Goal: Task Accomplishment & Management: Complete application form

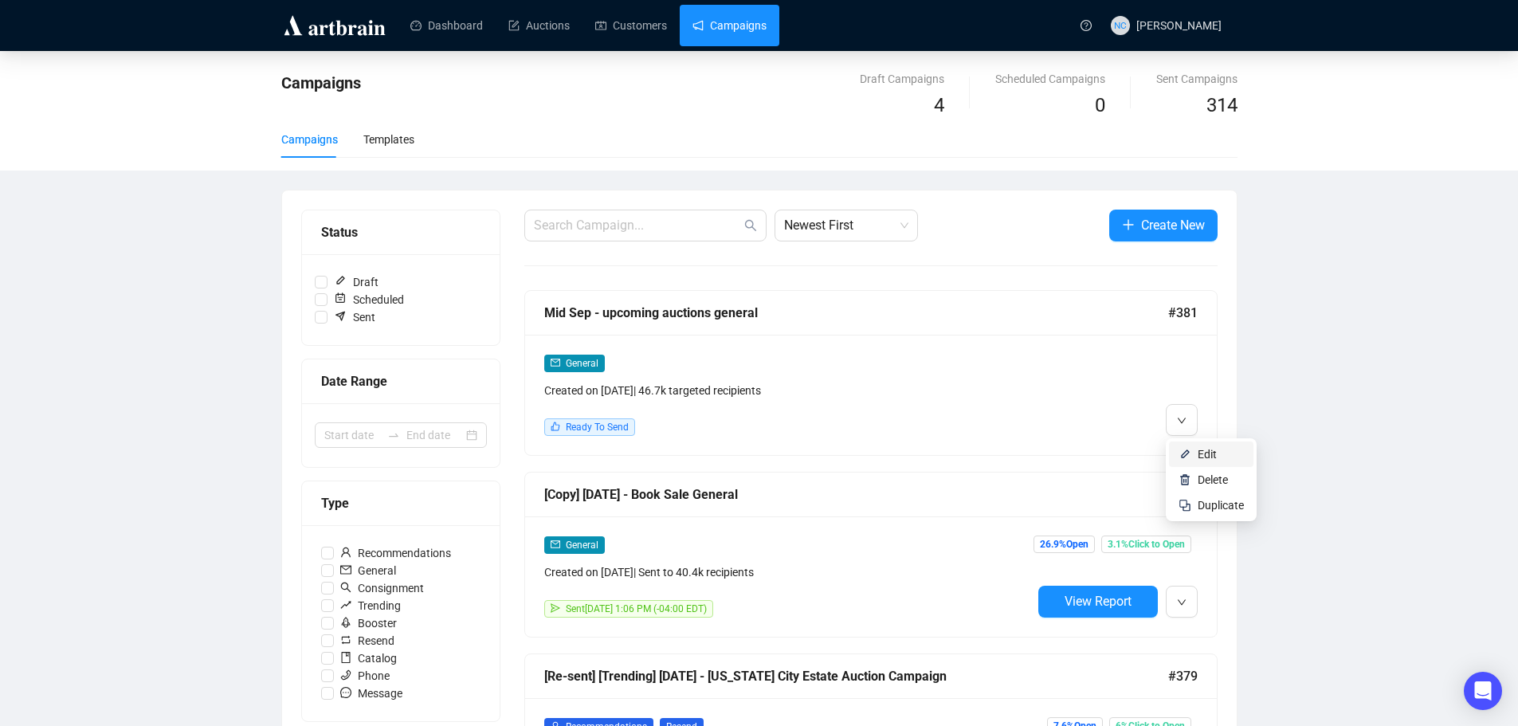
click at [1204, 456] on span "Edit" at bounding box center [1207, 454] width 19 height 13
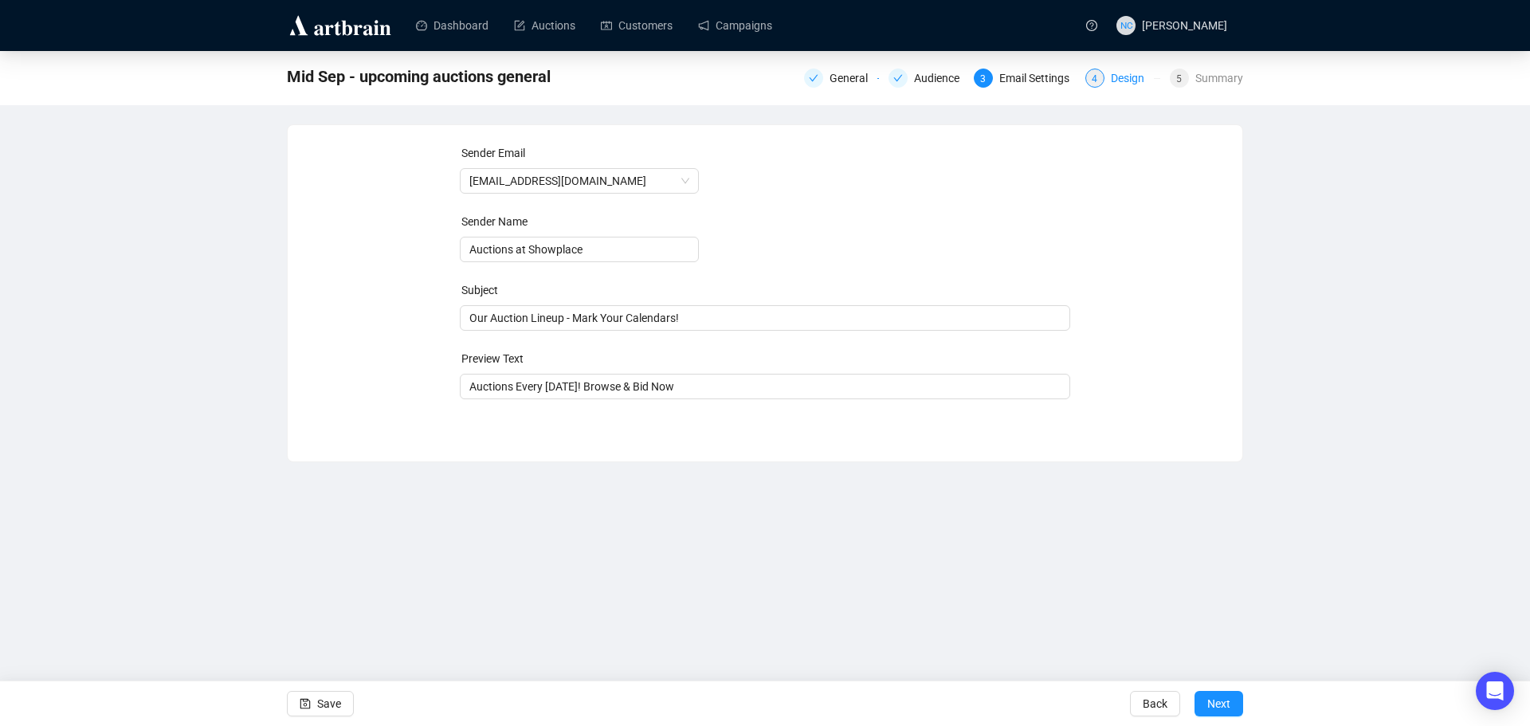
click at [1129, 77] on div "Design" at bounding box center [1132, 78] width 43 height 19
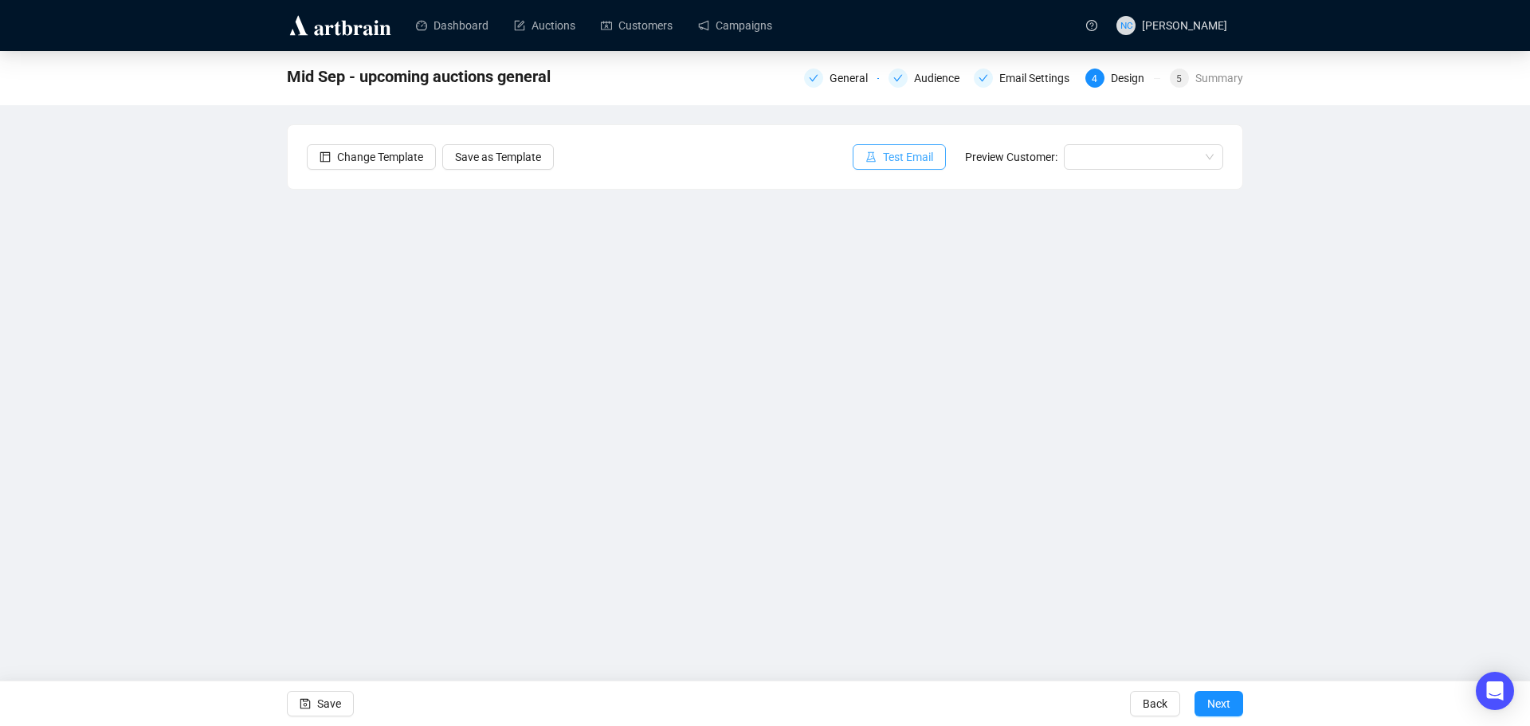
click at [933, 162] on span "Test Email" at bounding box center [908, 157] width 50 height 18
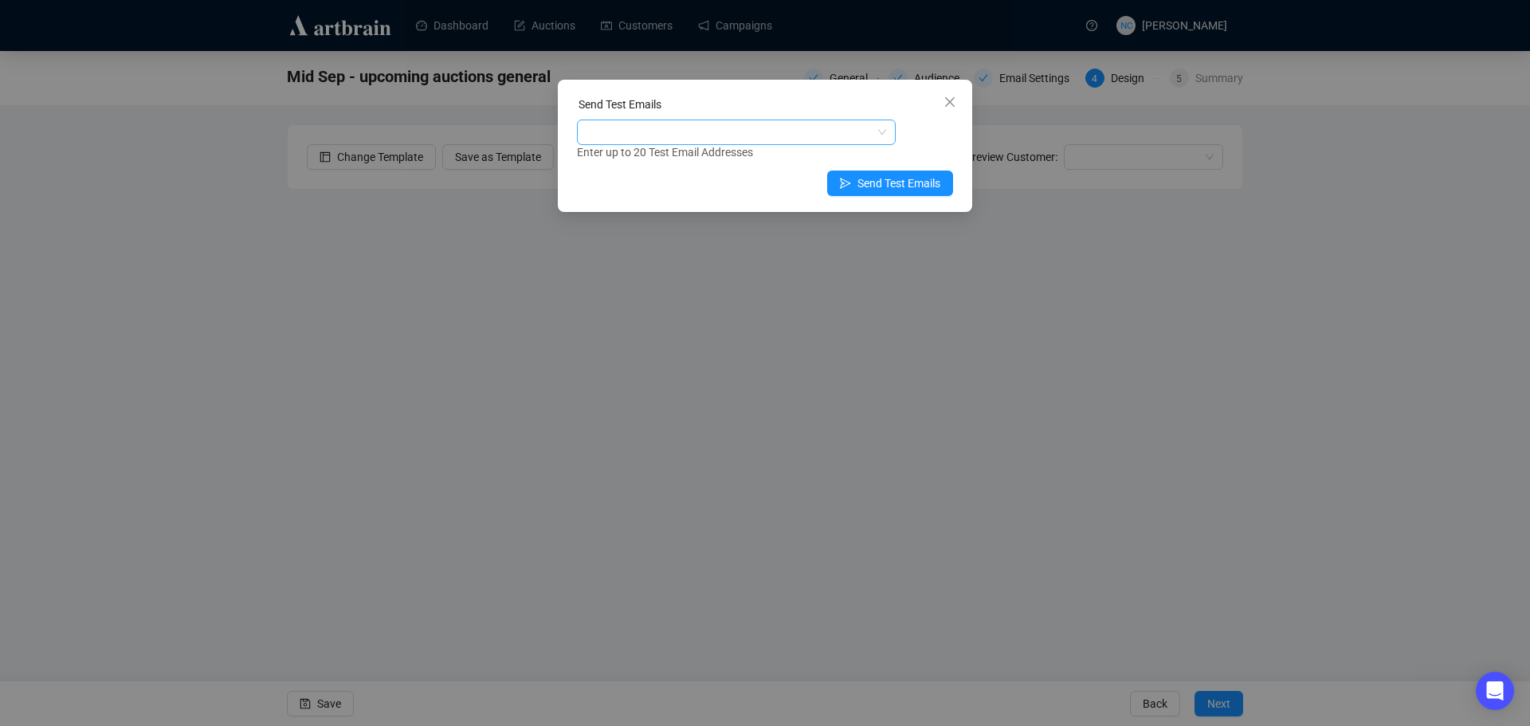
click at [747, 128] on div at bounding box center [728, 132] width 296 height 22
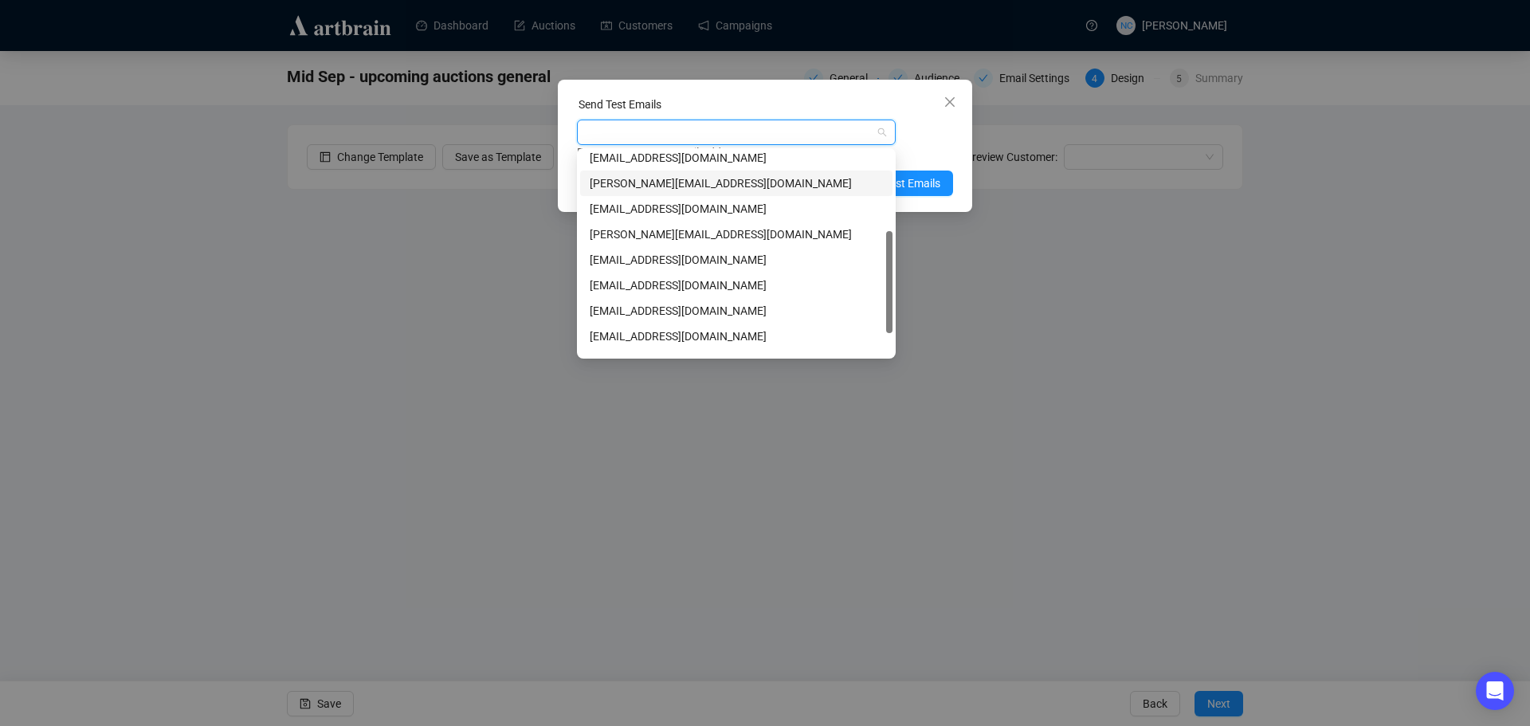
scroll to position [204, 0]
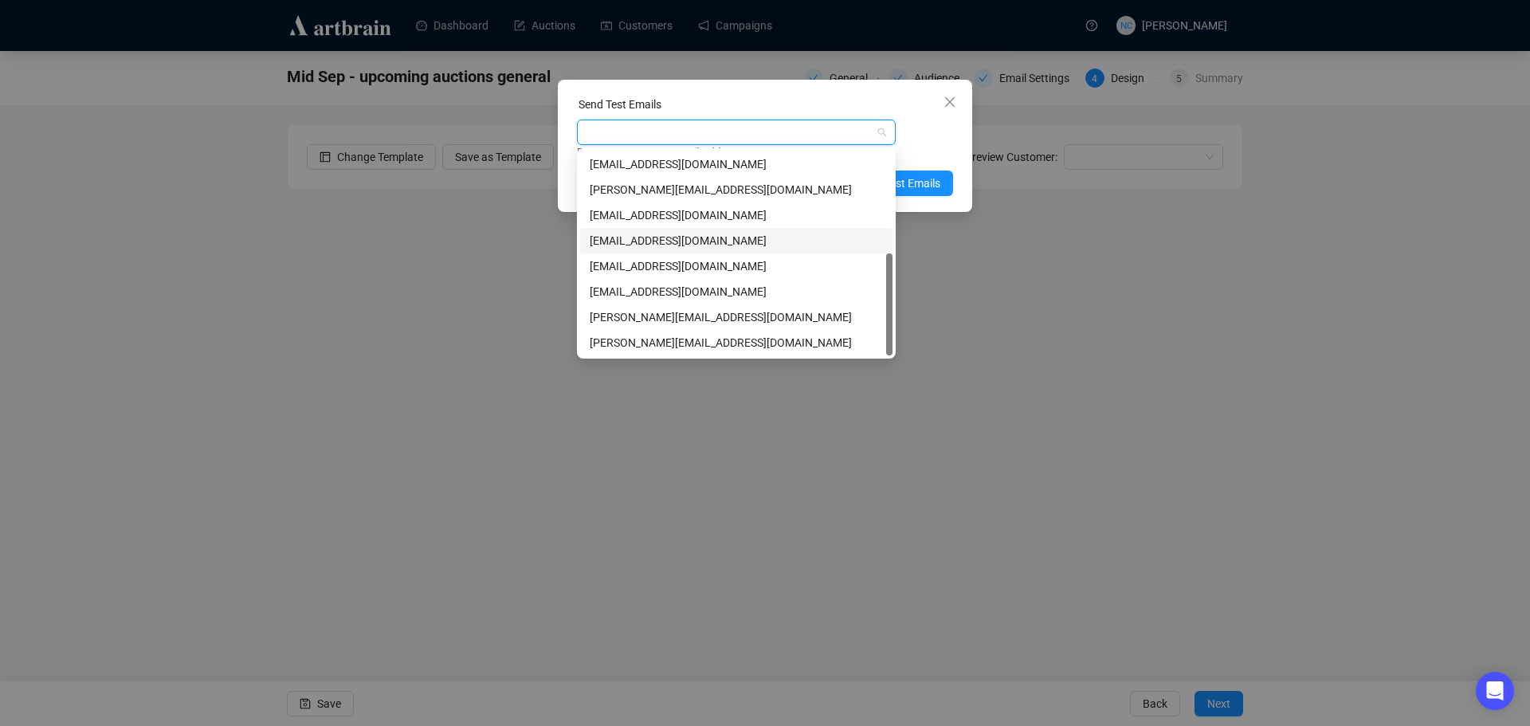
click at [725, 245] on div "nickcheng.ust@gmail.com" at bounding box center [736, 241] width 293 height 18
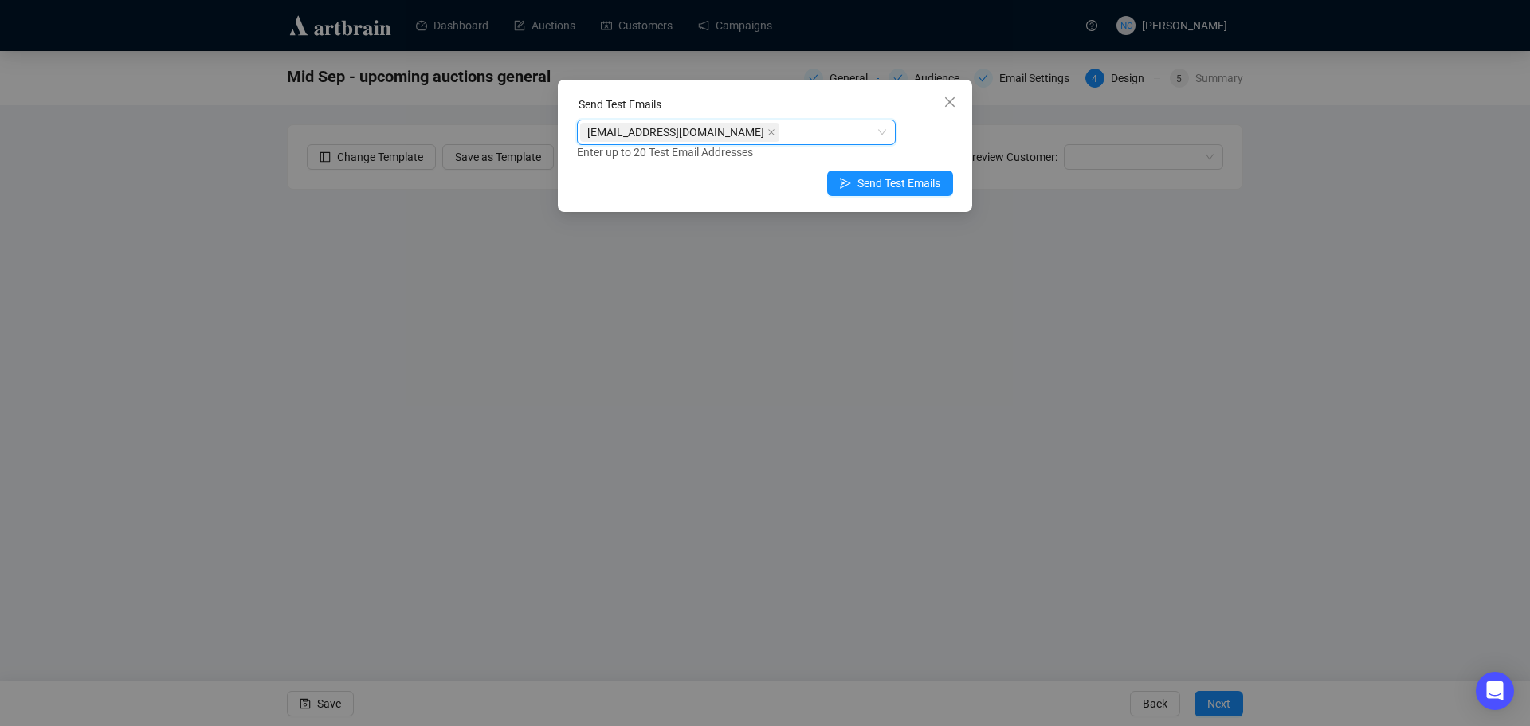
click at [823, 101] on div "Send Test Emails" at bounding box center [765, 108] width 376 height 24
click at [929, 188] on span "Send Test Emails" at bounding box center [898, 184] width 83 height 18
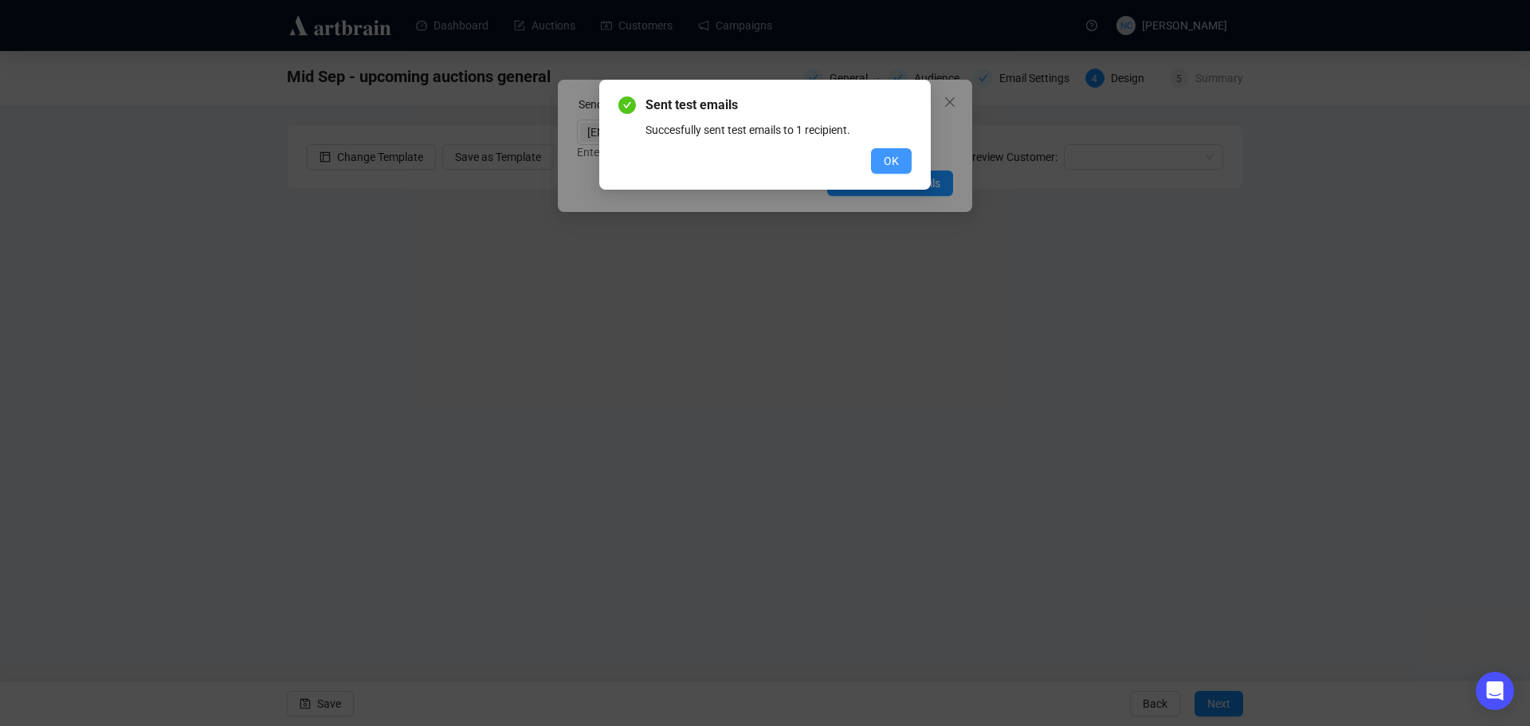
click at [900, 163] on button "OK" at bounding box center [891, 161] width 41 height 26
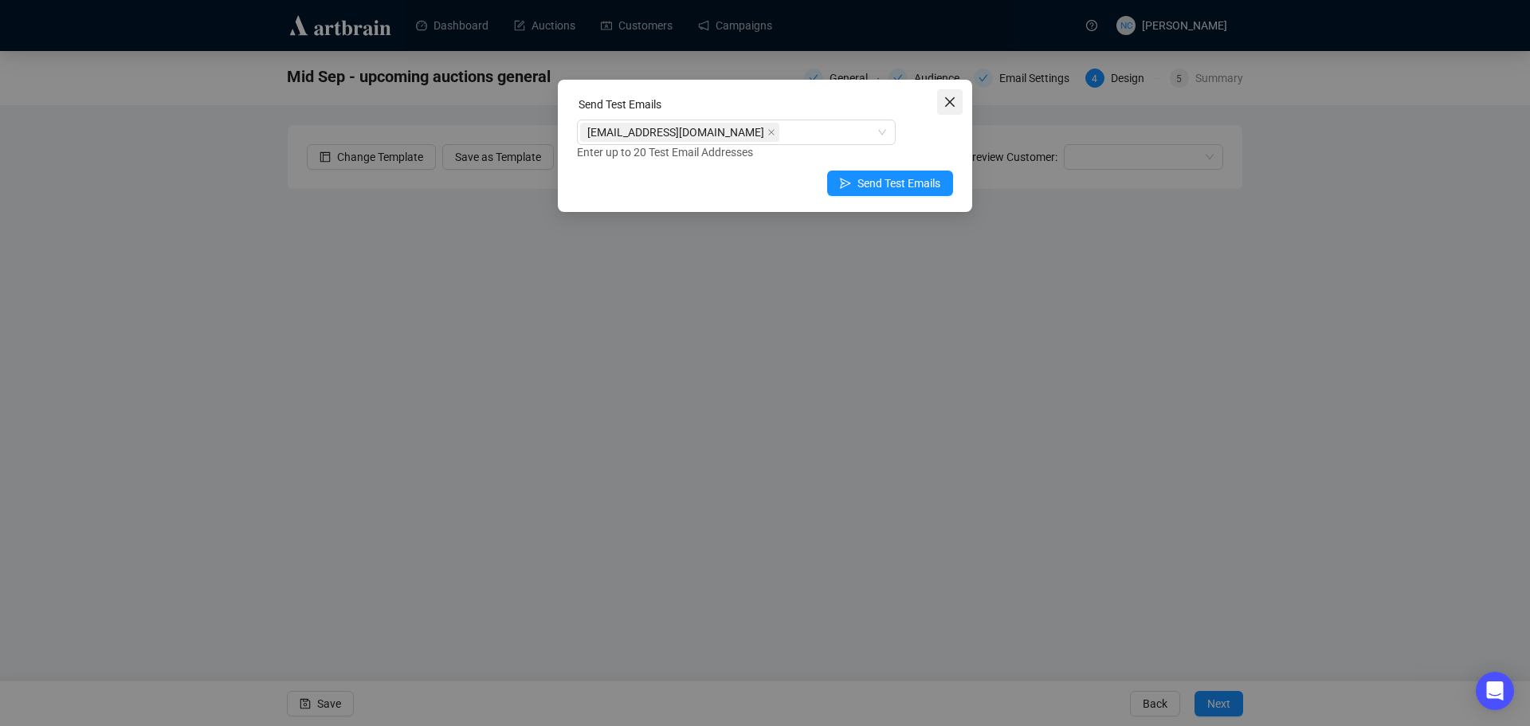
click at [948, 94] on button "Close" at bounding box center [950, 102] width 26 height 26
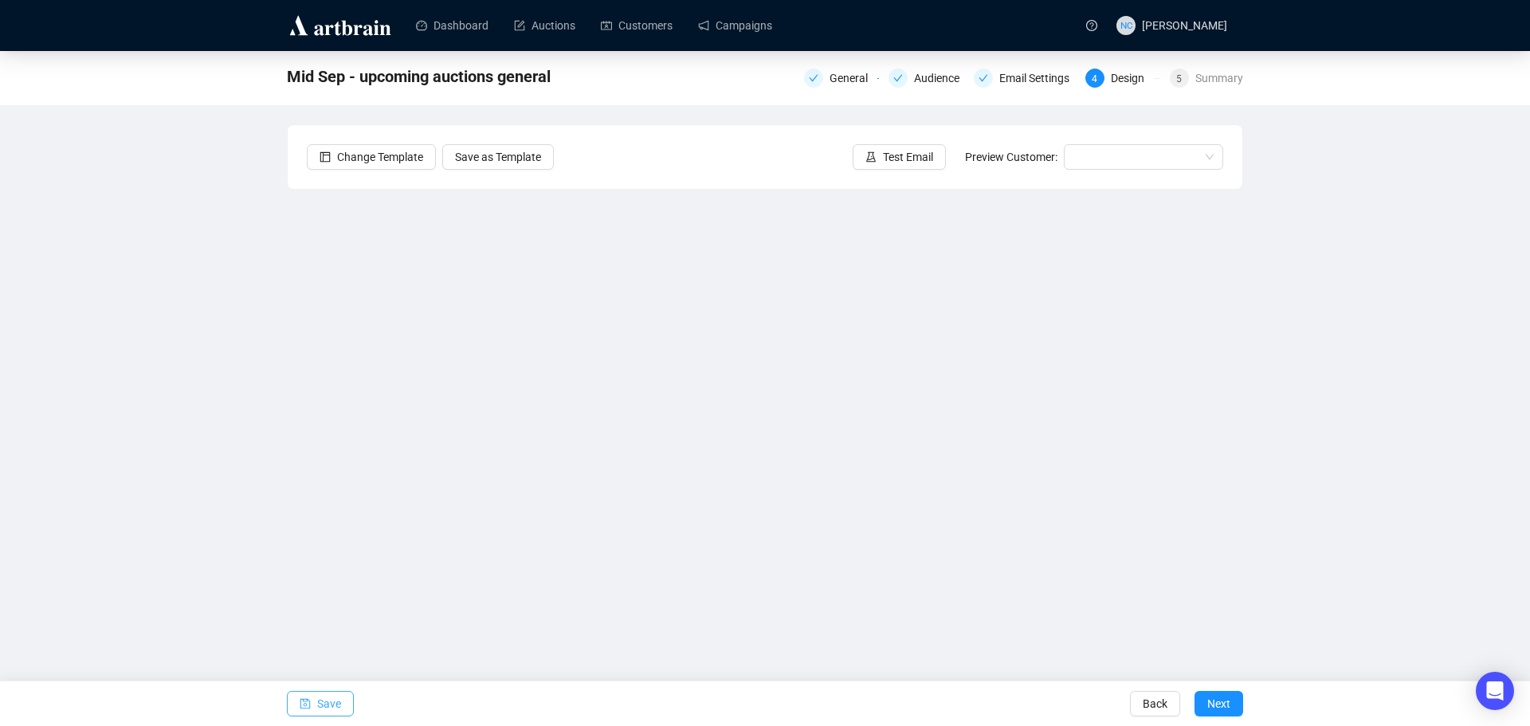
click at [303, 701] on icon "save" at bounding box center [305, 703] width 11 height 11
click at [337, 702] on span "Save" at bounding box center [329, 703] width 24 height 45
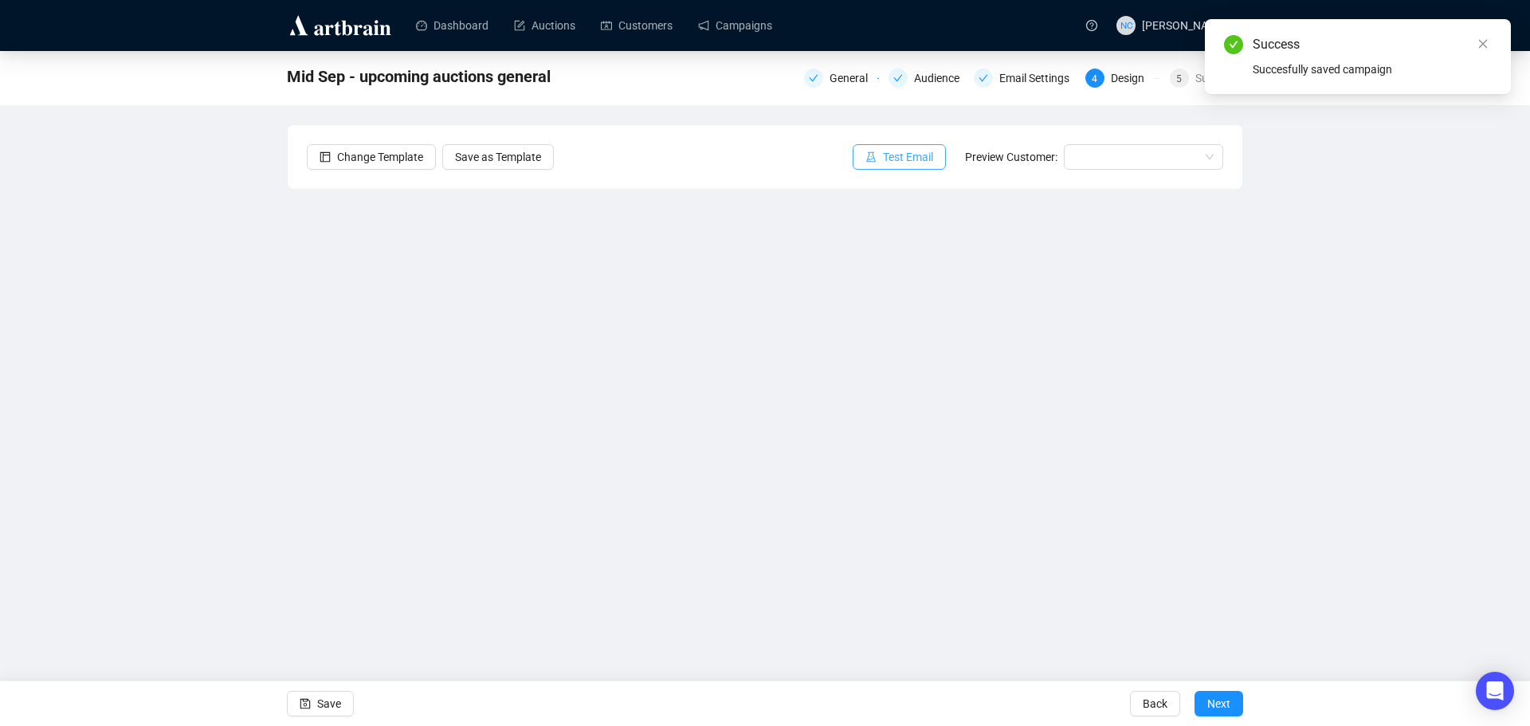
click at [906, 159] on span "Test Email" at bounding box center [908, 157] width 50 height 18
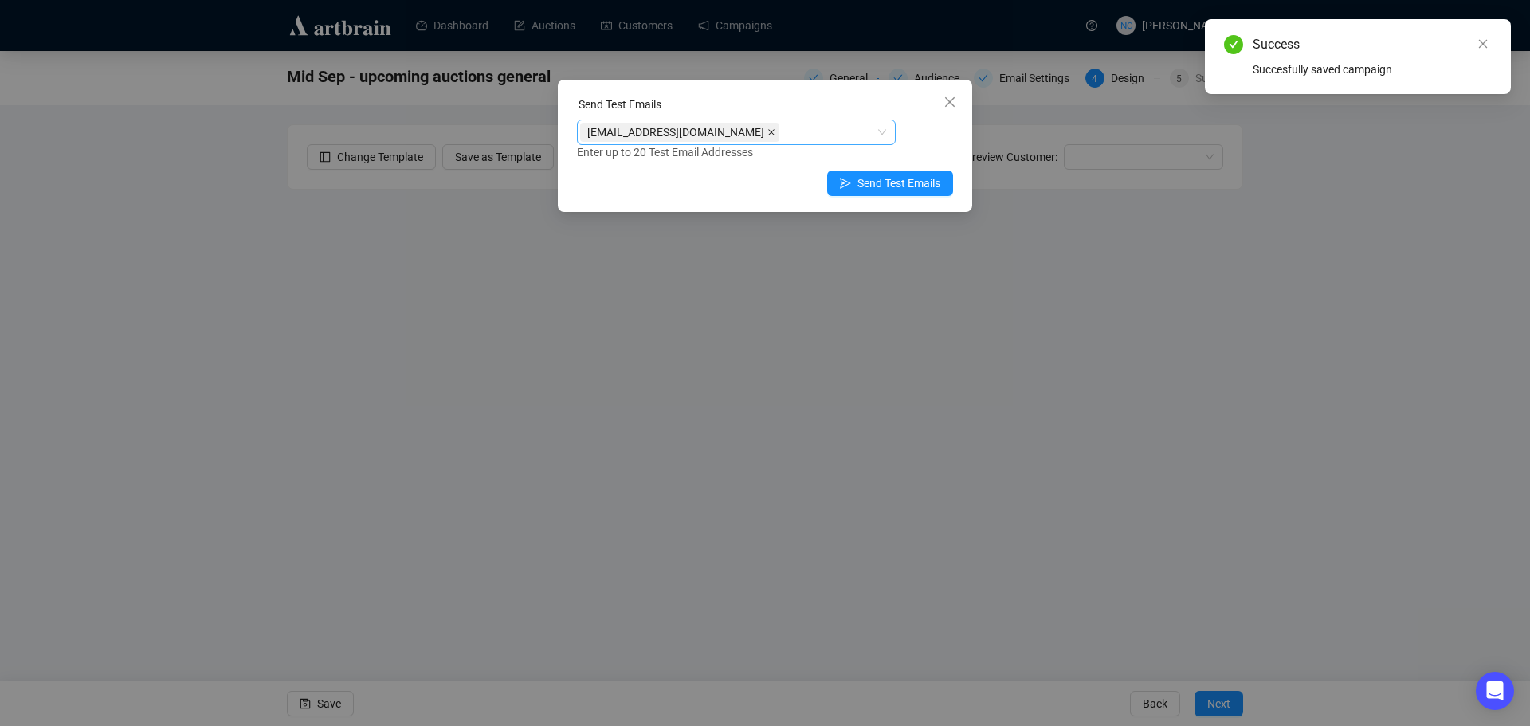
click at [768, 134] on icon "close" at bounding box center [771, 132] width 6 height 6
click at [858, 134] on div at bounding box center [728, 132] width 296 height 22
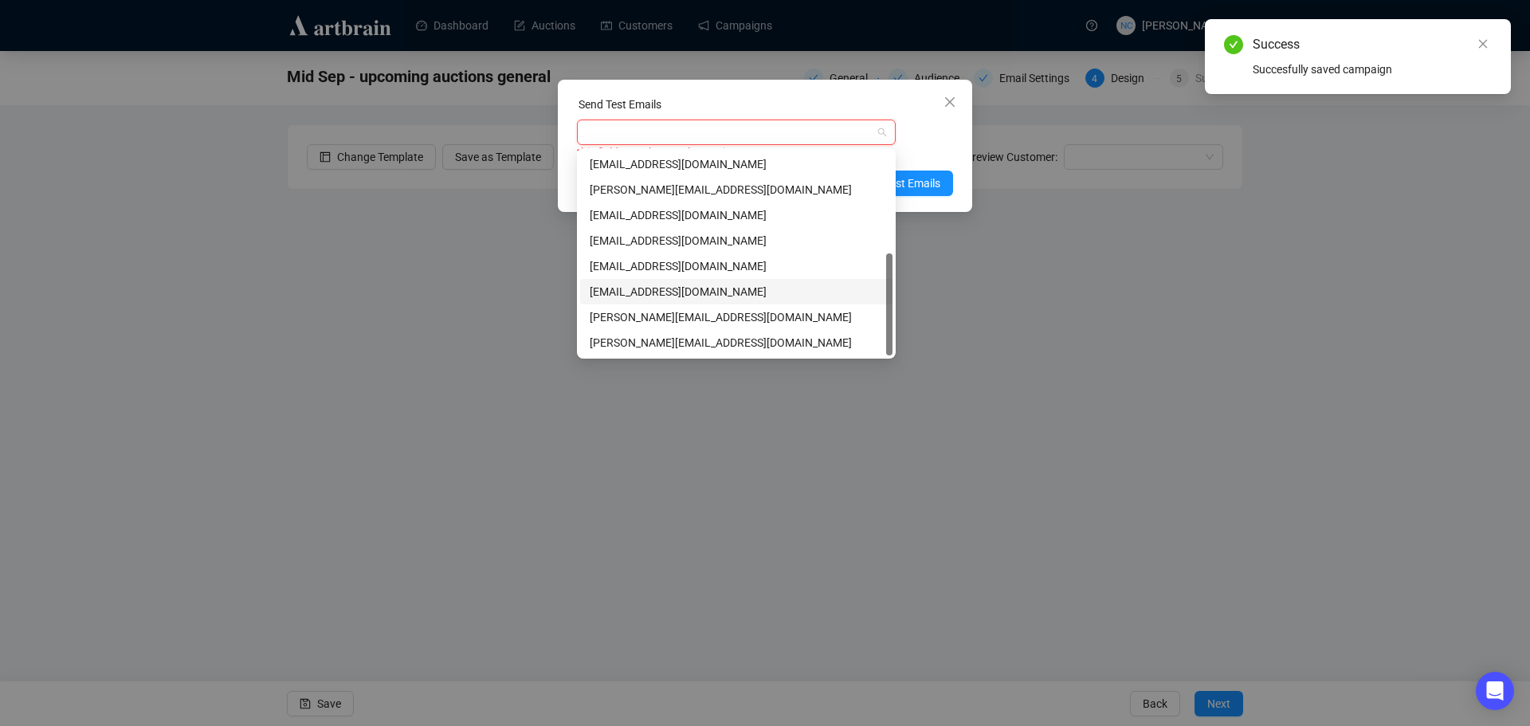
click at [730, 291] on div "nickcheng.hkust@gmail.com" at bounding box center [736, 292] width 293 height 18
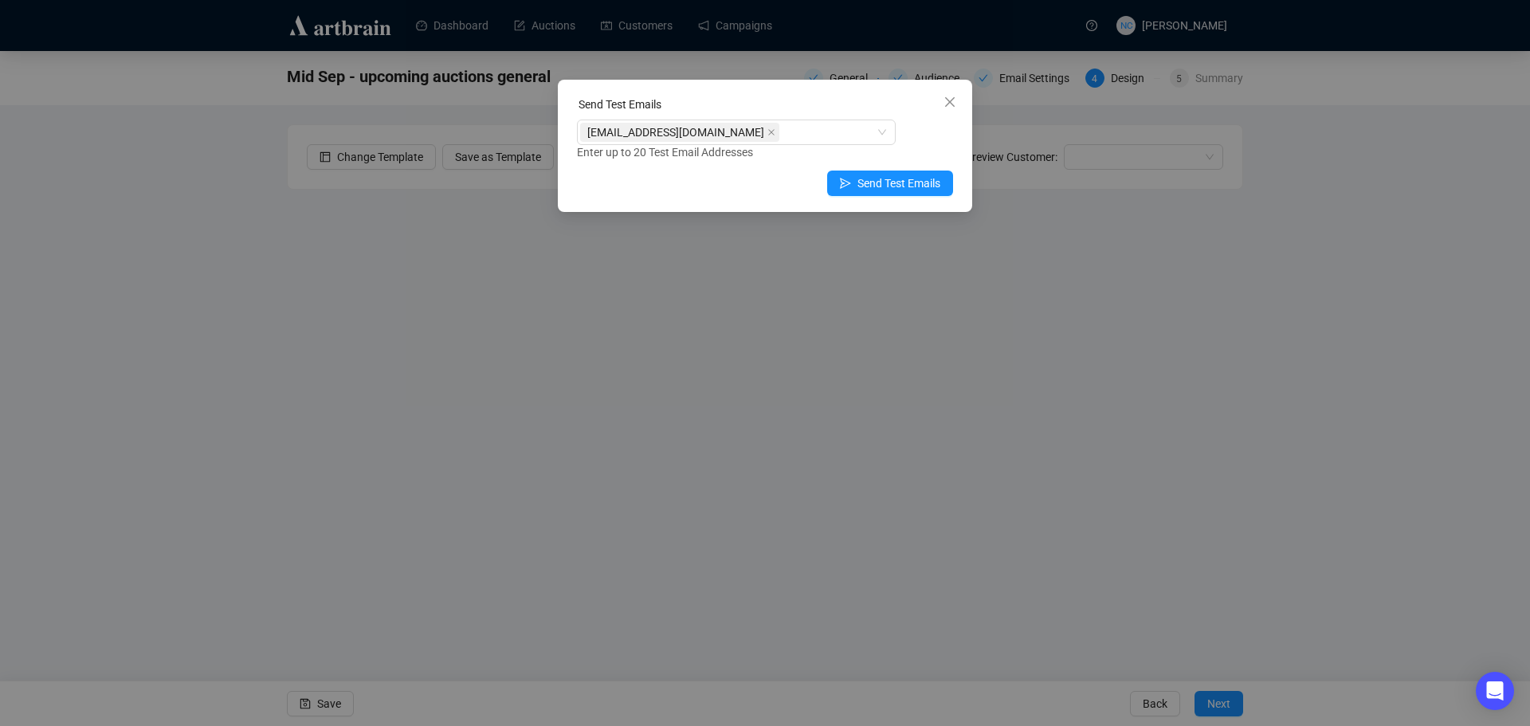
click at [926, 128] on div "nickcheng.hkust@gmail.com Enter up to 20 Test Email Addresses" at bounding box center [765, 140] width 376 height 41
click at [909, 179] on span "Send Test Emails" at bounding box center [898, 184] width 83 height 18
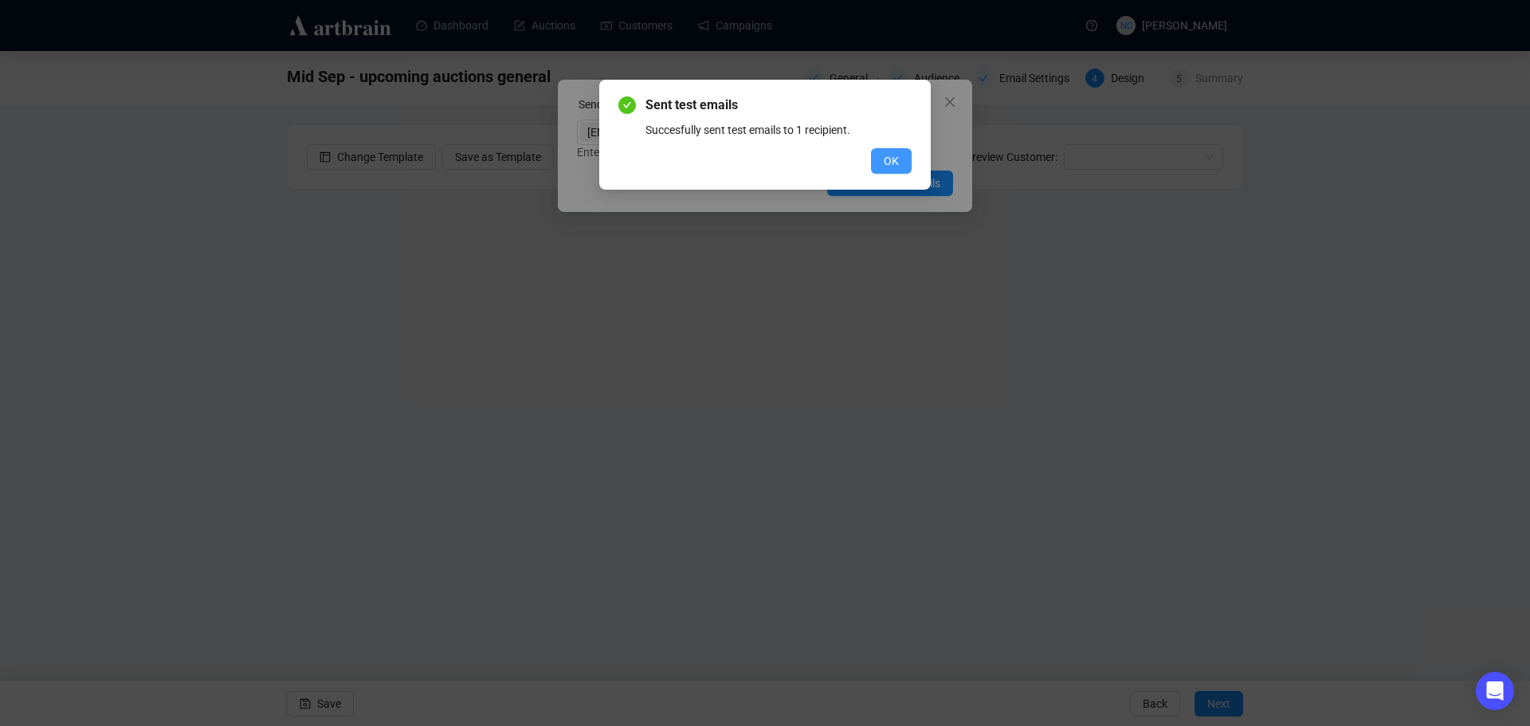
click at [889, 160] on span "OK" at bounding box center [891, 161] width 15 height 18
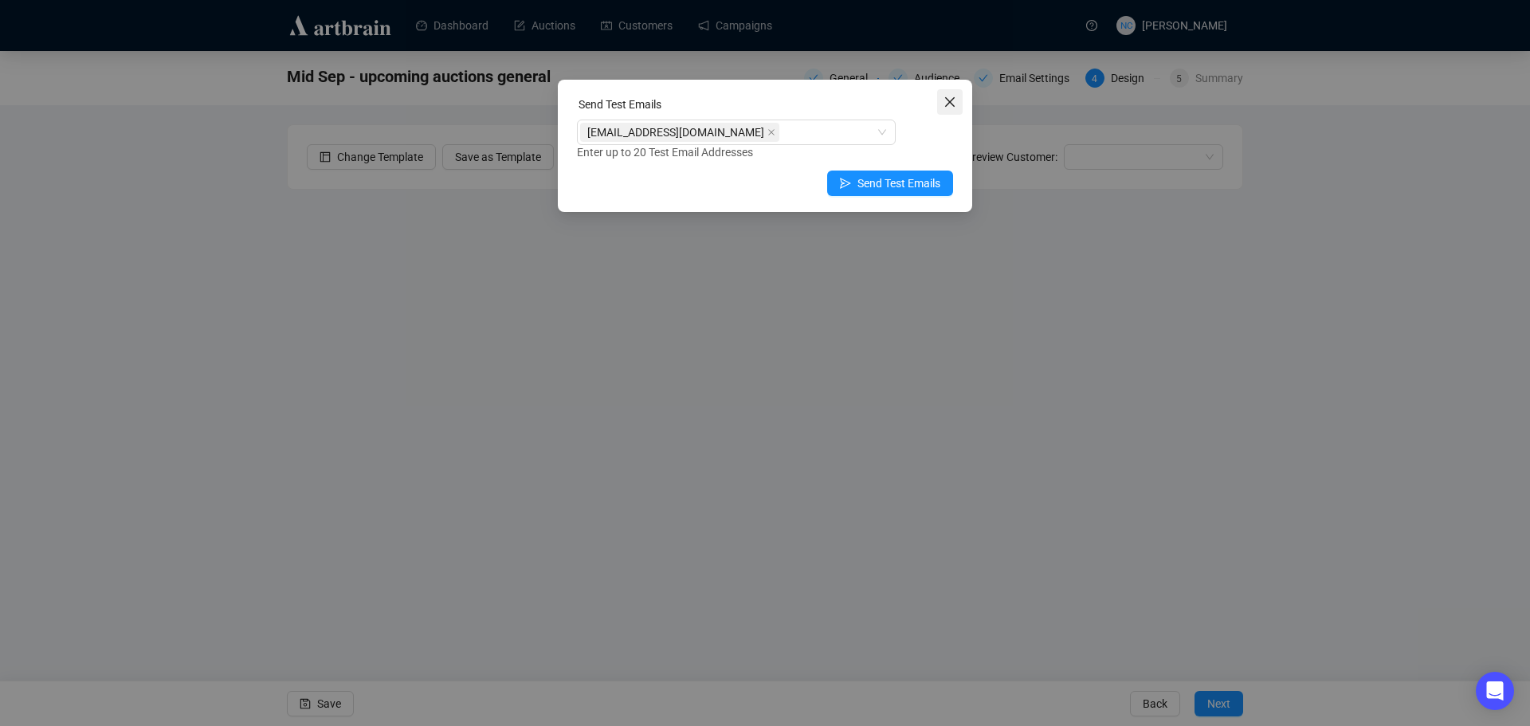
click at [949, 102] on icon "close" at bounding box center [950, 102] width 10 height 10
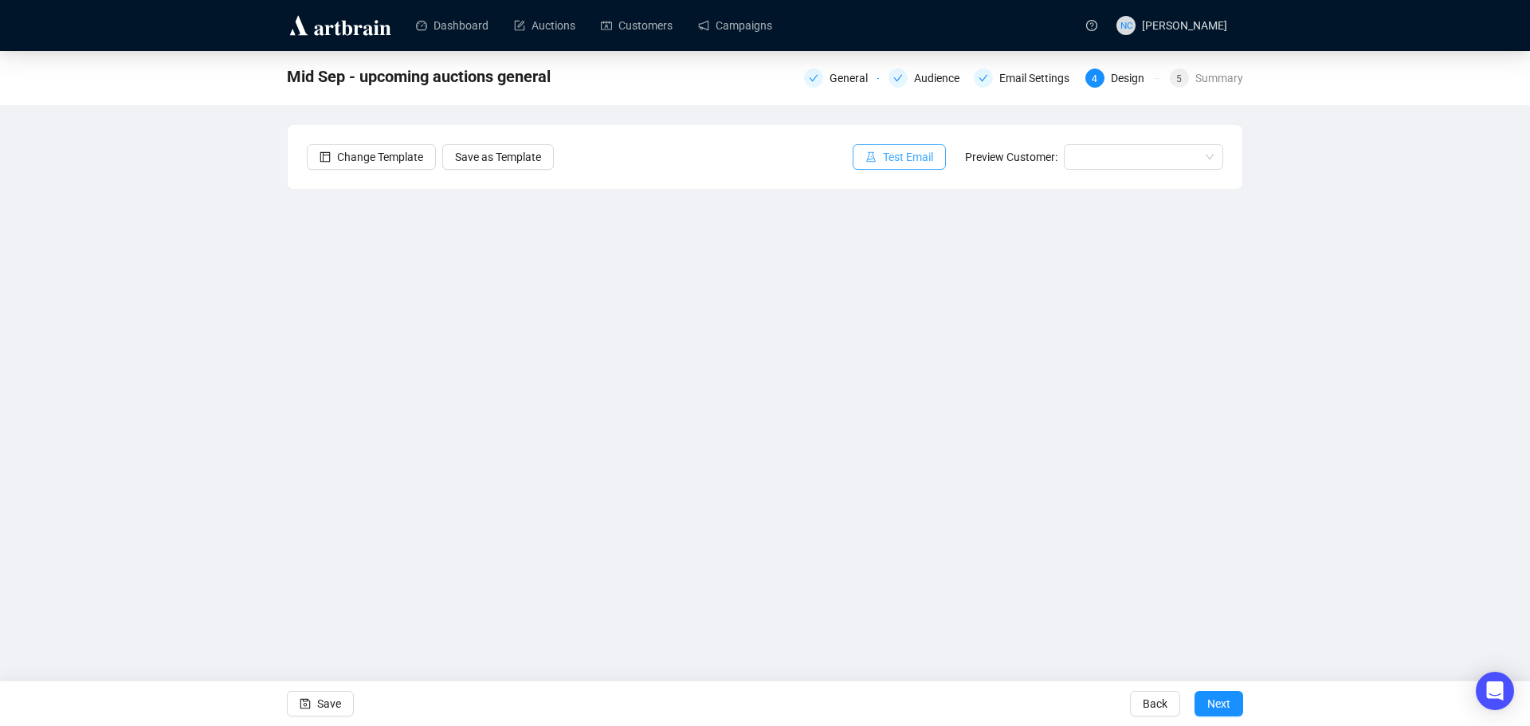
click at [920, 152] on span "Test Email" at bounding box center [908, 157] width 50 height 18
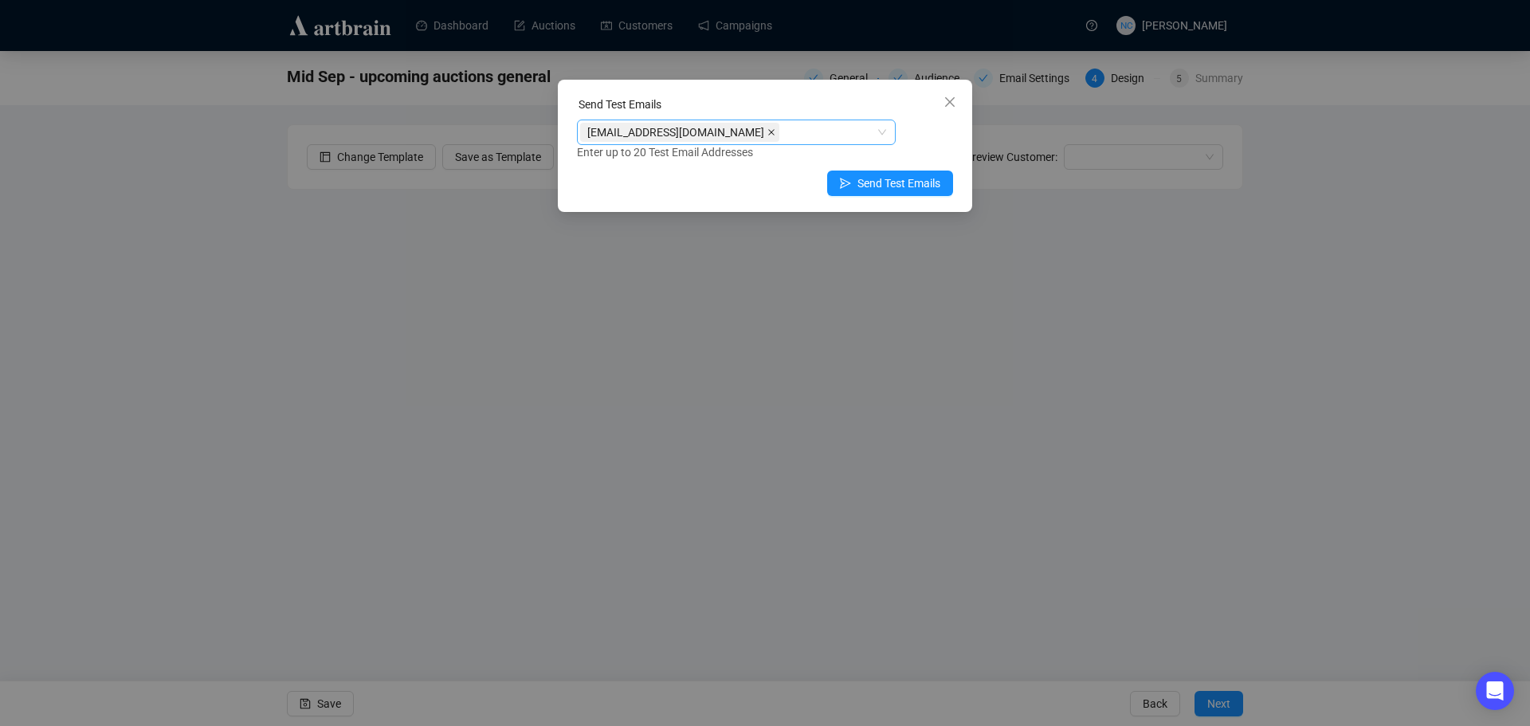
click at [767, 130] on icon "close" at bounding box center [771, 132] width 8 height 8
click at [732, 131] on div at bounding box center [728, 132] width 296 height 22
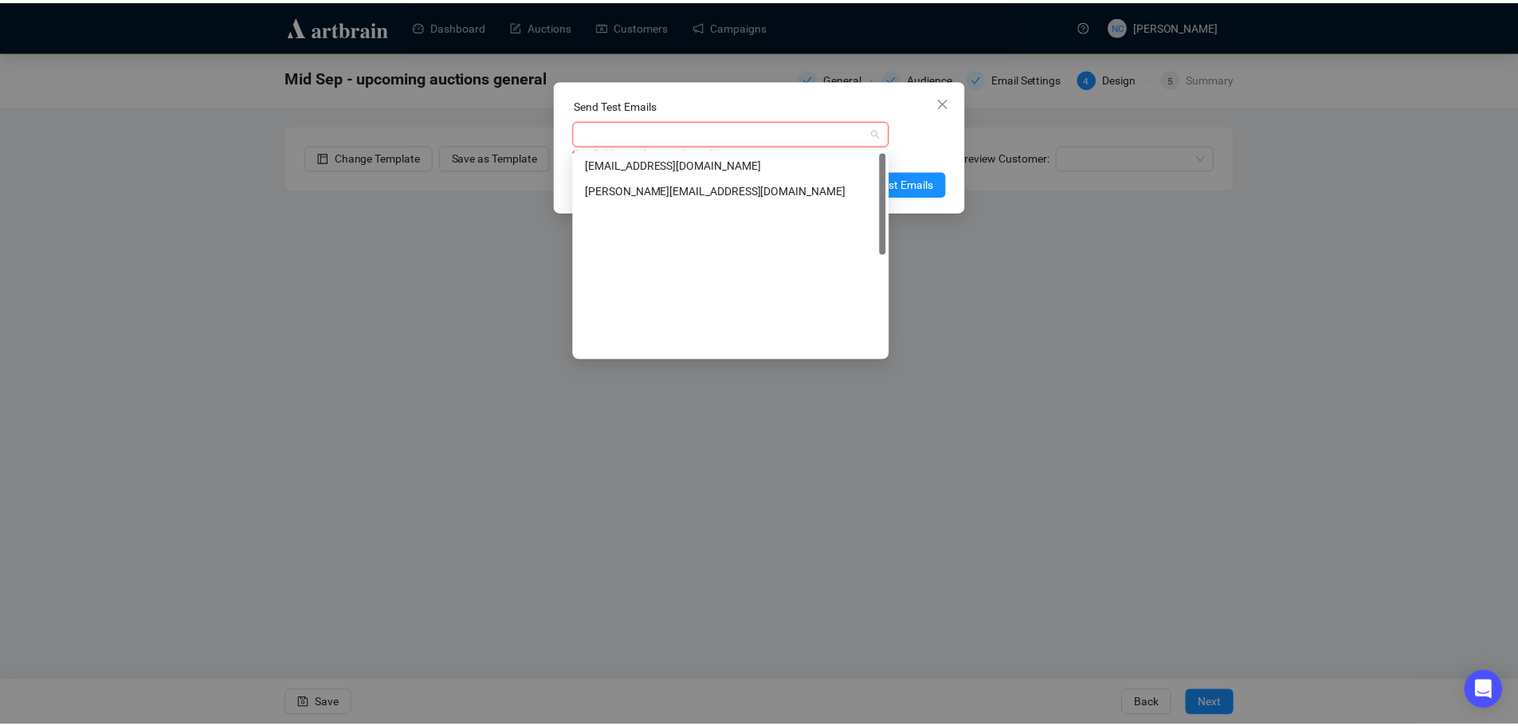
scroll to position [0, 0]
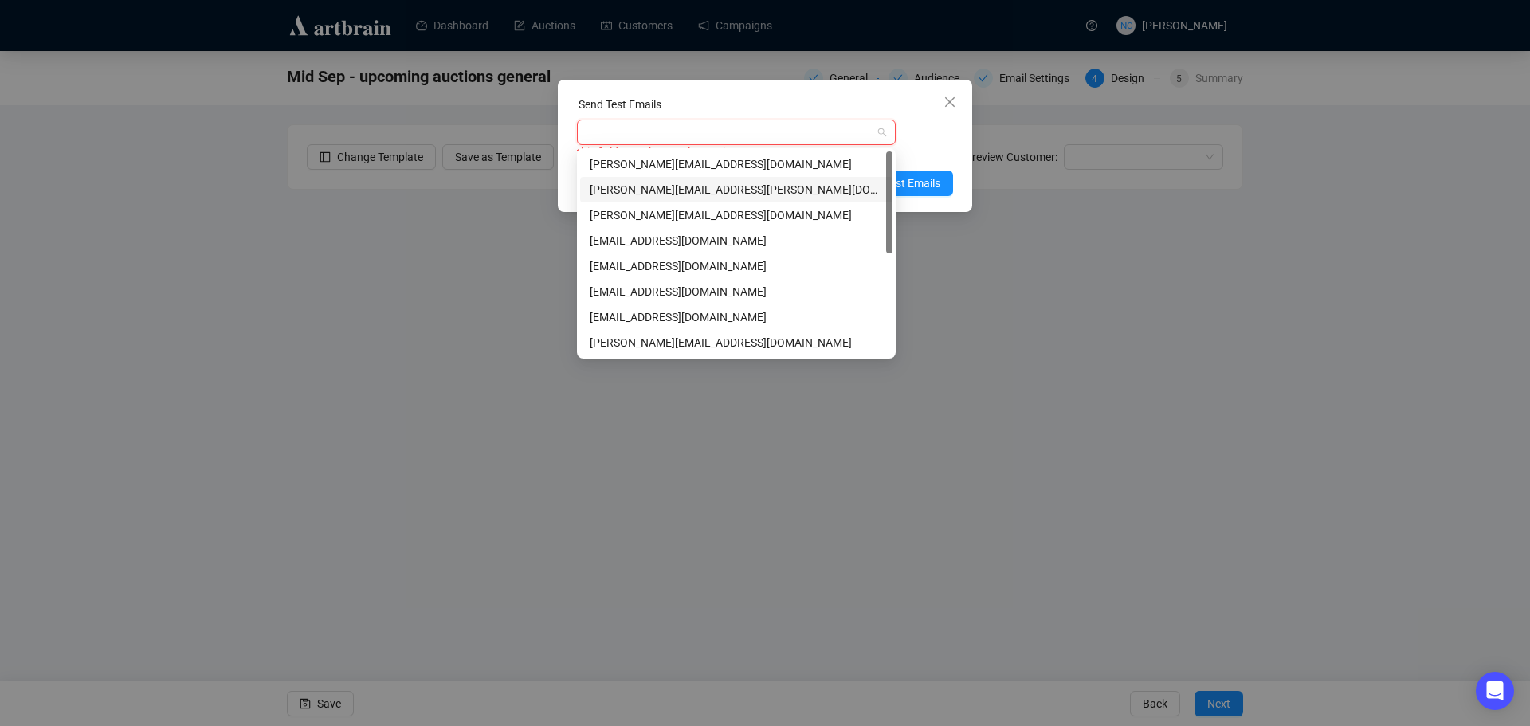
click at [742, 193] on div "shawn.leventhal@gmail.com" at bounding box center [736, 190] width 293 height 18
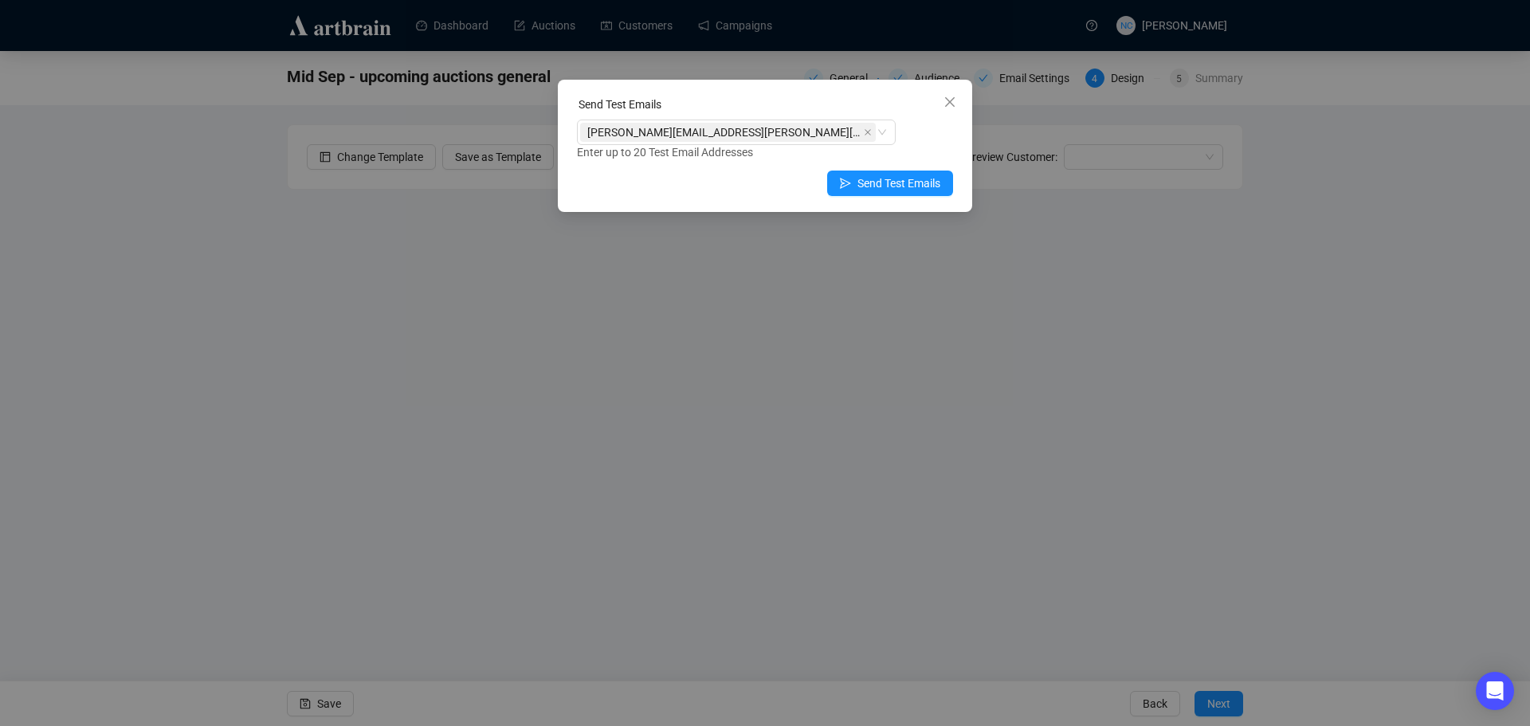
click at [744, 102] on div "Send Test Emails" at bounding box center [765, 108] width 376 height 24
click at [916, 180] on span "Send Test Emails" at bounding box center [898, 184] width 83 height 18
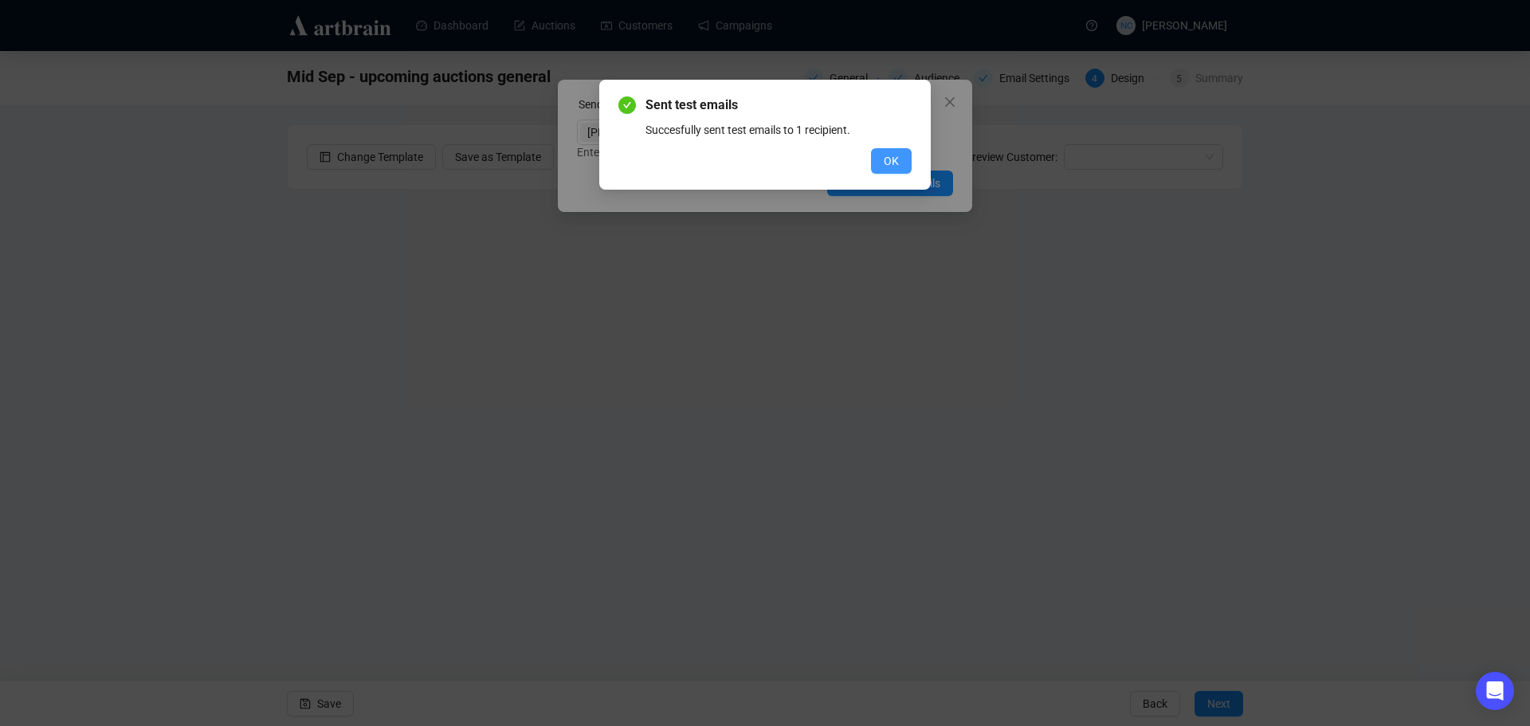
click at [889, 162] on span "OK" at bounding box center [891, 161] width 15 height 18
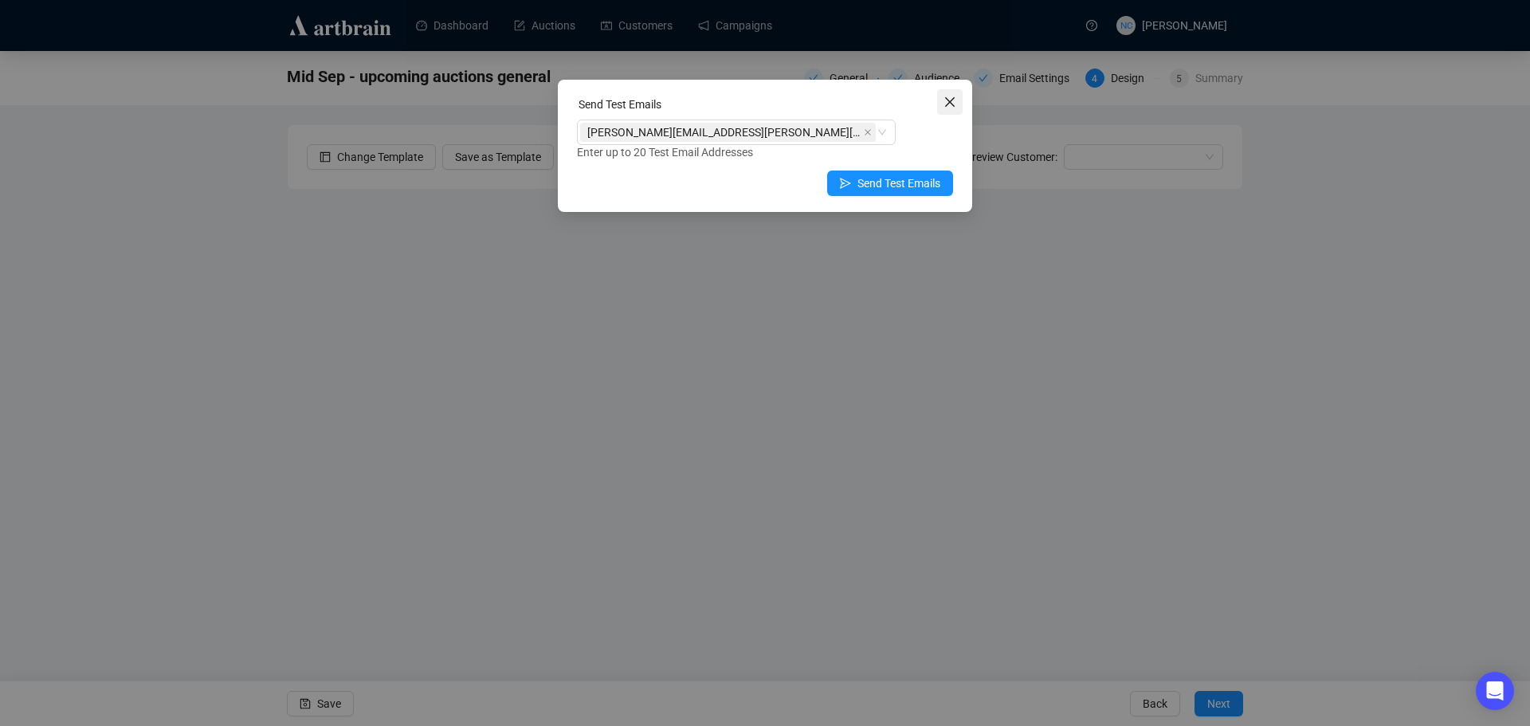
click at [943, 103] on span "Close" at bounding box center [950, 102] width 26 height 13
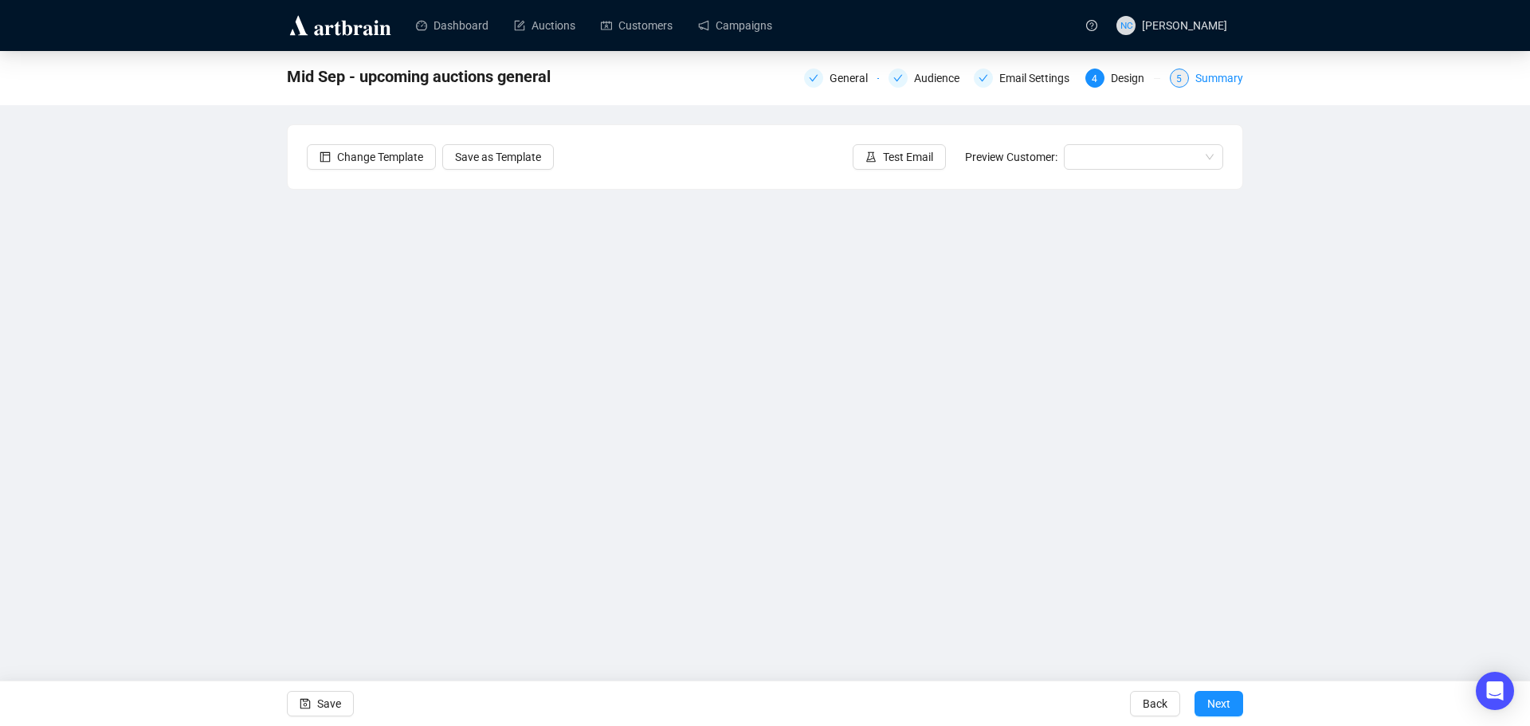
click at [1210, 79] on div "Summary" at bounding box center [1219, 78] width 48 height 19
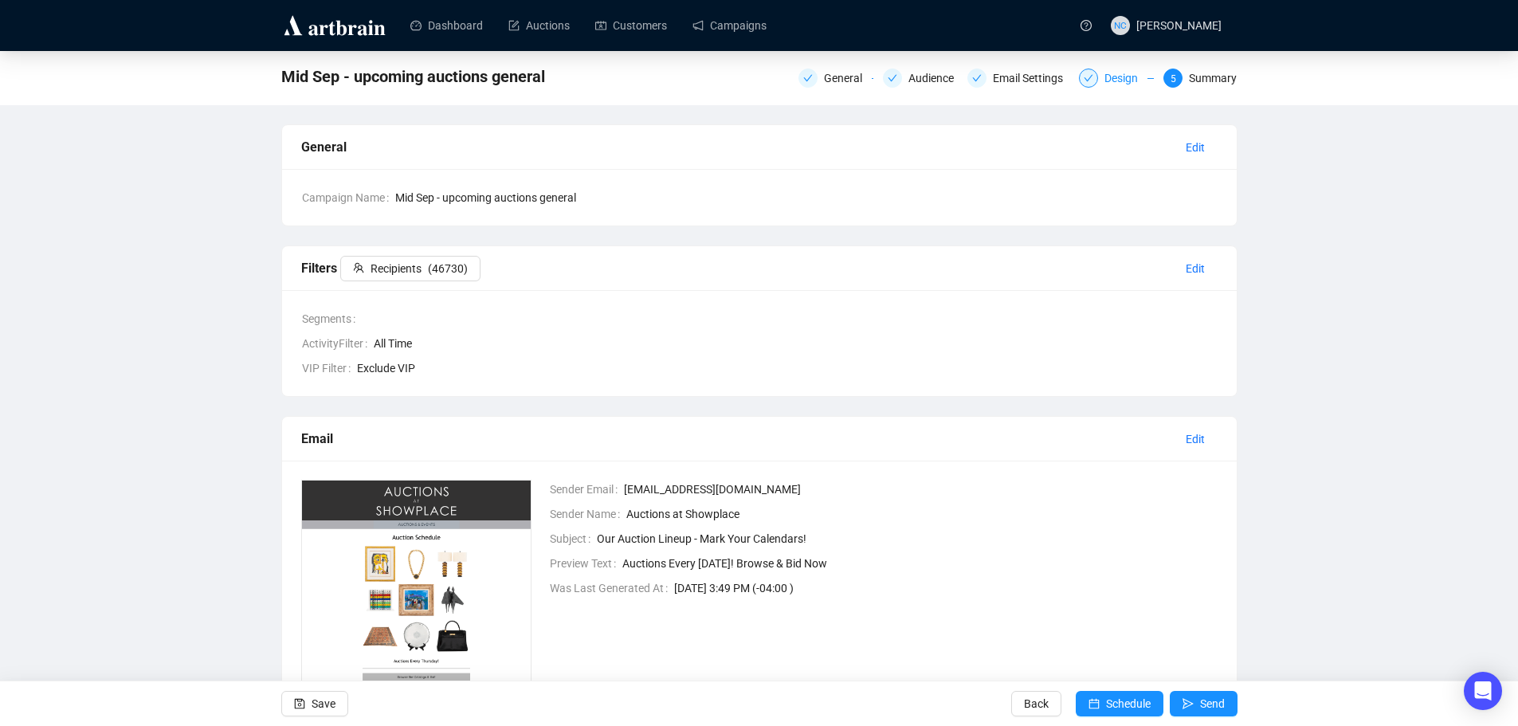
click at [1123, 82] on div "Design" at bounding box center [1125, 78] width 43 height 19
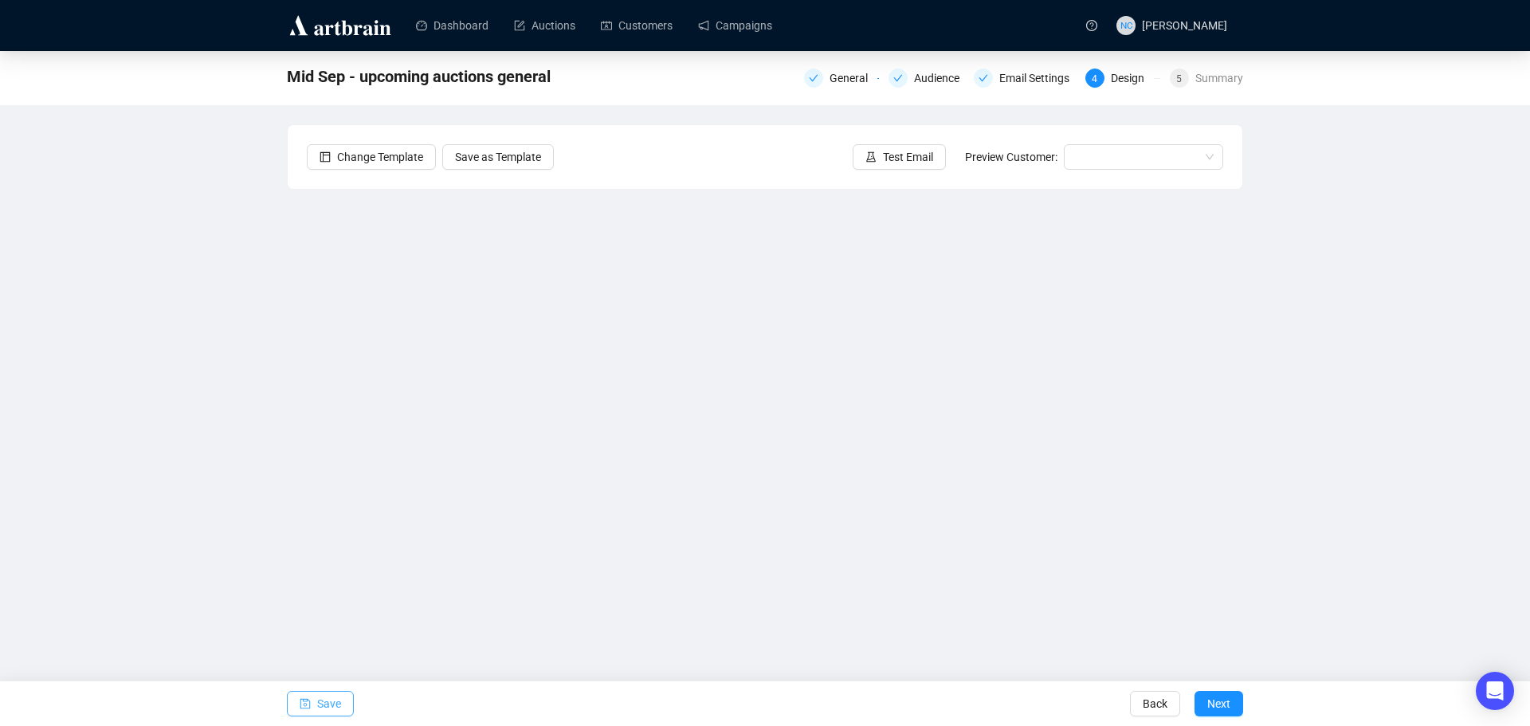
click at [329, 707] on span "Save" at bounding box center [329, 703] width 24 height 45
click at [923, 157] on span "Test Email" at bounding box center [908, 157] width 50 height 18
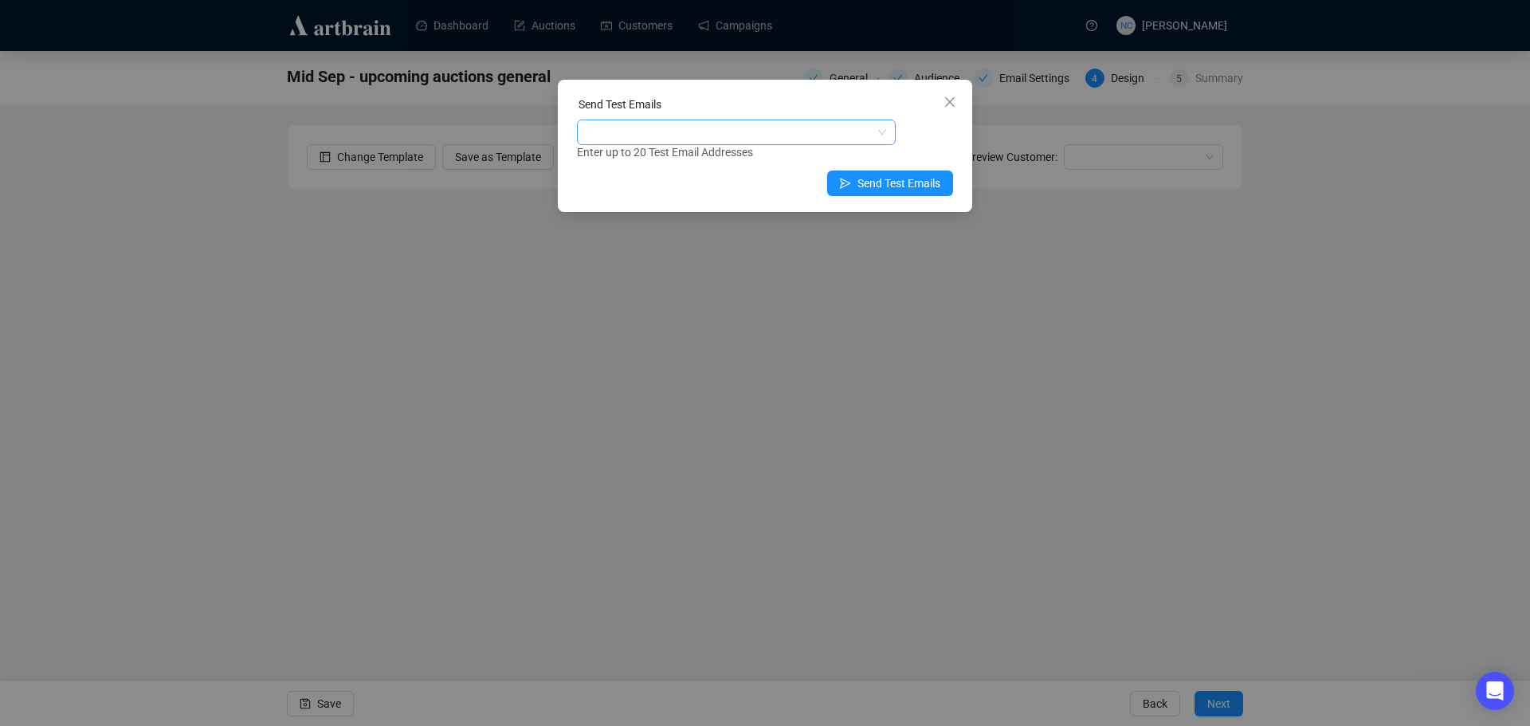
click at [692, 132] on div at bounding box center [728, 132] width 296 height 22
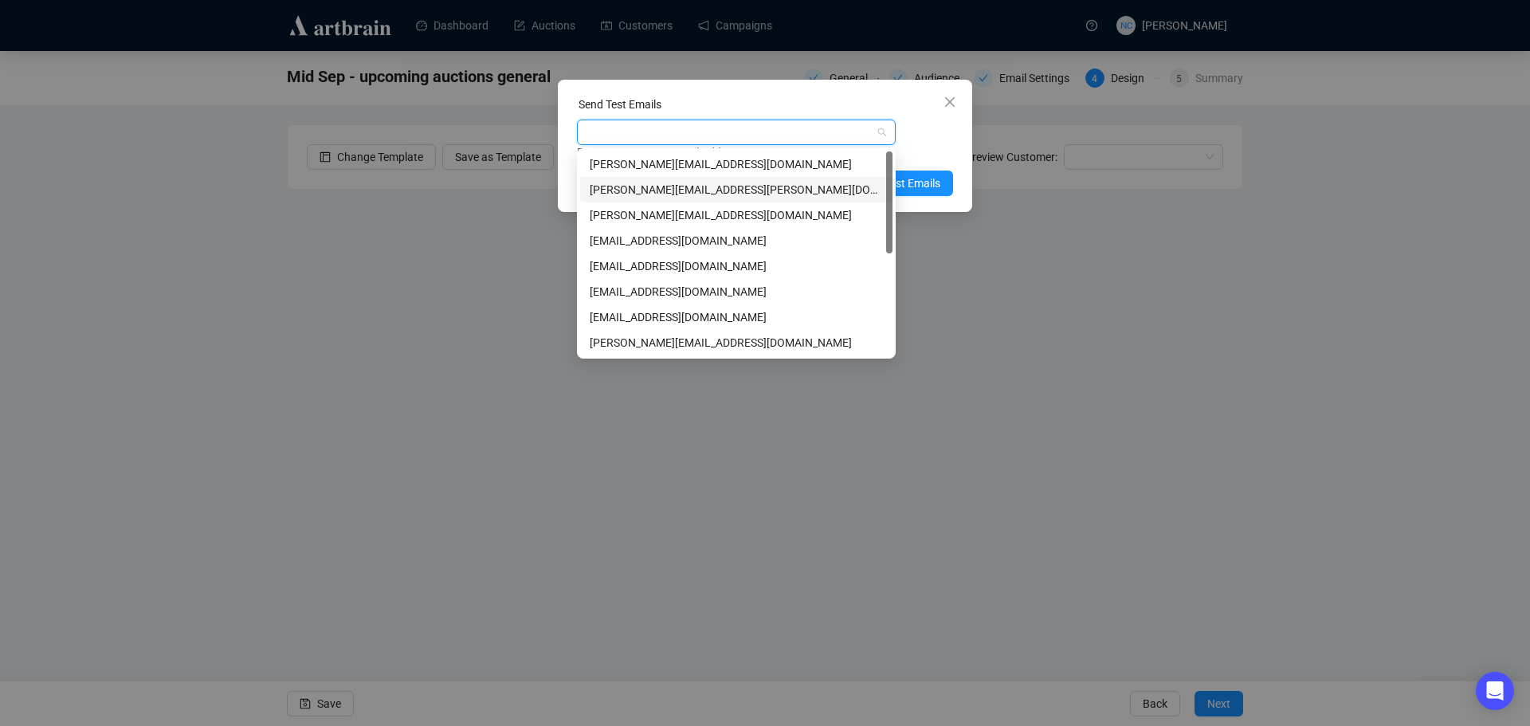
click at [704, 191] on div "shawn.leventhal@gmail.com" at bounding box center [736, 190] width 293 height 18
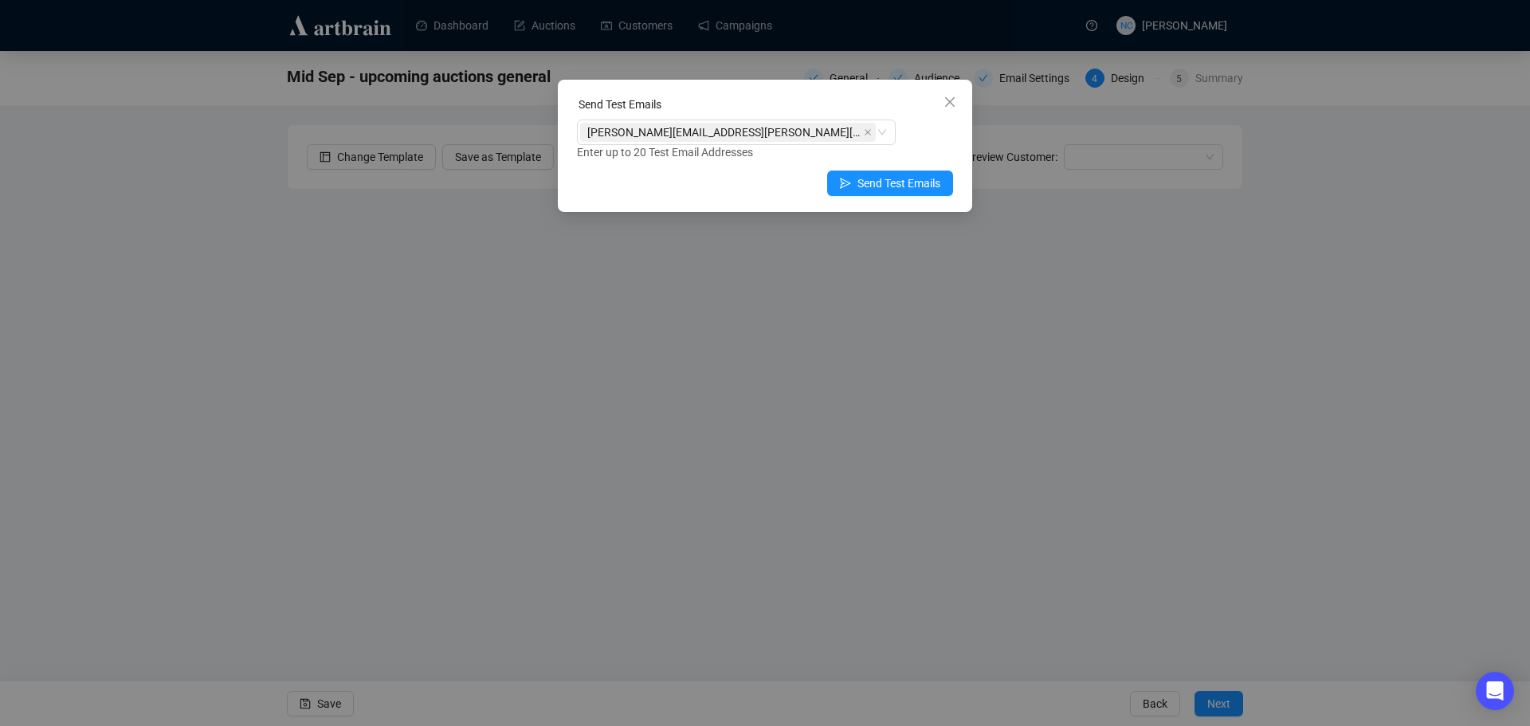
click at [920, 149] on div "Enter up to 20 Test Email Addresses" at bounding box center [765, 152] width 376 height 18
click at [914, 186] on span "Send Test Emails" at bounding box center [898, 184] width 83 height 18
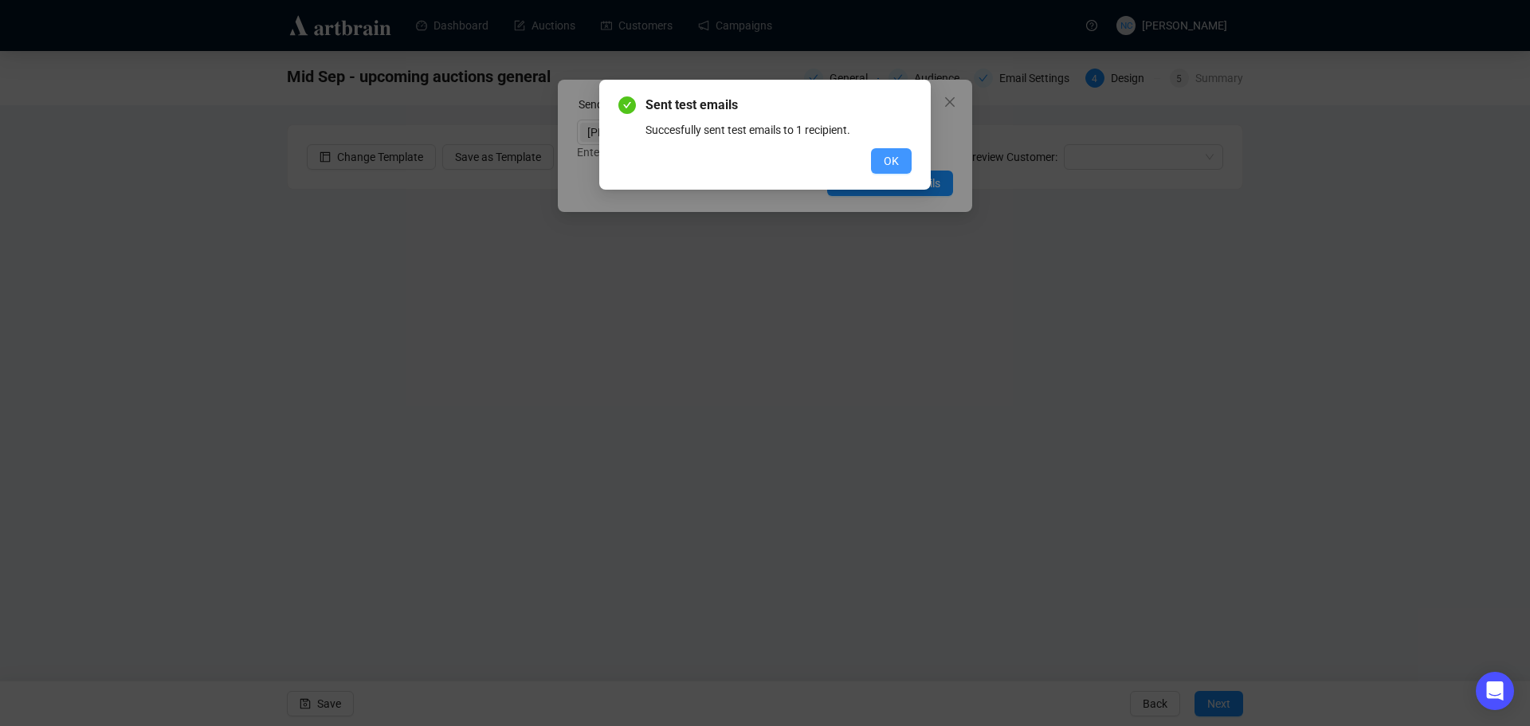
click at [900, 158] on button "OK" at bounding box center [891, 161] width 41 height 26
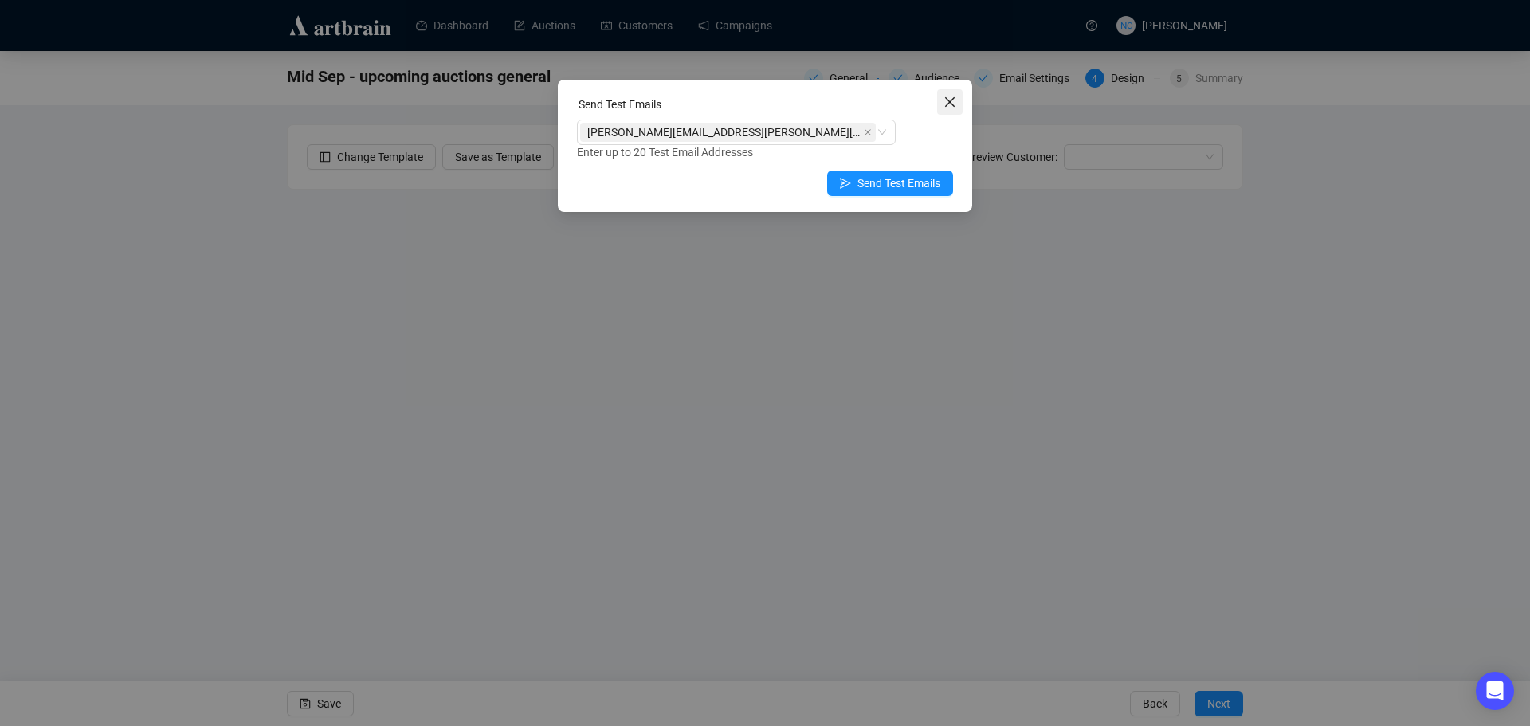
click at [946, 99] on icon "close" at bounding box center [950, 102] width 10 height 10
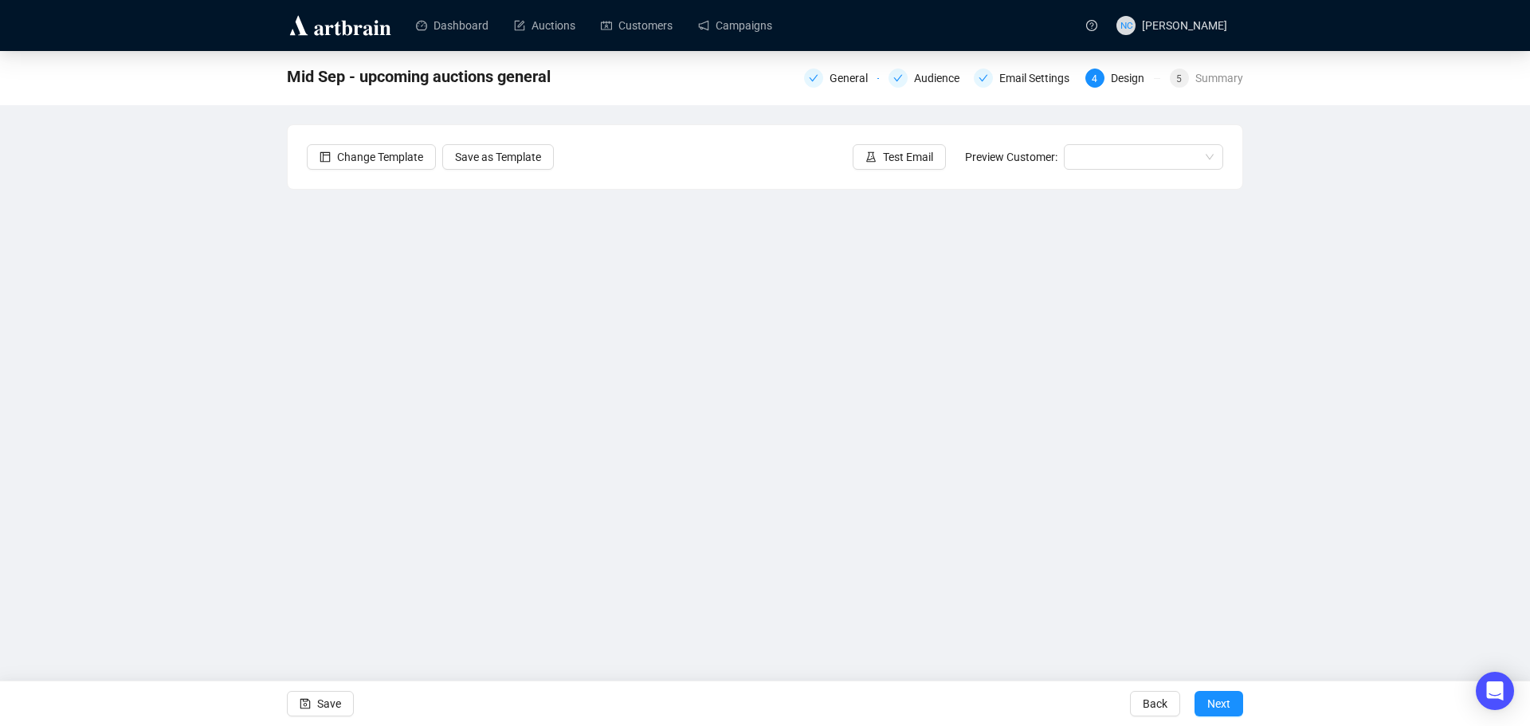
click at [105, 300] on div "Mid Sep - upcoming auctions general General Audience Email Settings 4 Design 5 …" at bounding box center [765, 345] width 1530 height 589
click at [334, 703] on span "Save" at bounding box center [329, 703] width 24 height 45
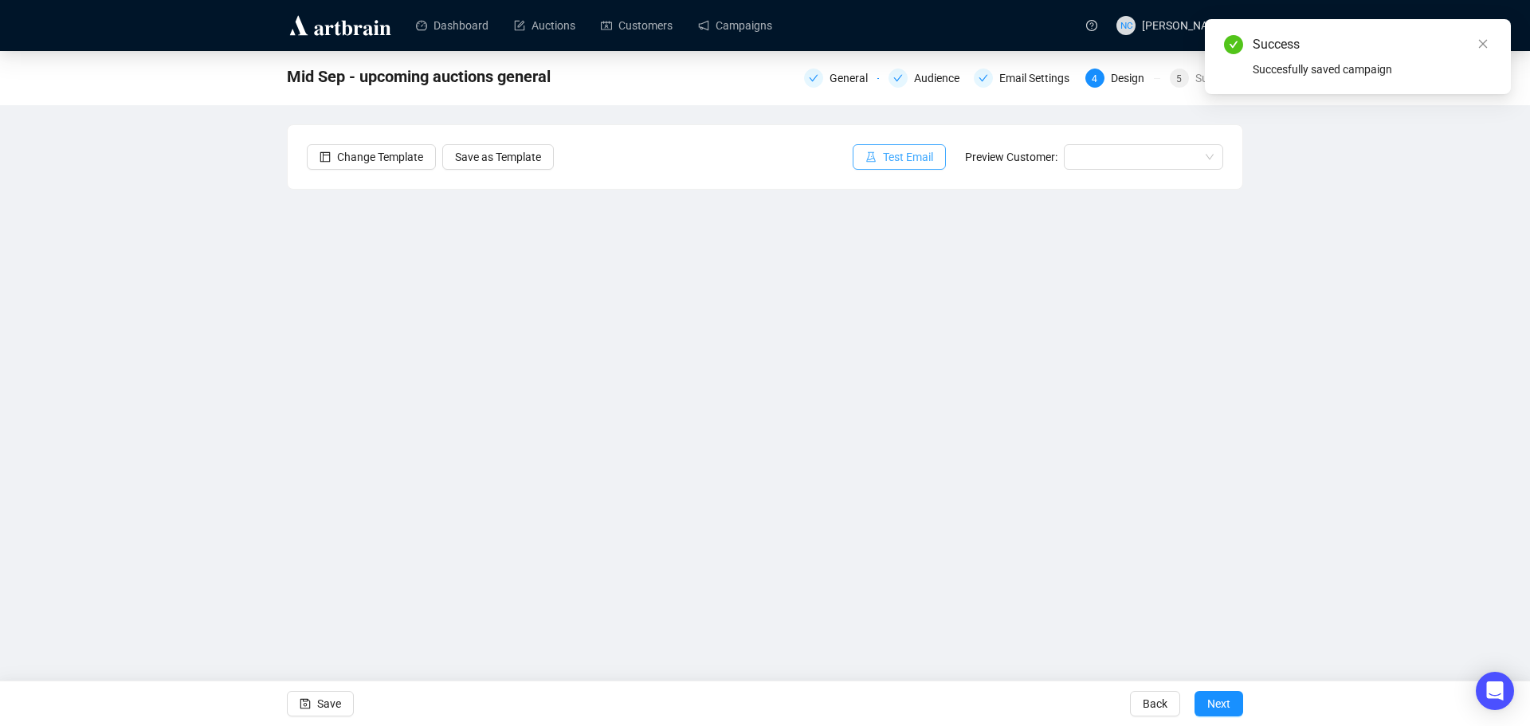
click at [901, 154] on span "Test Email" at bounding box center [908, 157] width 50 height 18
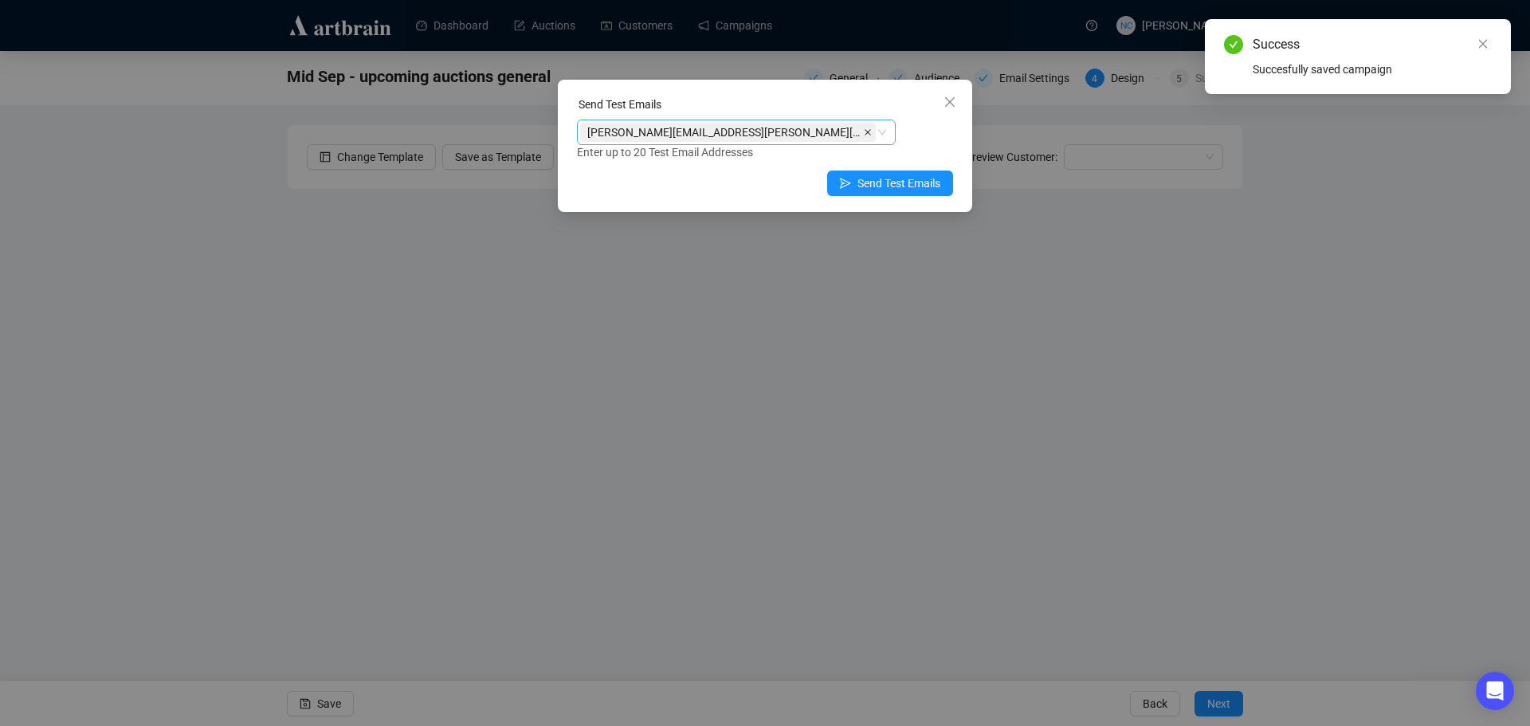
click at [864, 131] on icon "close" at bounding box center [868, 132] width 8 height 8
click at [775, 131] on div at bounding box center [728, 132] width 296 height 22
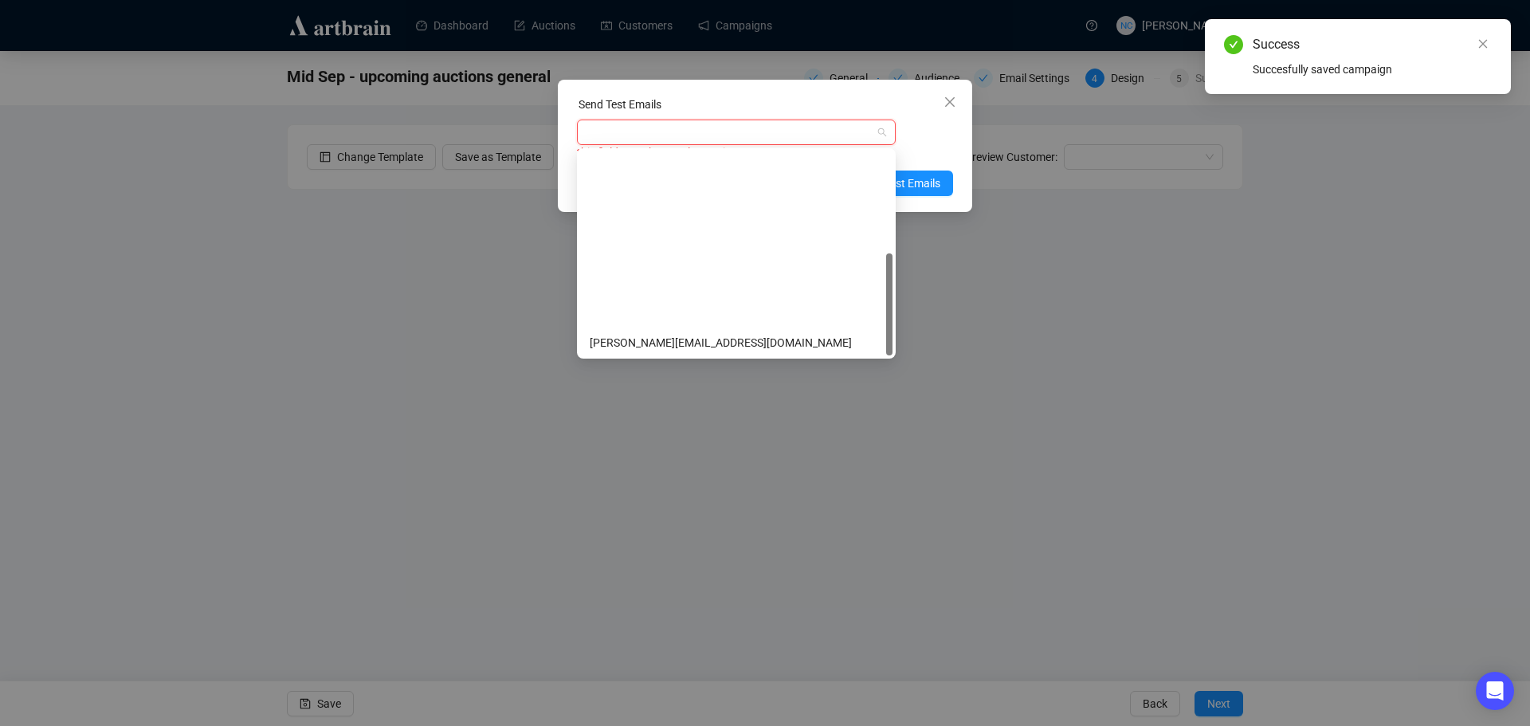
scroll to position [204, 0]
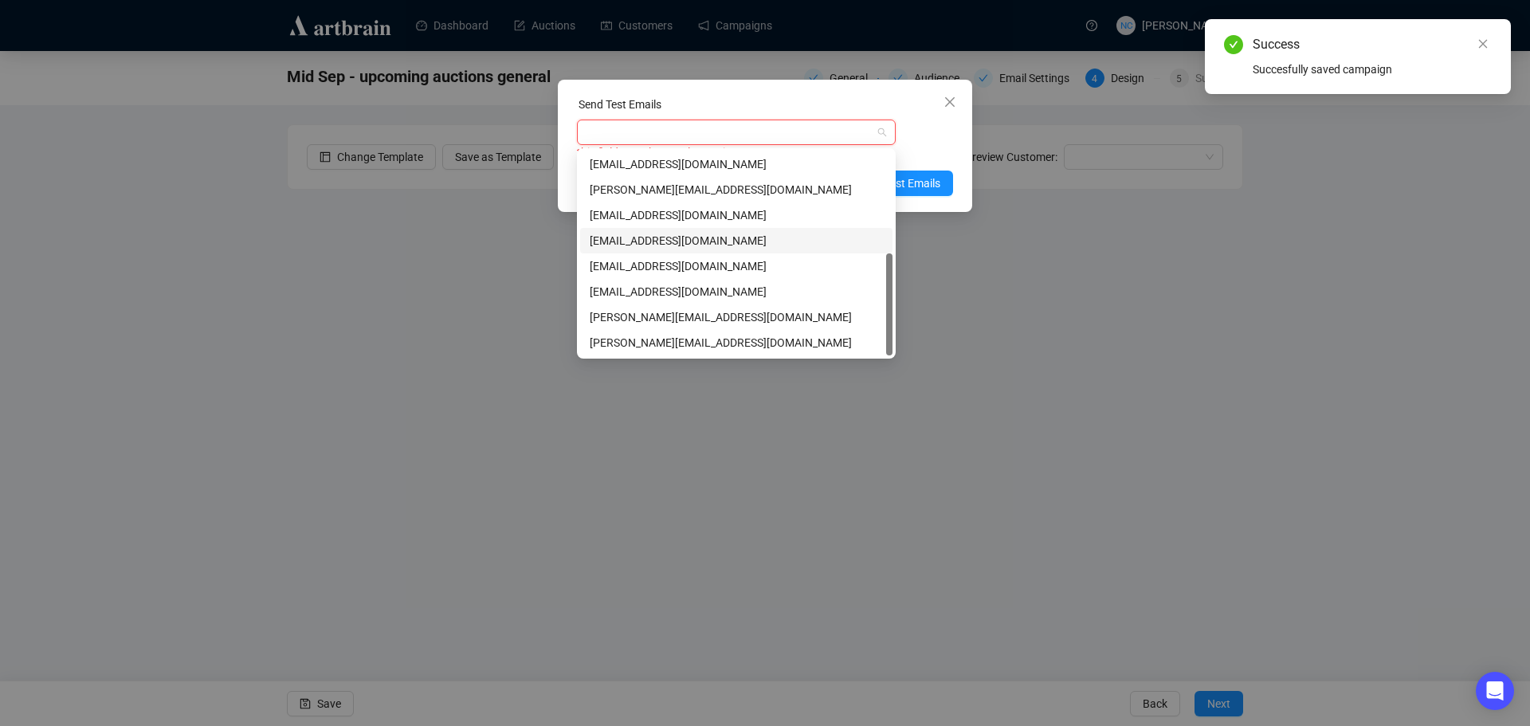
click at [758, 237] on div "nickcheng.ust@gmail.com" at bounding box center [736, 241] width 293 height 18
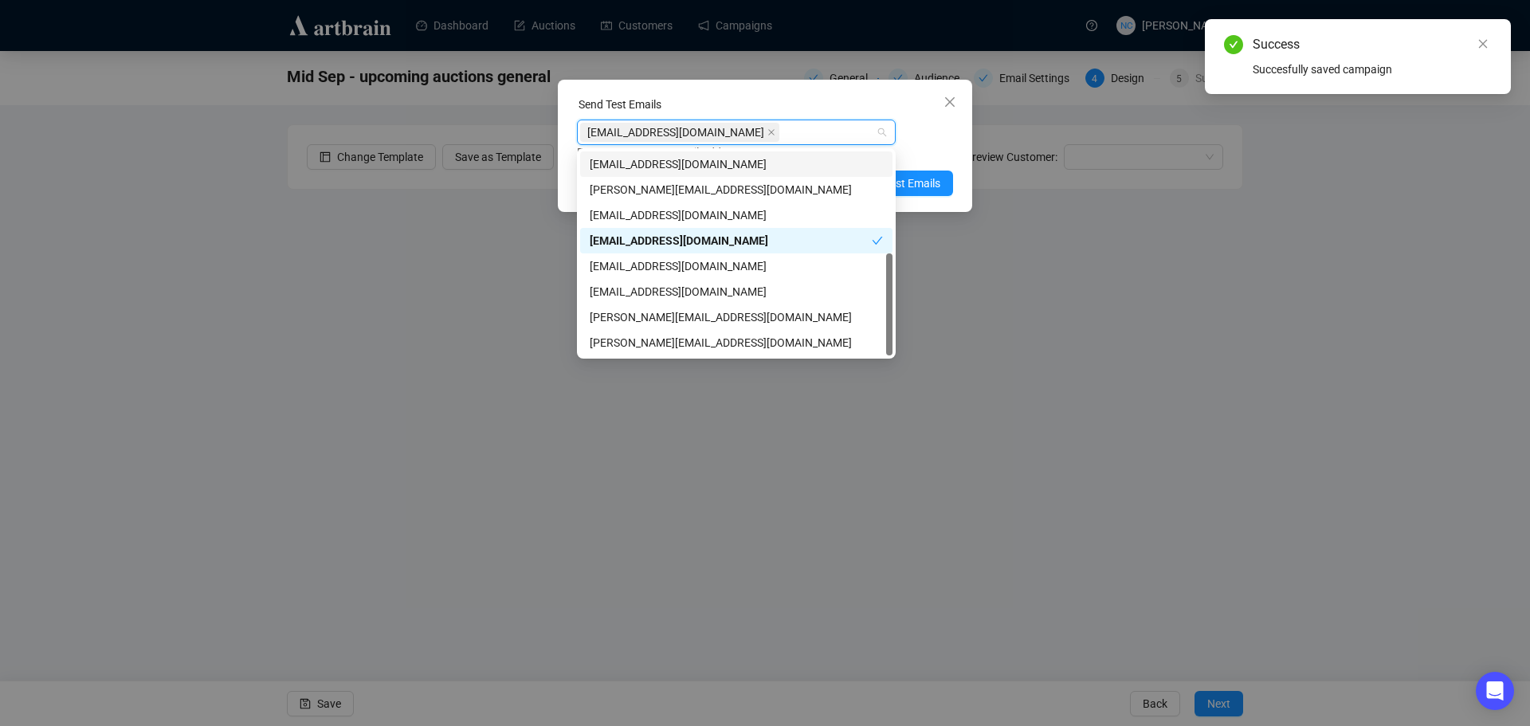
click at [921, 133] on div "nickcheng.ust@gmail.com Enter up to 20 Test Email Addresses" at bounding box center [765, 140] width 376 height 41
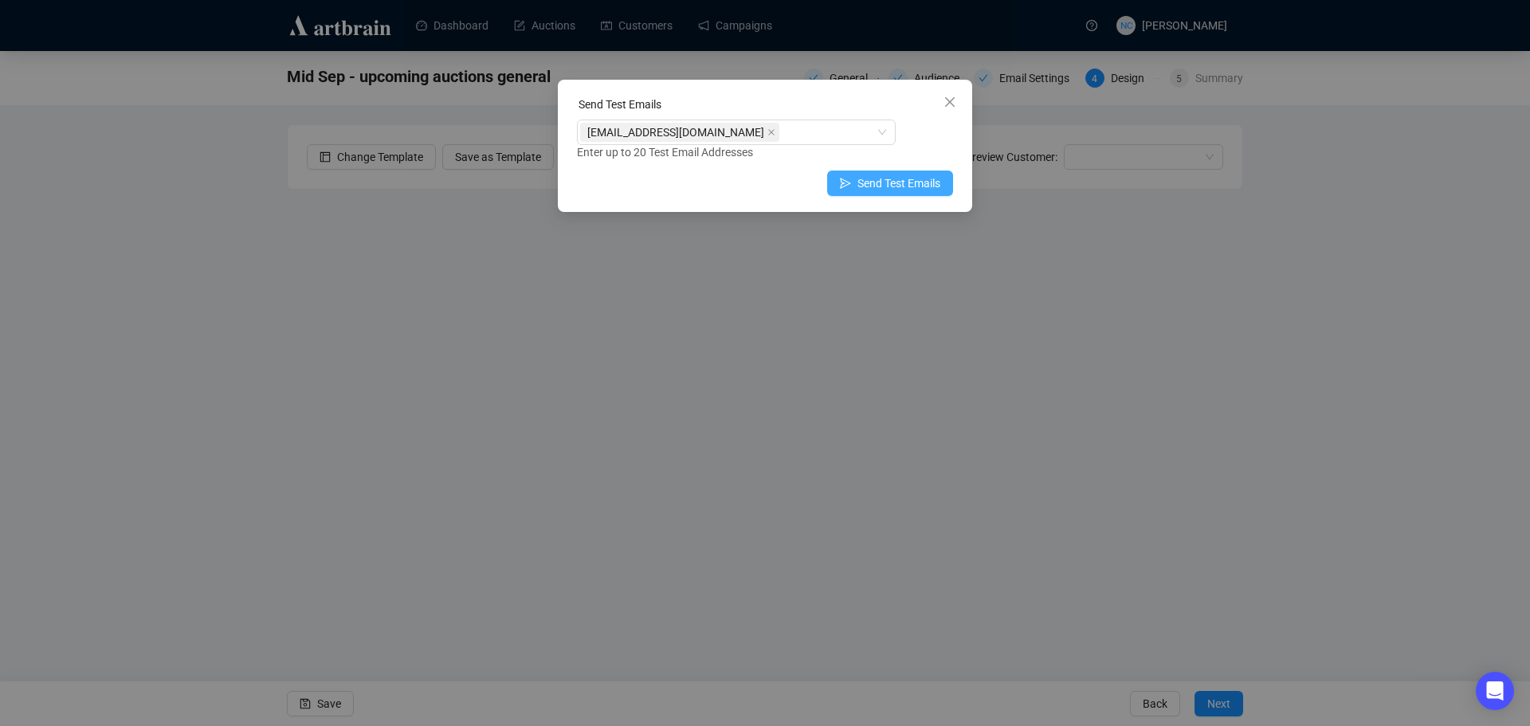
click at [884, 190] on span "Send Test Emails" at bounding box center [898, 184] width 83 height 18
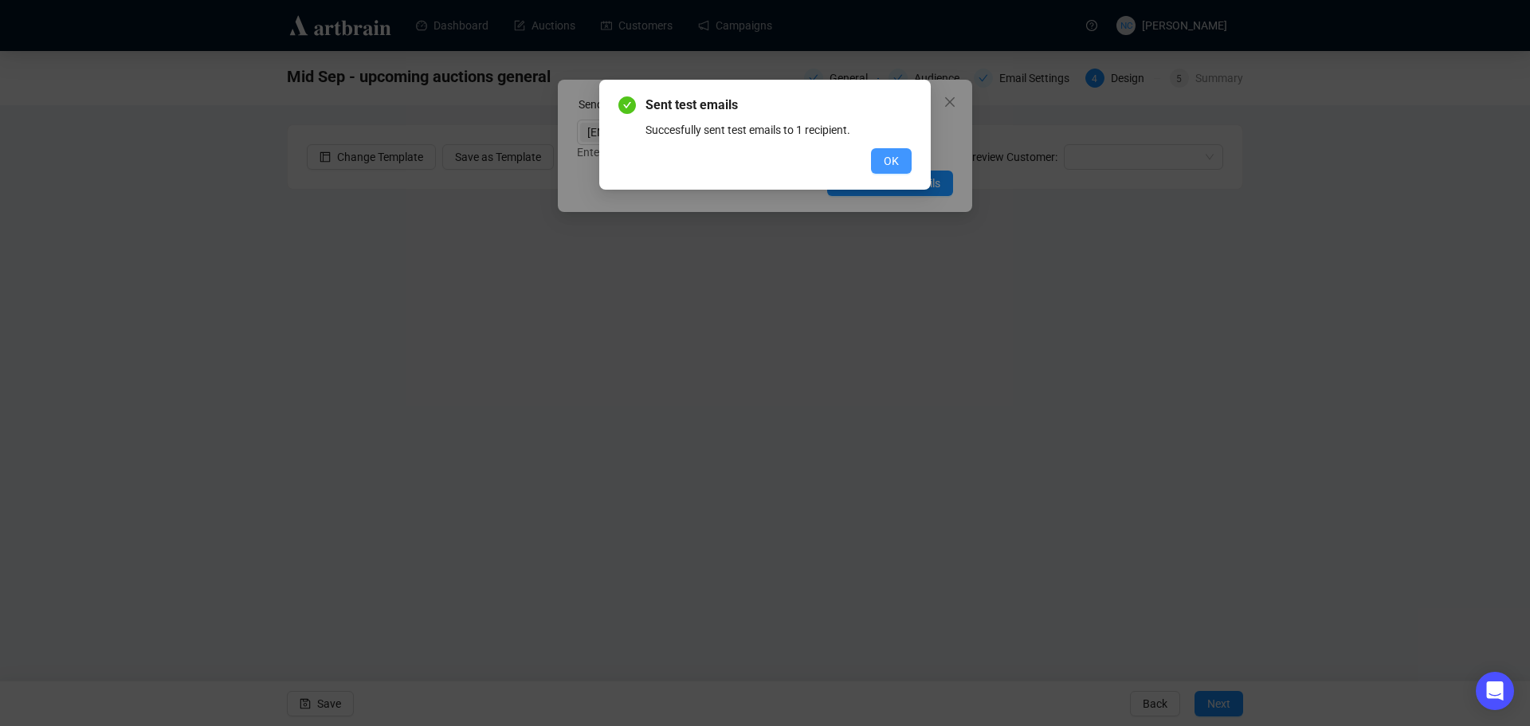
click at [887, 166] on span "OK" at bounding box center [891, 161] width 15 height 18
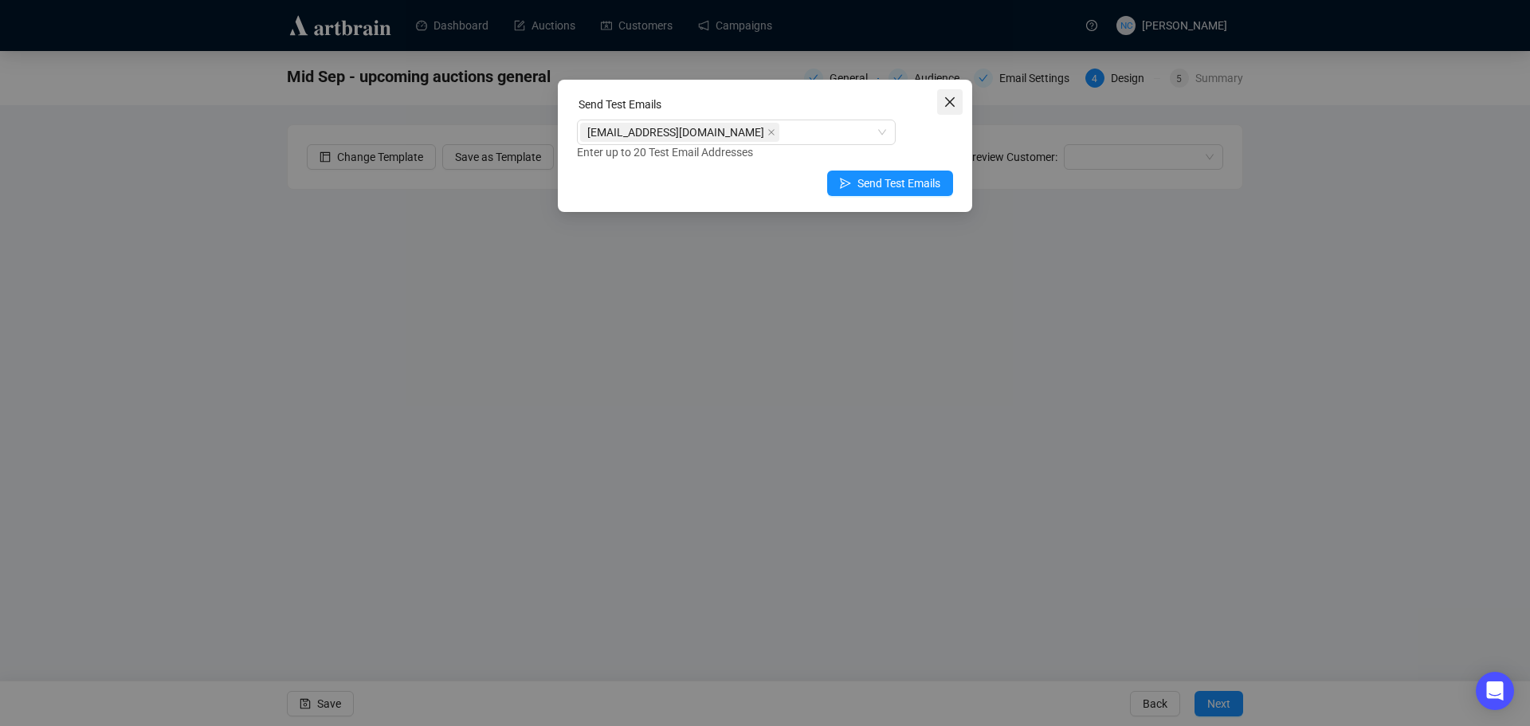
click at [943, 101] on span "Close" at bounding box center [950, 102] width 26 height 13
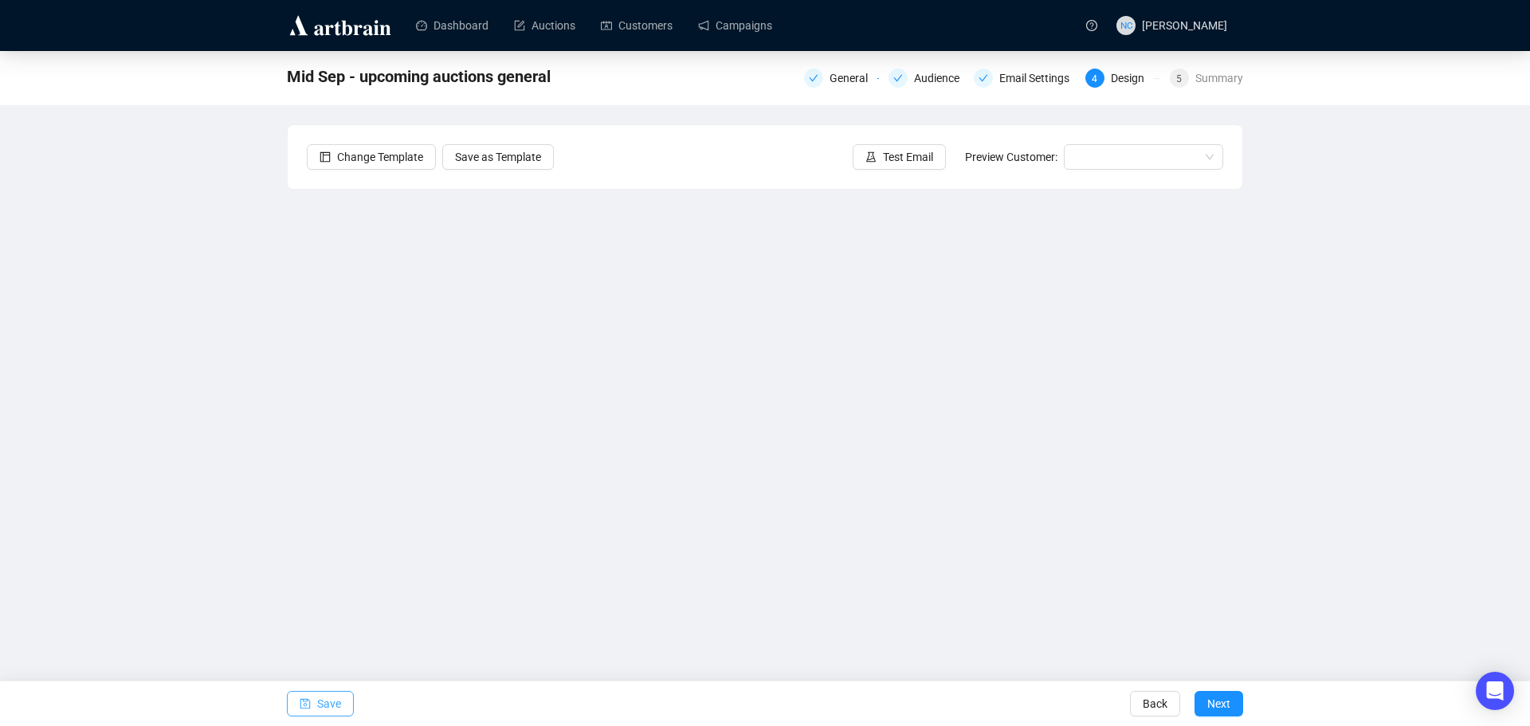
click at [336, 700] on span "Save" at bounding box center [329, 703] width 24 height 45
click at [328, 704] on span "Save" at bounding box center [329, 703] width 24 height 45
click at [893, 155] on span "Test Email" at bounding box center [908, 157] width 50 height 18
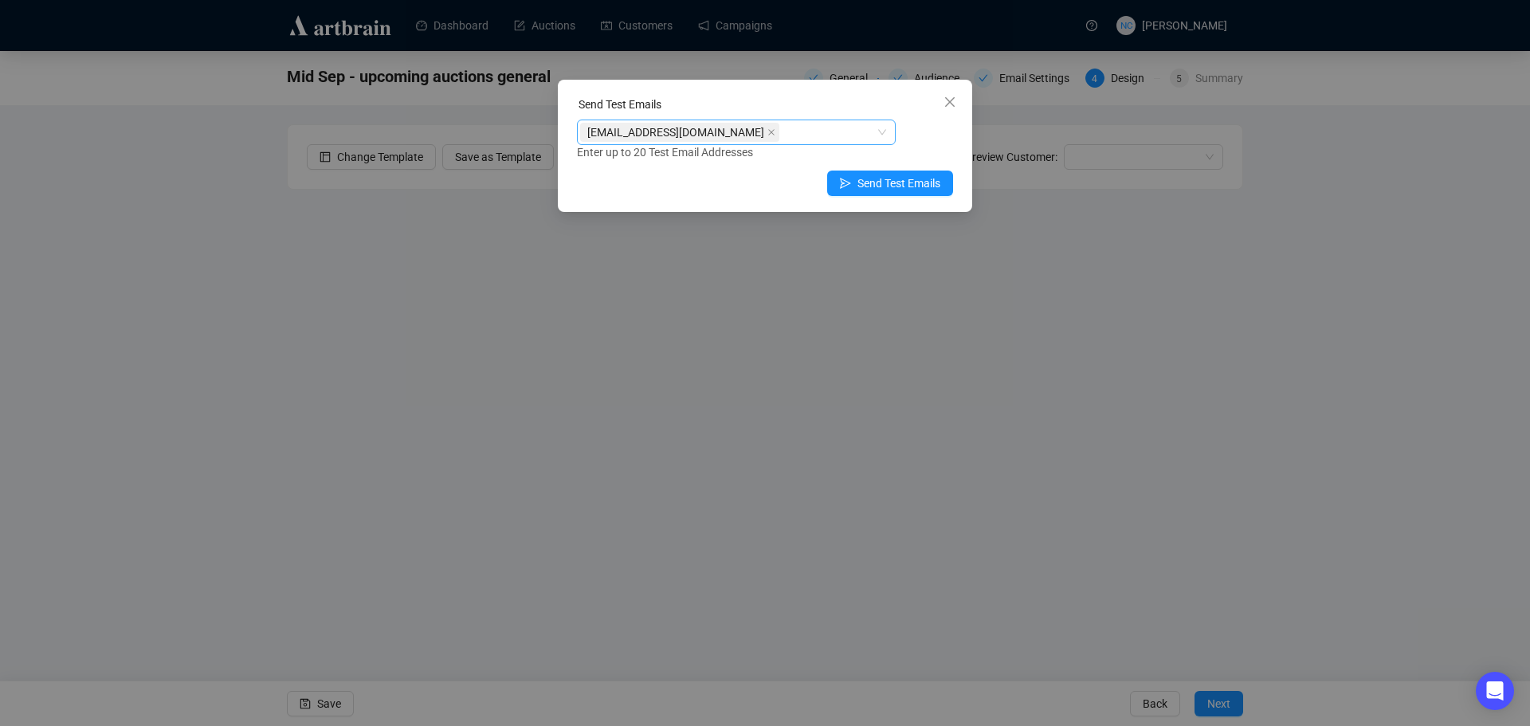
click at [768, 133] on icon "close" at bounding box center [771, 132] width 6 height 6
click at [779, 134] on div at bounding box center [728, 132] width 296 height 22
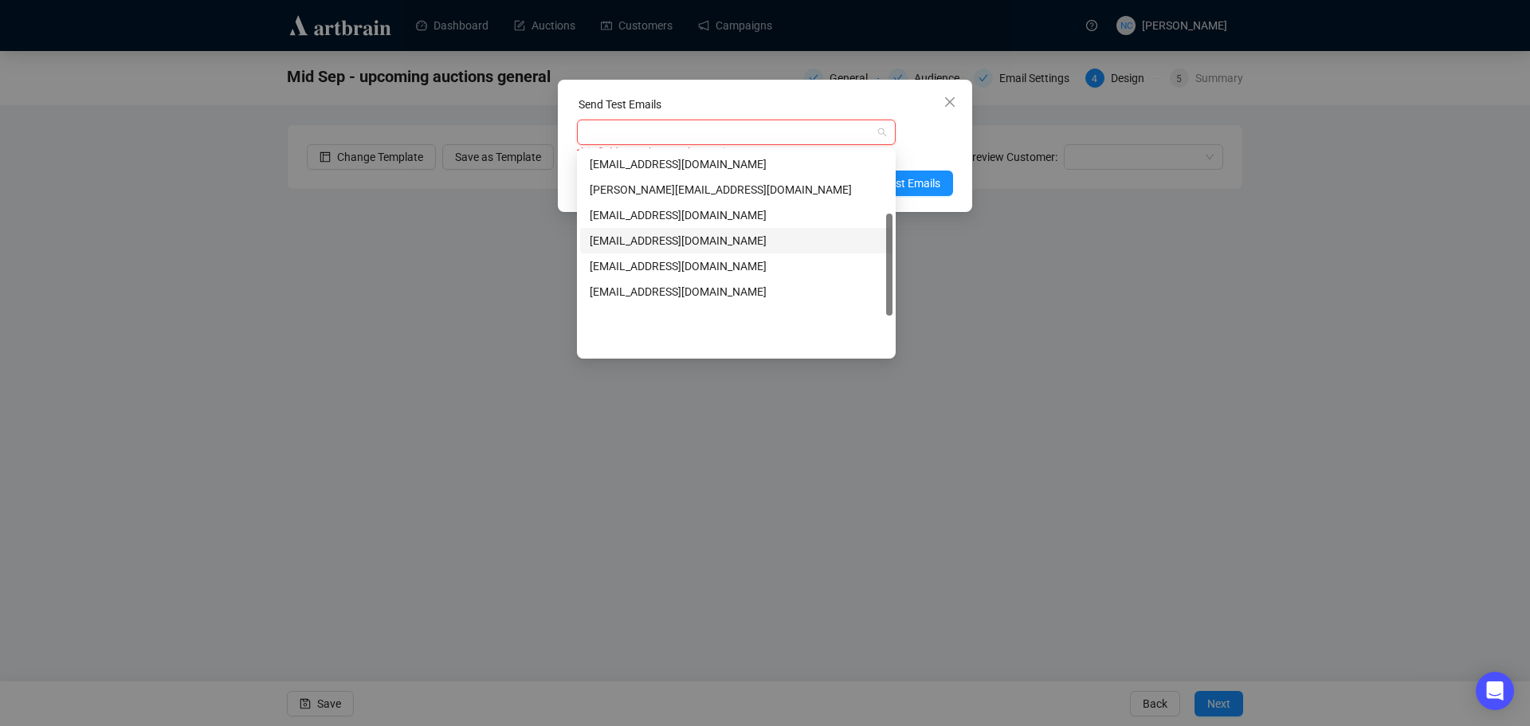
scroll to position [0, 0]
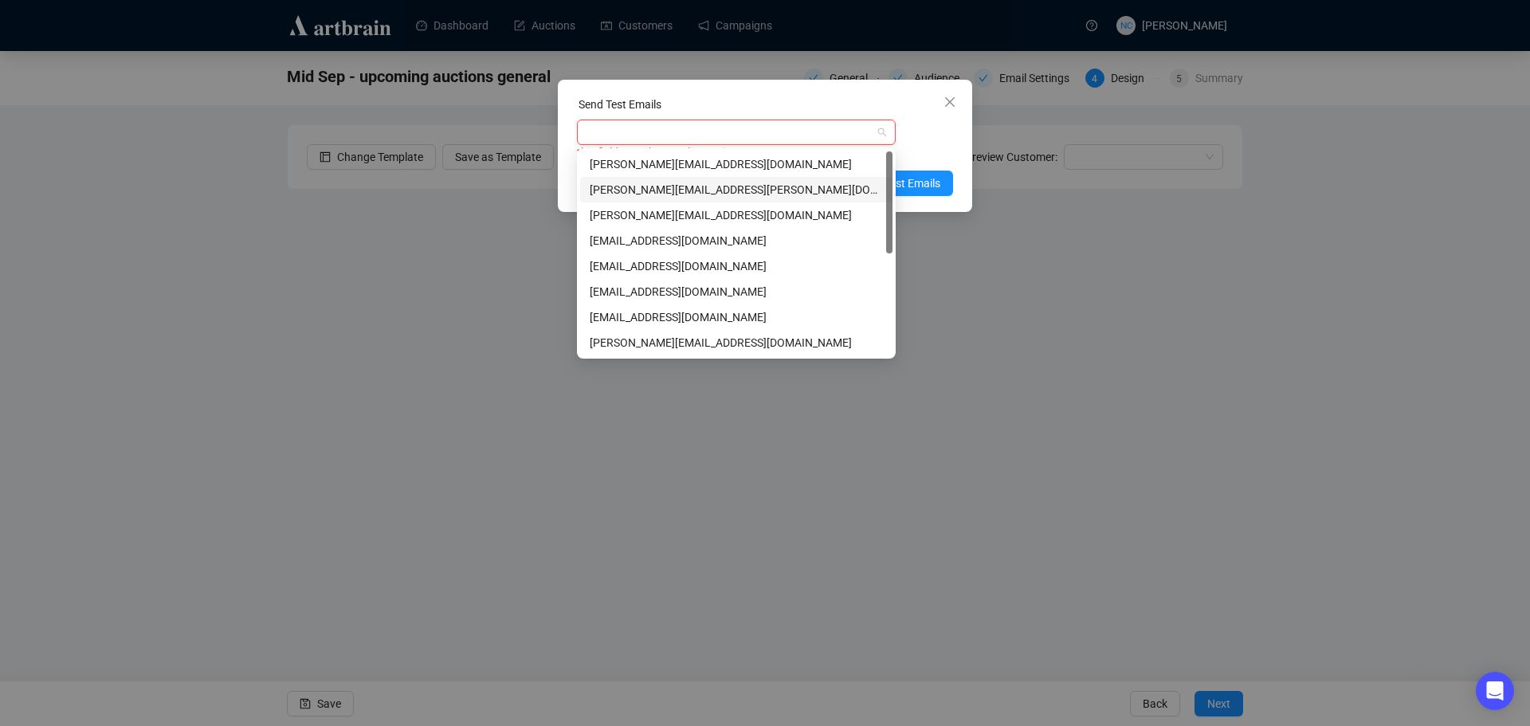
click at [761, 190] on div "shawn.leventhal@gmail.com" at bounding box center [736, 190] width 293 height 18
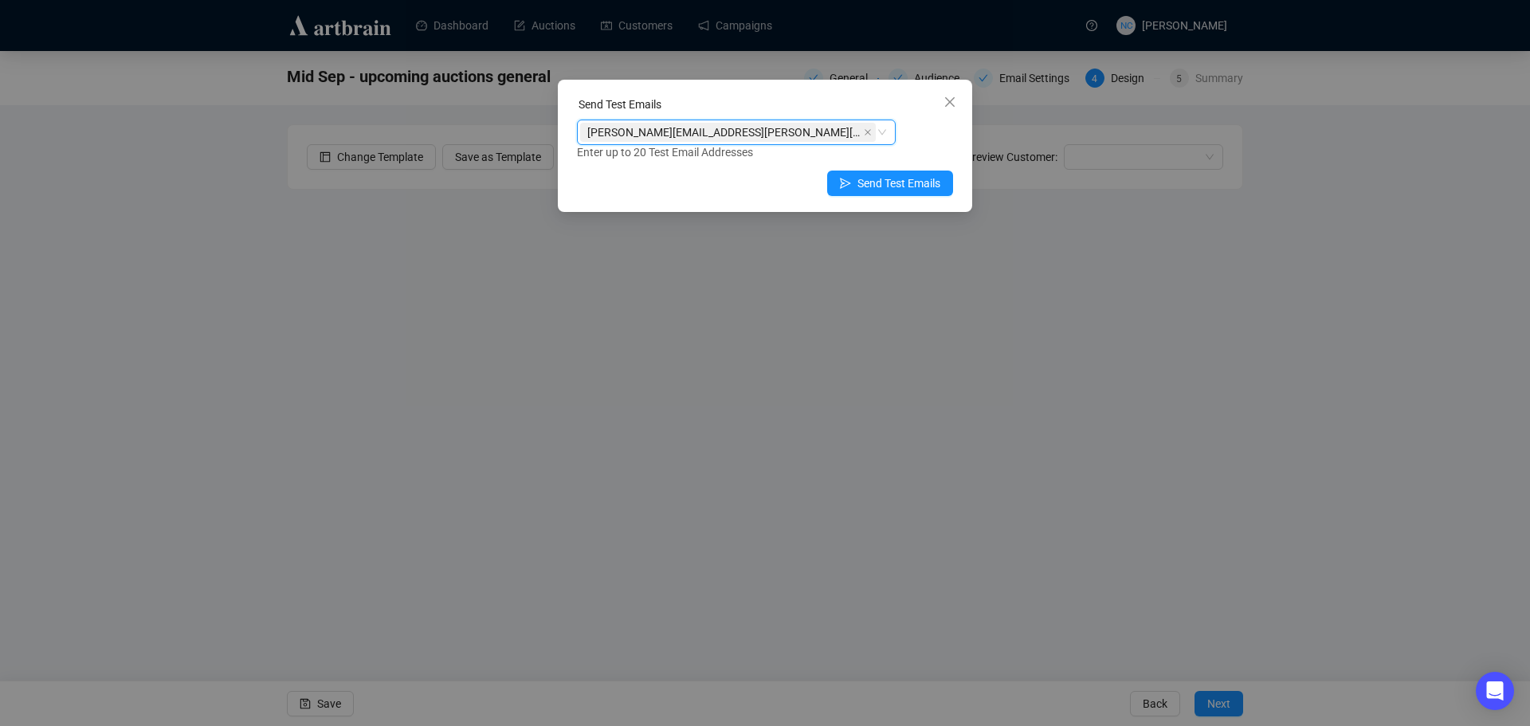
click at [945, 136] on div "shawn.leventhal@gmail.com shawn.leventhal@gmail.com Enter up to 20 Test Email A…" at bounding box center [765, 140] width 376 height 41
click at [909, 180] on span "Send Test Emails" at bounding box center [898, 184] width 83 height 18
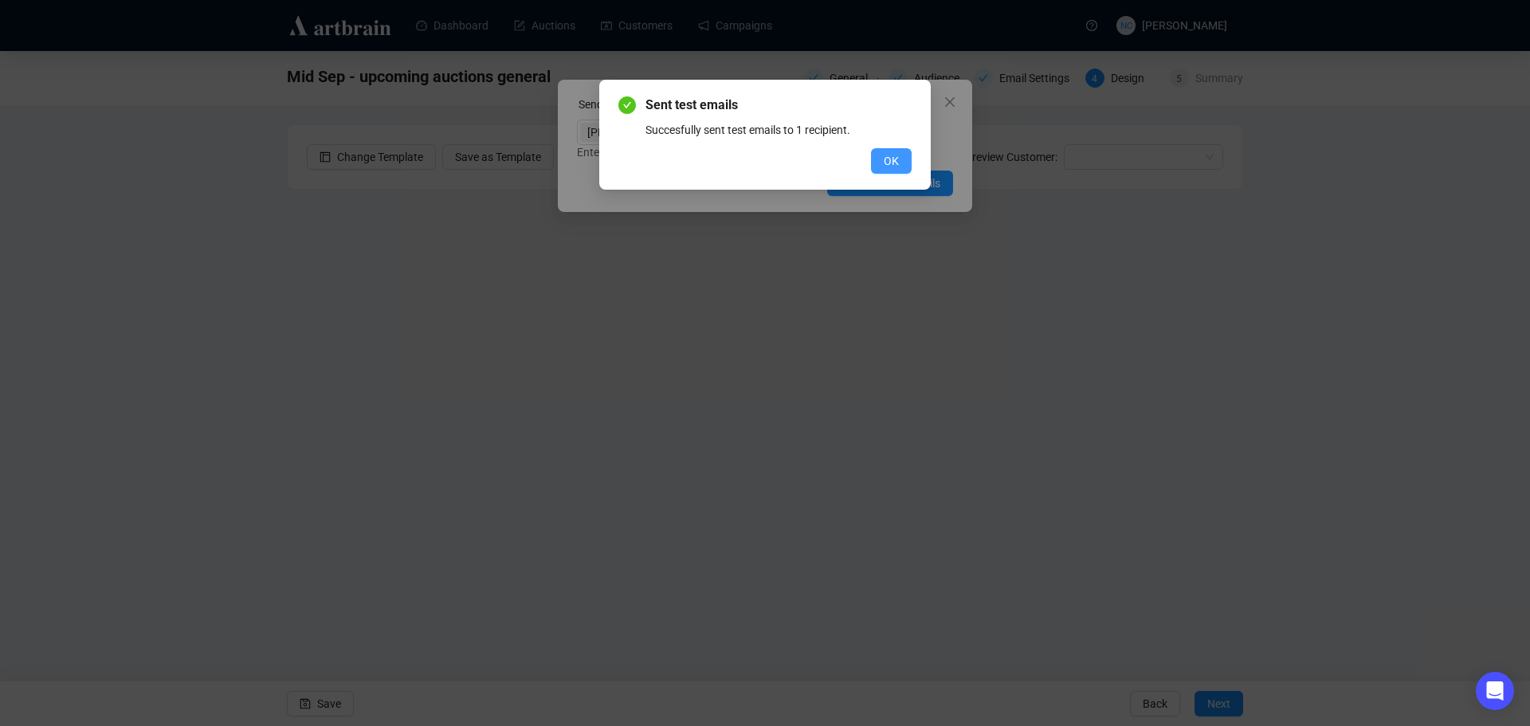
click at [885, 162] on span "OK" at bounding box center [891, 161] width 15 height 18
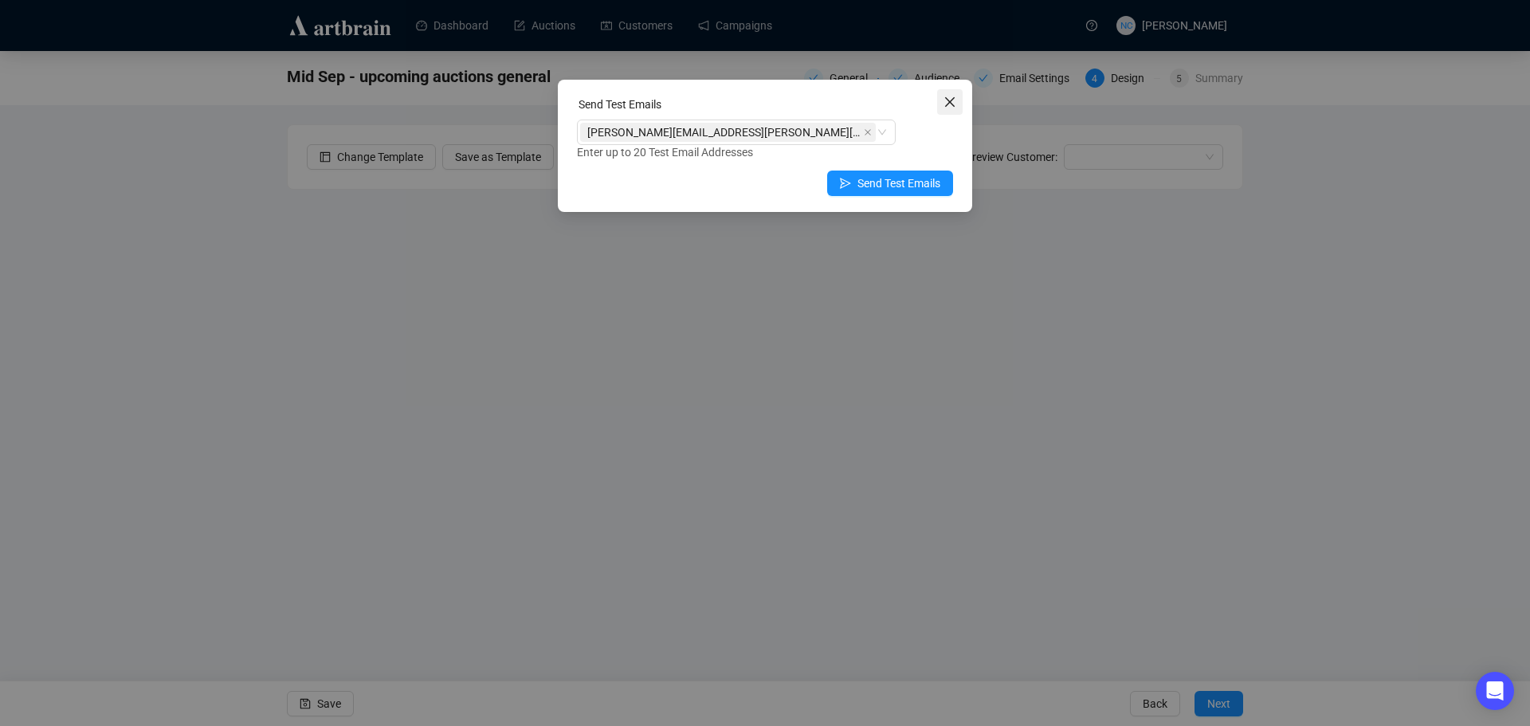
click at [955, 108] on icon "close" at bounding box center [950, 102] width 13 height 13
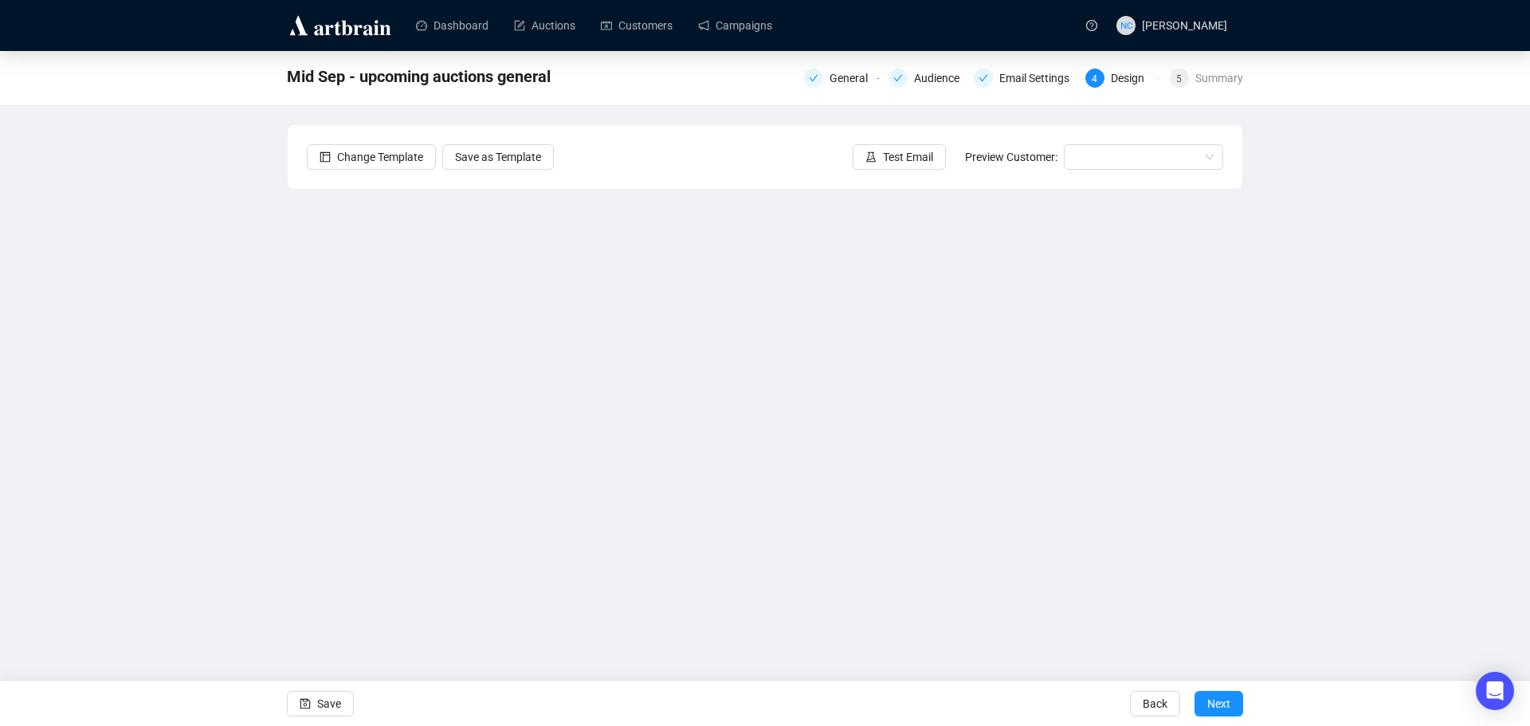
click at [159, 305] on div "Mid Sep - upcoming auctions general General Audience Email Settings 4 Design 5 …" at bounding box center [765, 345] width 1530 height 589
click at [1229, 704] on span "Next" at bounding box center [1218, 703] width 23 height 45
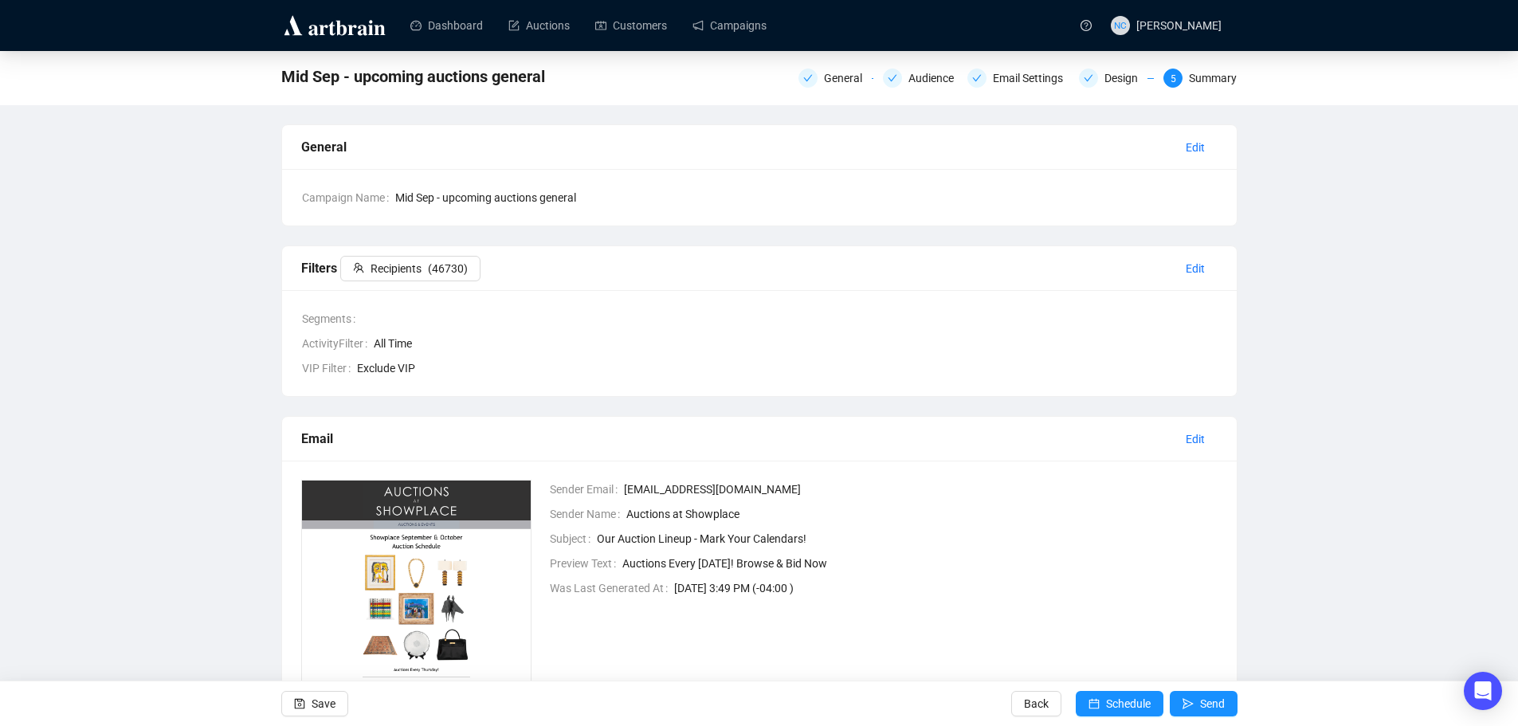
drag, startPoint x: 634, startPoint y: 559, endPoint x: 681, endPoint y: 552, distance: 47.4
click at [634, 559] on span "Auctions Every Thursday! Browse & Bid Now" at bounding box center [919, 564] width 595 height 18
drag, startPoint x: 818, startPoint y: 538, endPoint x: 549, endPoint y: 539, distance: 268.6
click at [549, 539] on td "Subject Our Auction Lineup - Mark Your Calendars!" at bounding box center [883, 541] width 669 height 25
copy div "Subject Our Auction Lineup - Mark Your Calendars!"
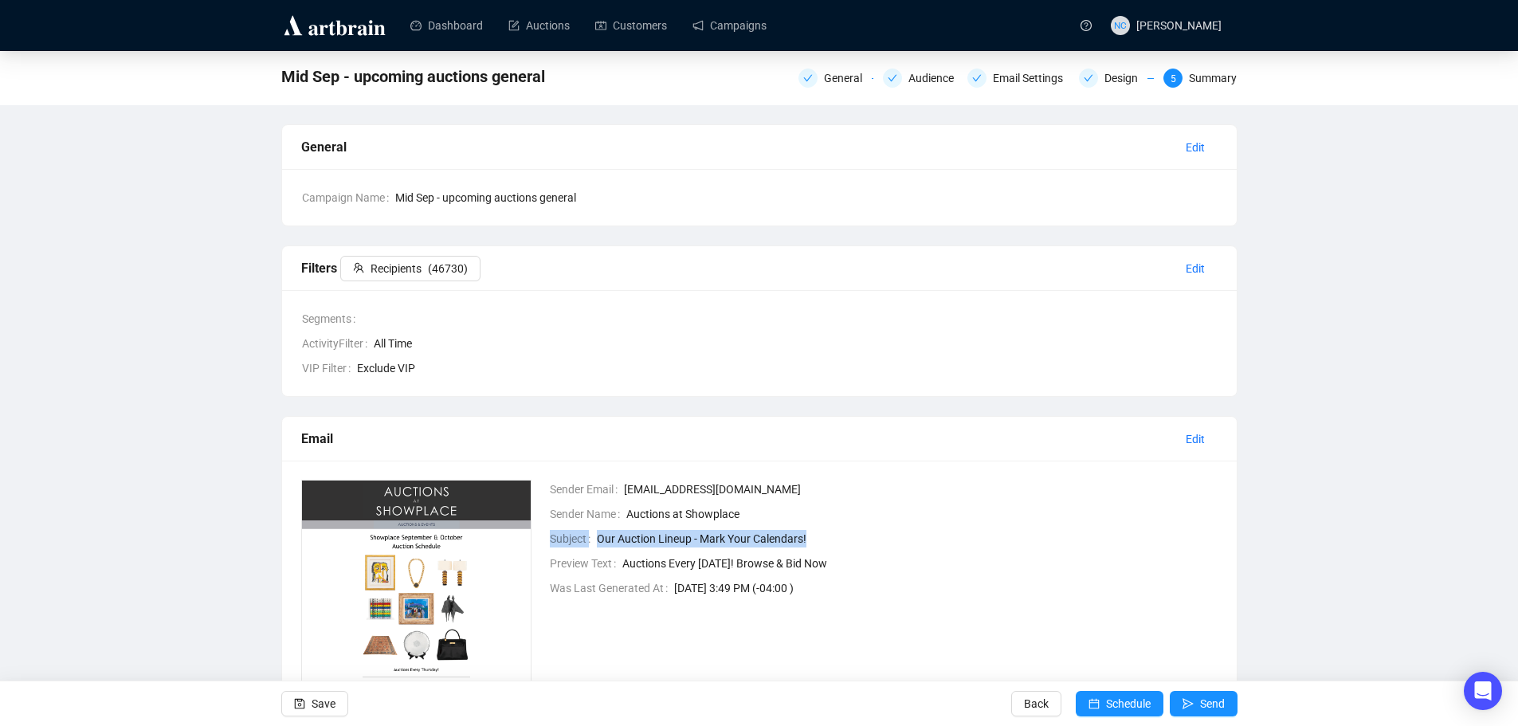
click at [163, 469] on div "Mid Sep - upcoming auctions general General Audience Email Settings Design 5 Su…" at bounding box center [759, 435] width 1518 height 769
click at [1034, 79] on div "Email Settings" at bounding box center [1033, 78] width 80 height 19
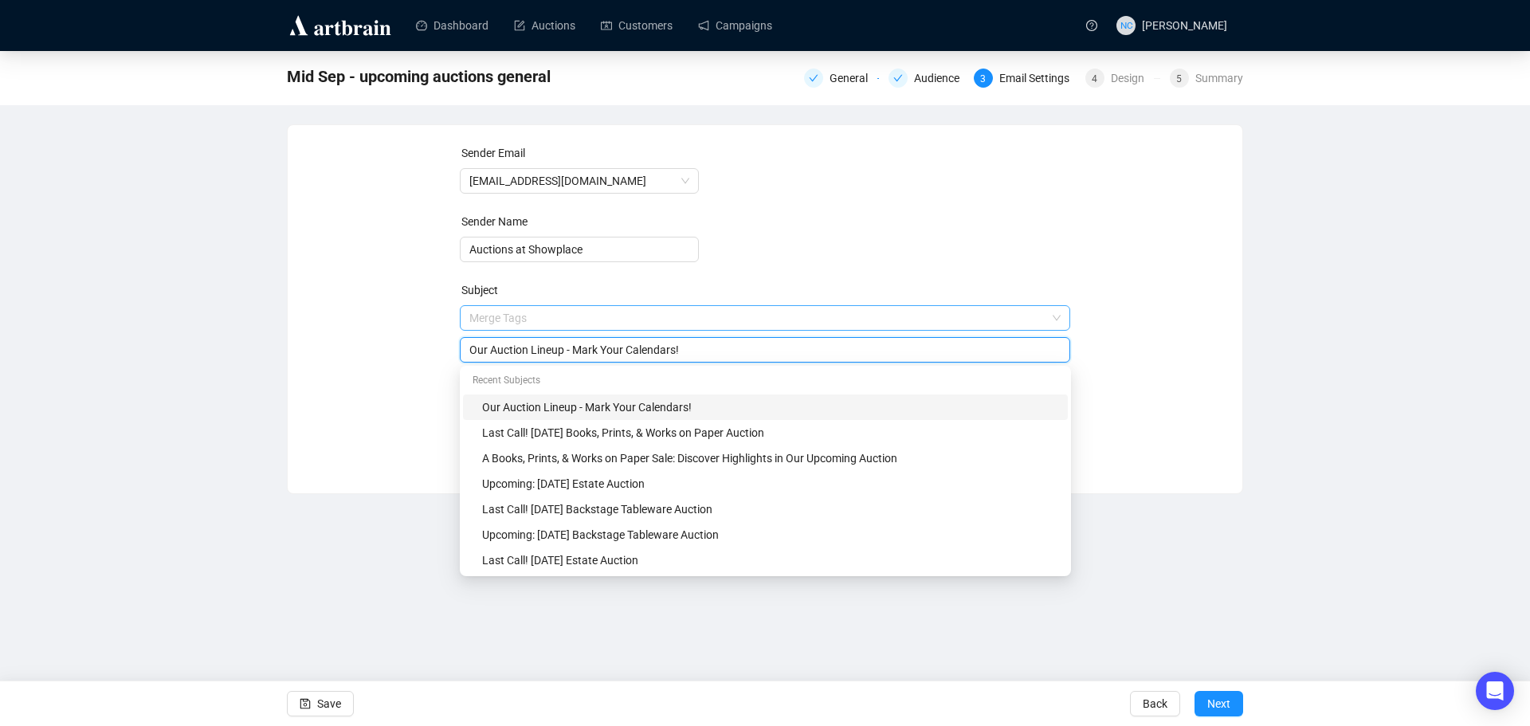
drag, startPoint x: 704, startPoint y: 319, endPoint x: 498, endPoint y: 320, distance: 205.6
click at [498, 320] on span "Merge Tags Our Auction Lineup - Mark Your Calendars!" at bounding box center [765, 334] width 611 height 45
click at [736, 355] on input "Our Auction Lineup - Mark Your Calendars!" at bounding box center [765, 350] width 592 height 18
drag, startPoint x: 727, startPoint y: 353, endPoint x: 422, endPoint y: 352, distance: 304.4
click at [422, 352] on div "Sender Email auctions@nyshowplace.com Sender Name Auctions at Showplace Subject…" at bounding box center [765, 297] width 916 height 306
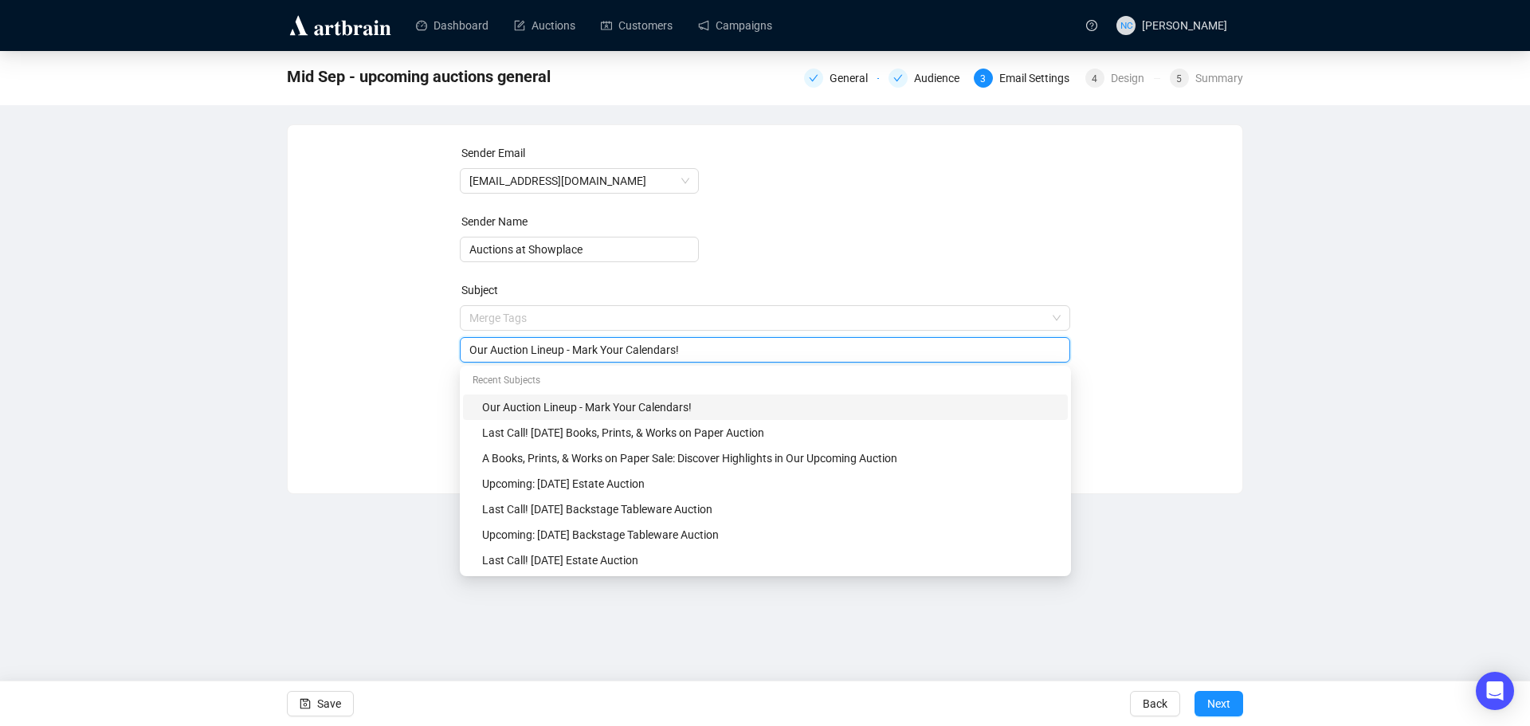
paste input "Showplace September & Octobe"
type input "Showplace September & October Auction Lineup - Mark Your Calendars!"
click at [396, 363] on div "Sender Email auctions@nyshowplace.com Sender Name Auctions at Showplace Subject…" at bounding box center [765, 297] width 916 height 306
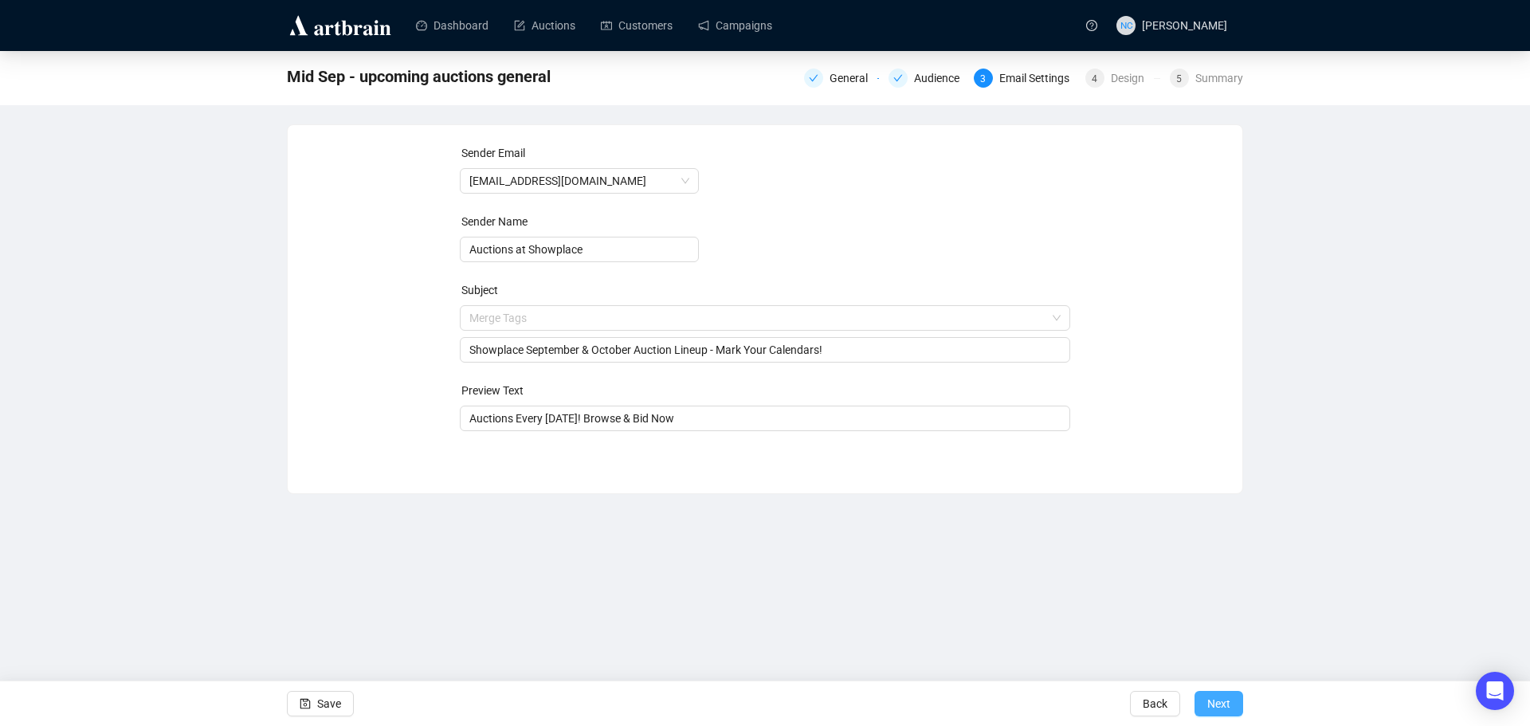
click at [1221, 705] on span "Next" at bounding box center [1218, 703] width 23 height 45
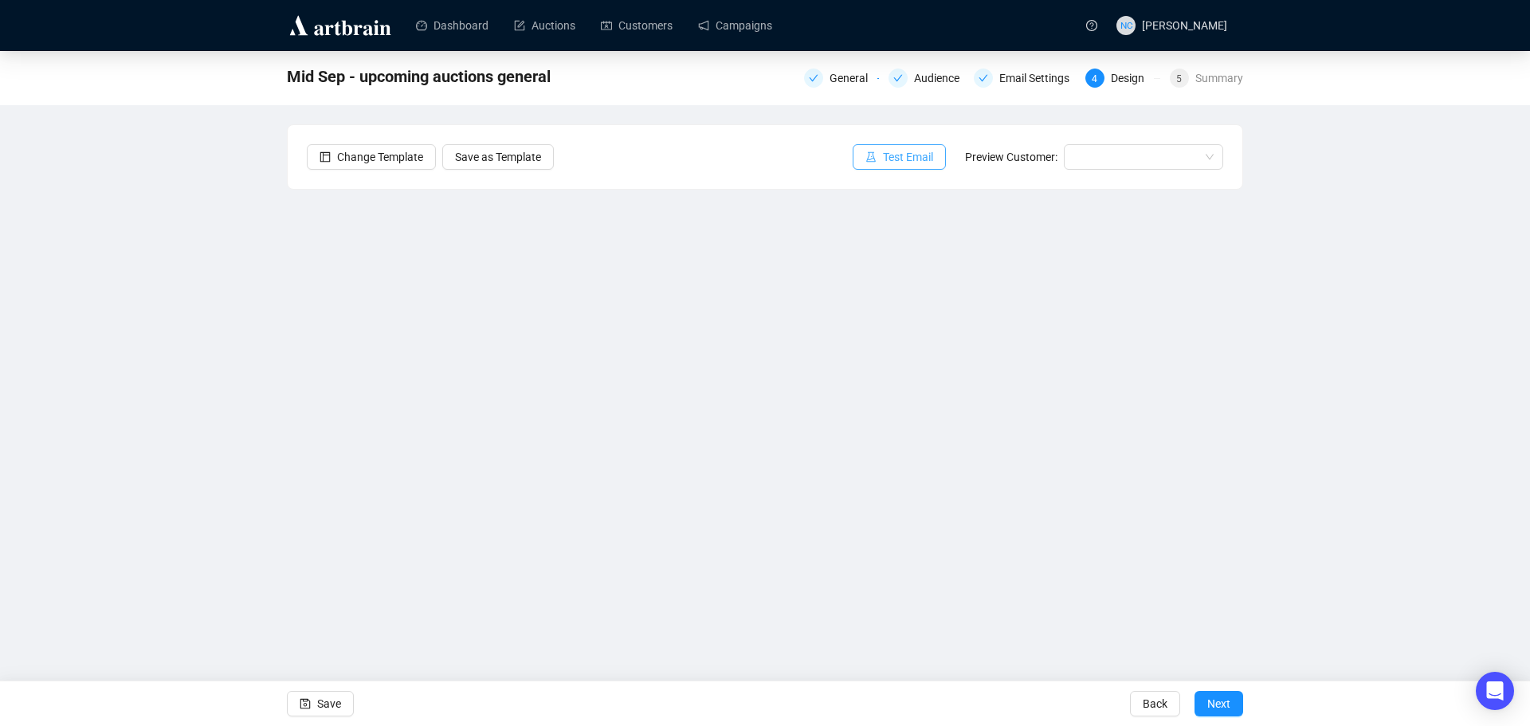
click at [916, 155] on span "Test Email" at bounding box center [908, 157] width 50 height 18
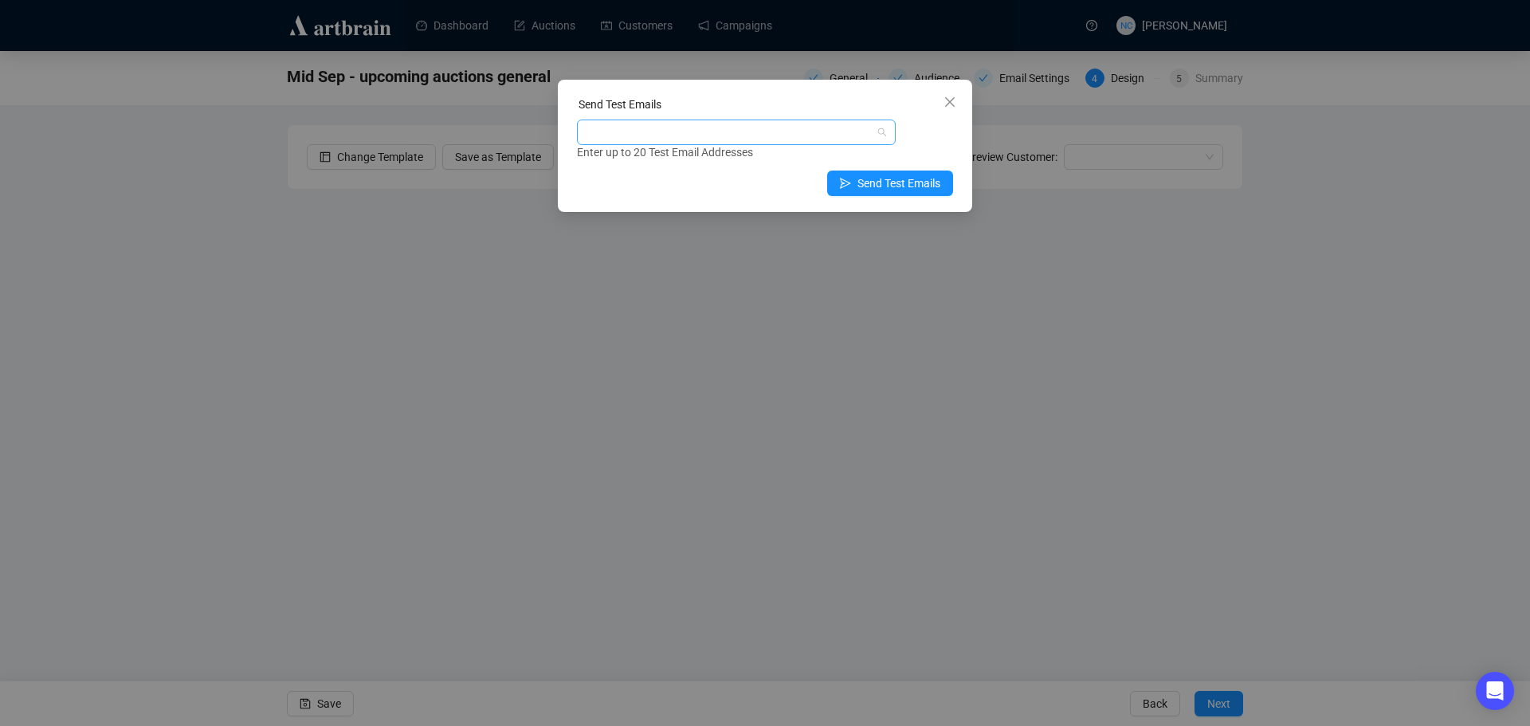
click at [720, 134] on div at bounding box center [728, 132] width 296 height 22
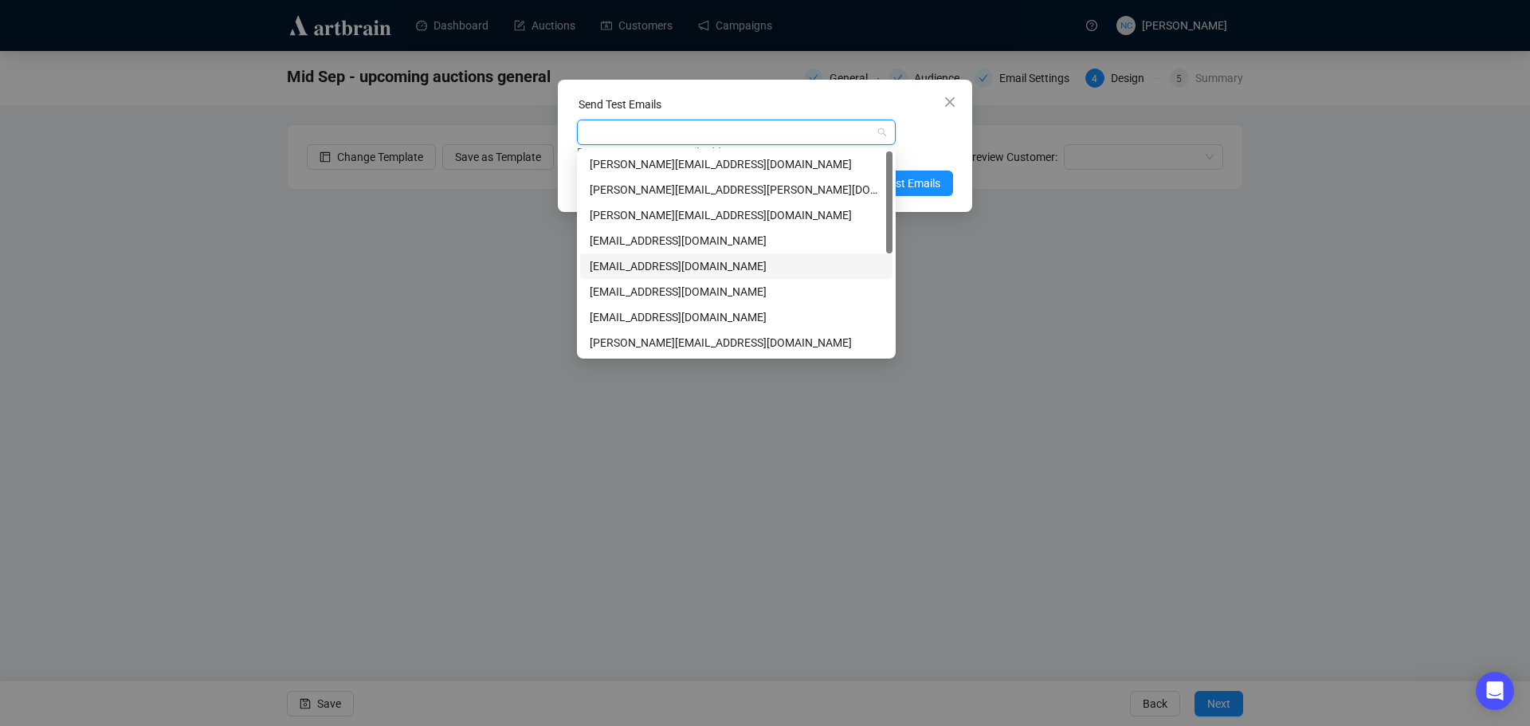
scroll to position [204, 0]
click at [739, 234] on div "nickcheng.ust@gmail.com" at bounding box center [736, 241] width 293 height 18
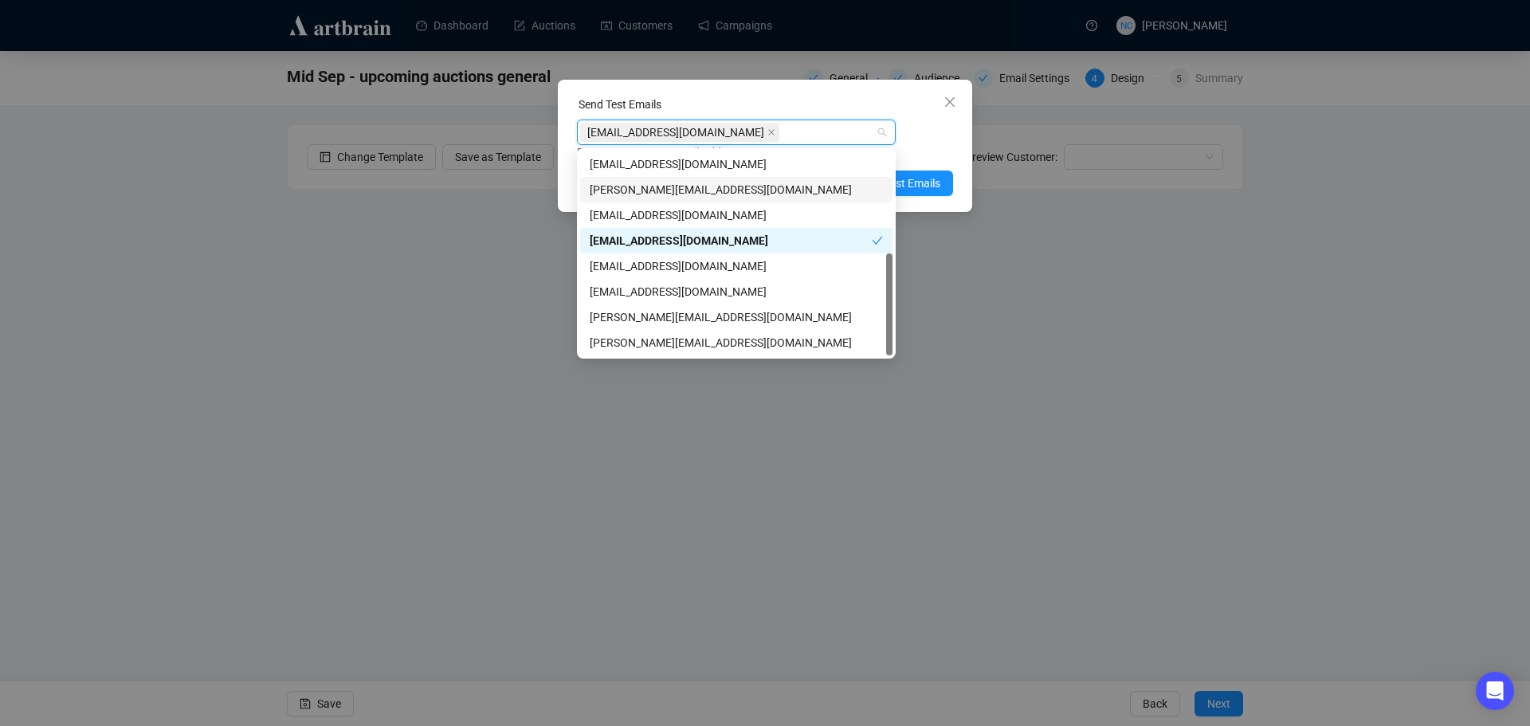
click at [926, 147] on div "Enter up to 20 Test Email Addresses" at bounding box center [765, 152] width 376 height 18
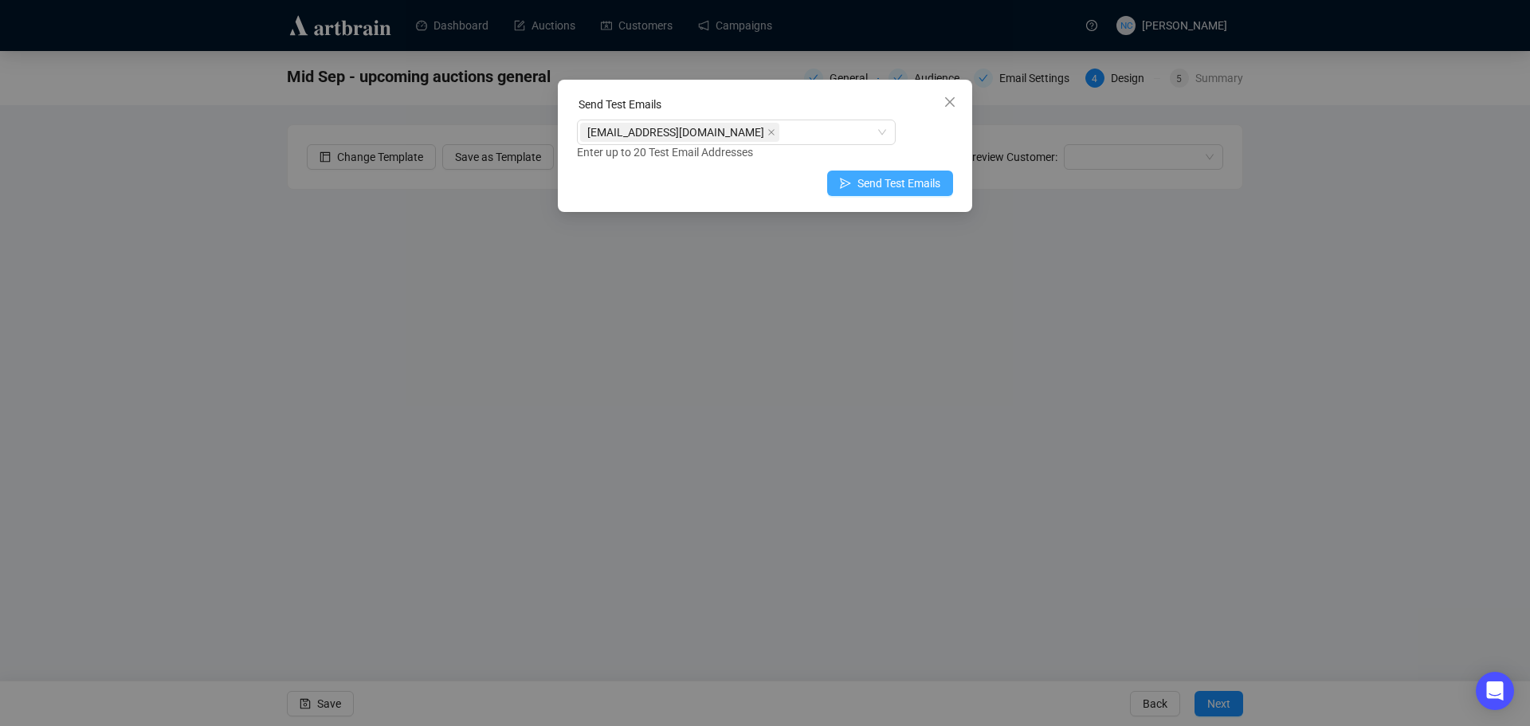
click at [901, 190] on span "Send Test Emails" at bounding box center [898, 184] width 83 height 18
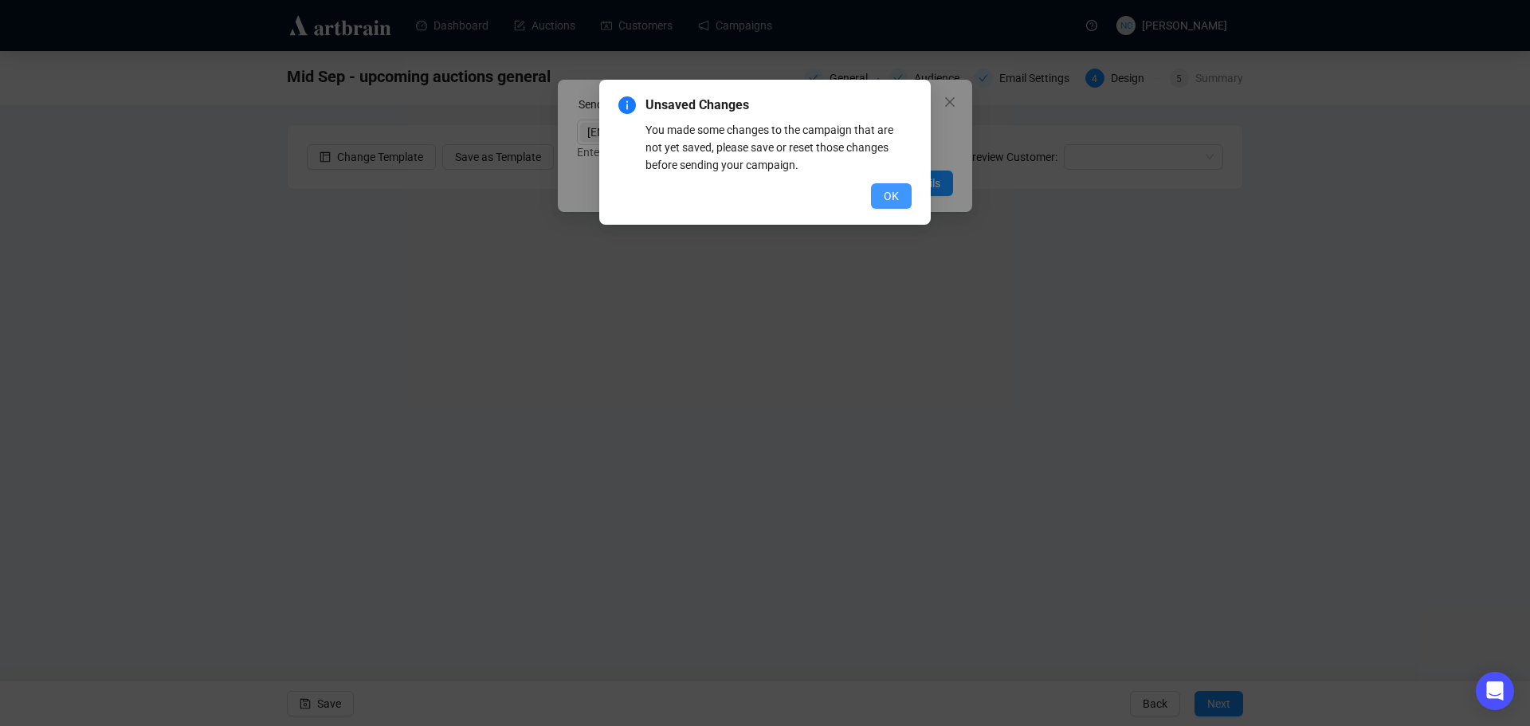
click at [891, 190] on span "OK" at bounding box center [891, 196] width 15 height 18
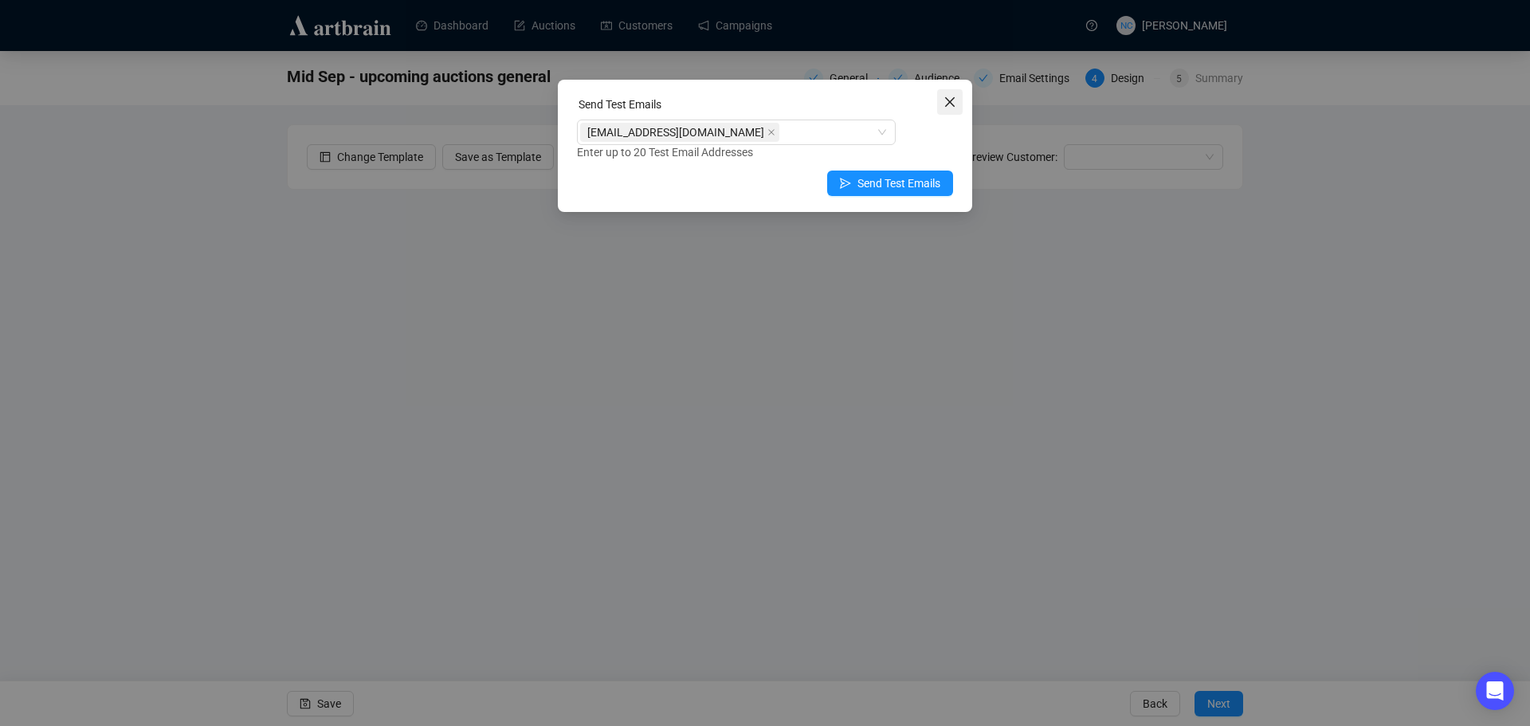
click at [949, 94] on button "Close" at bounding box center [950, 102] width 26 height 26
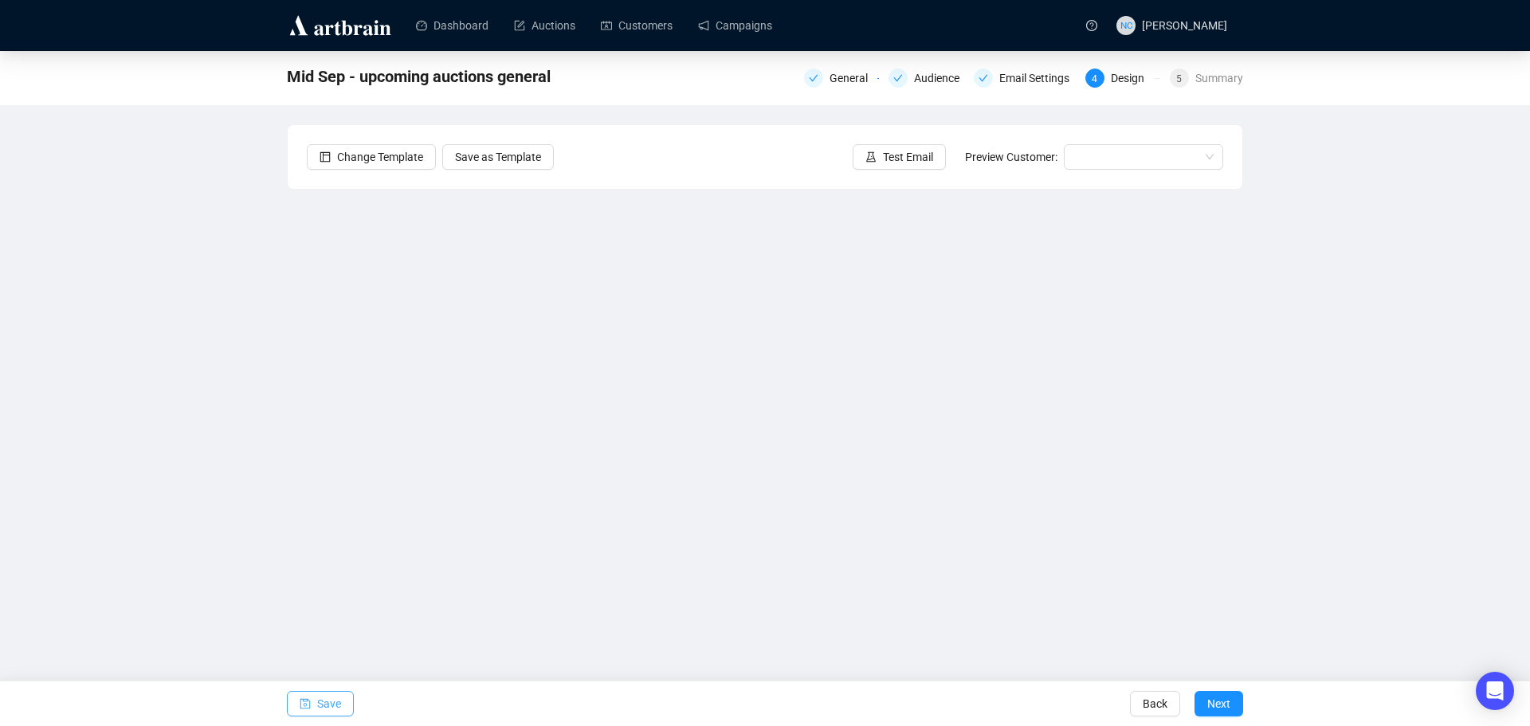
click at [335, 697] on span "Save" at bounding box center [329, 703] width 24 height 45
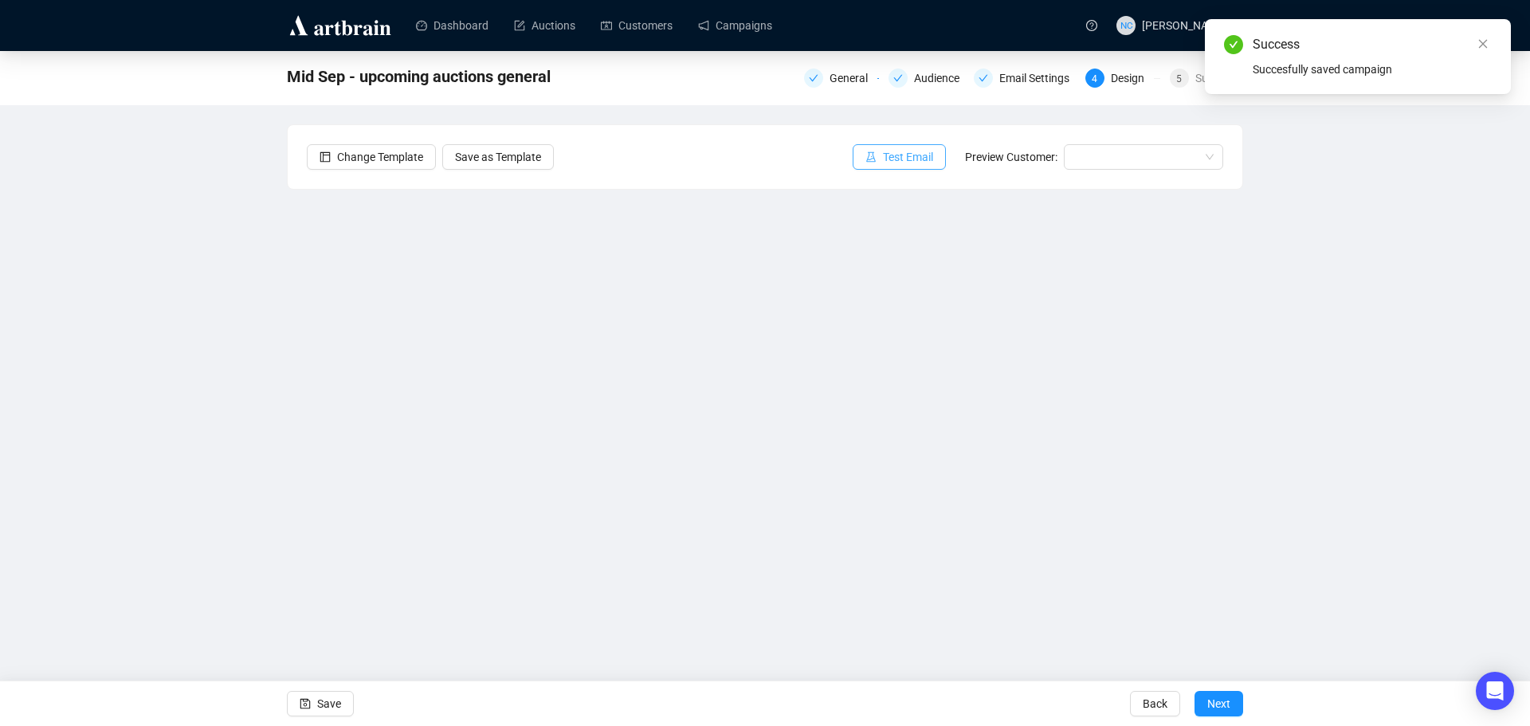
click at [891, 158] on span "Test Email" at bounding box center [908, 157] width 50 height 18
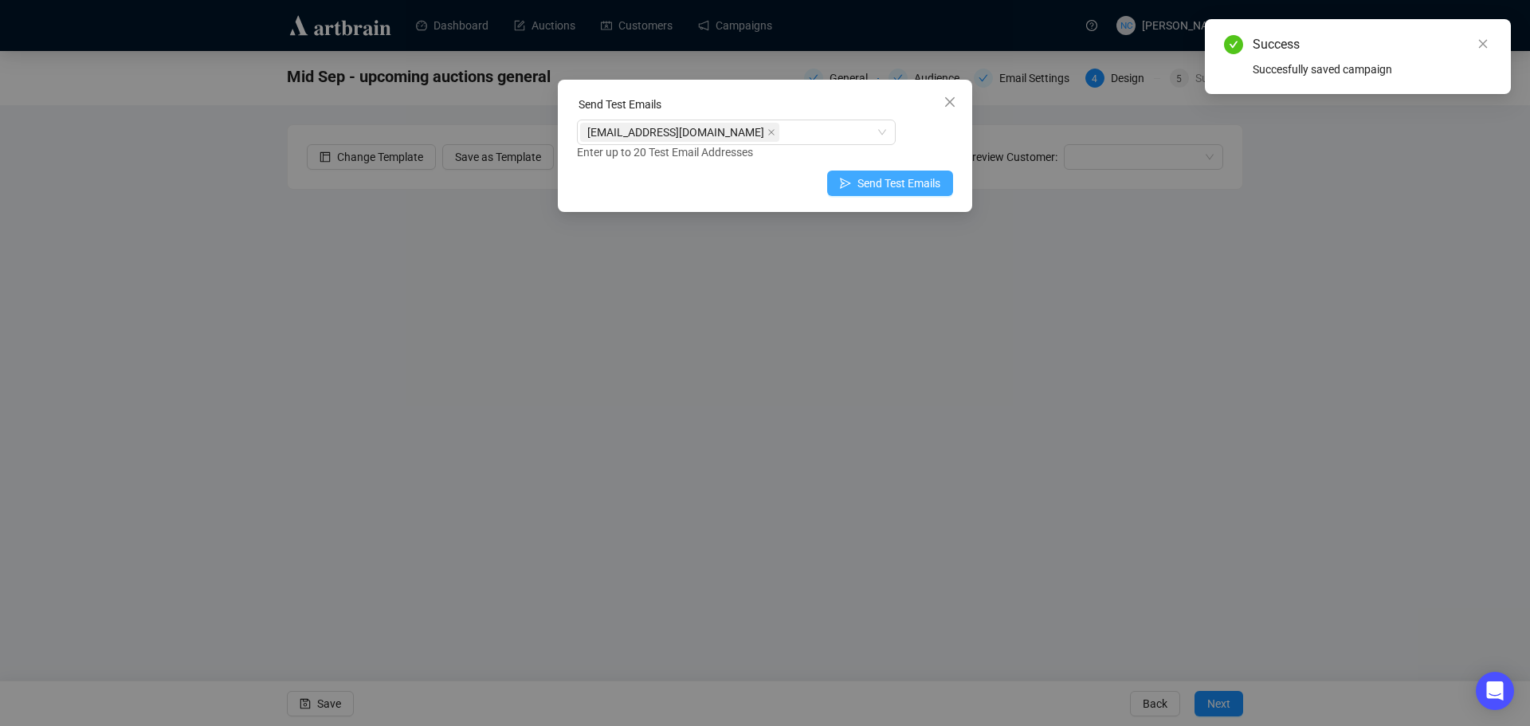
click at [888, 180] on span "Send Test Emails" at bounding box center [898, 184] width 83 height 18
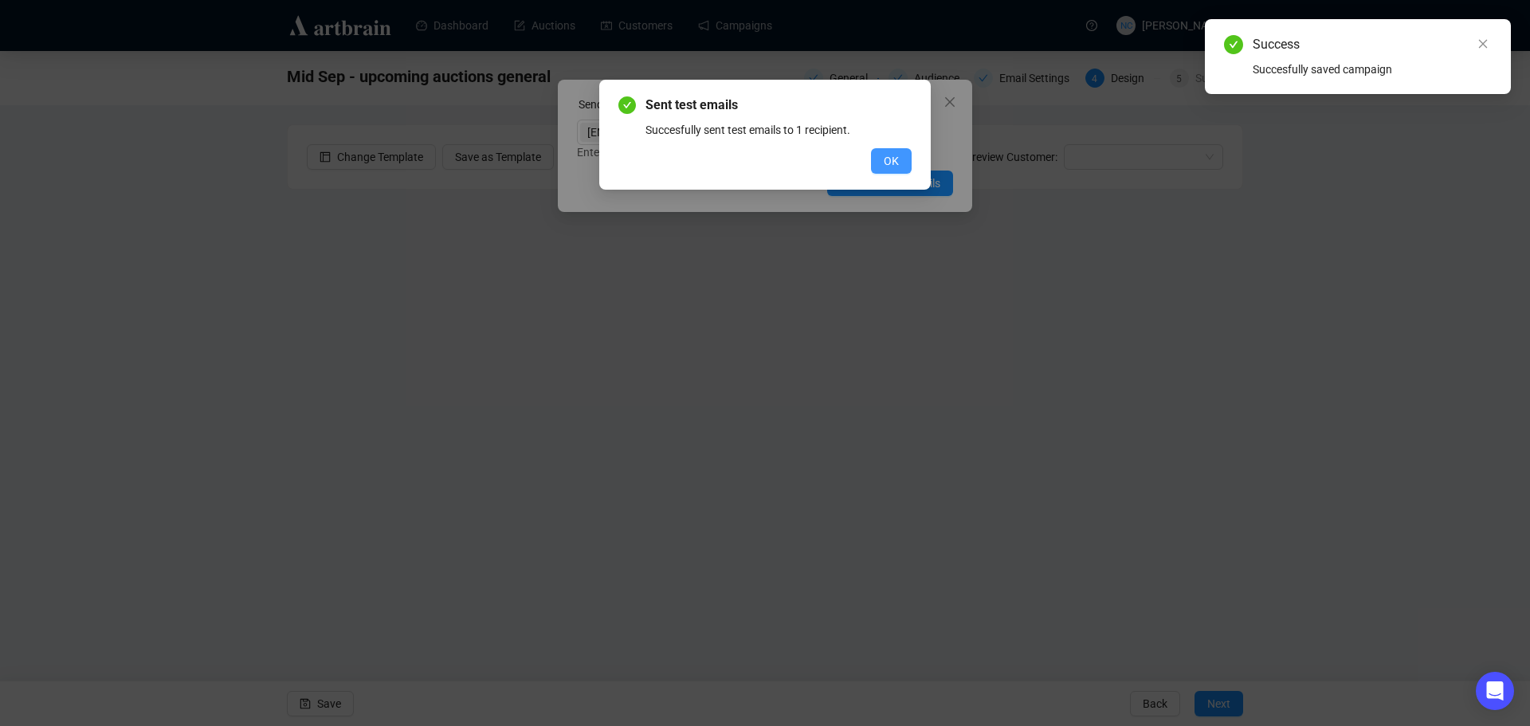
click at [874, 166] on button "OK" at bounding box center [891, 161] width 41 height 26
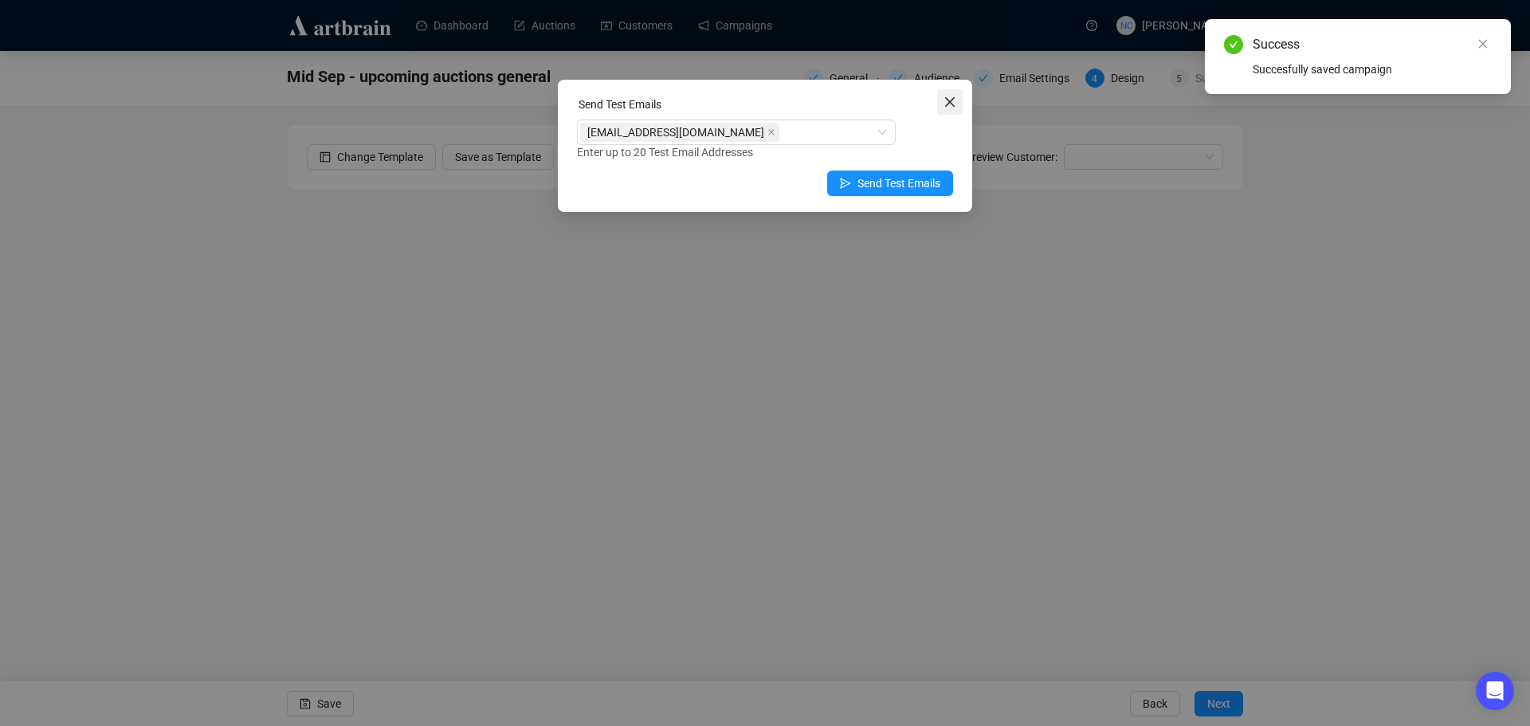
click at [952, 103] on icon "close" at bounding box center [950, 102] width 13 height 13
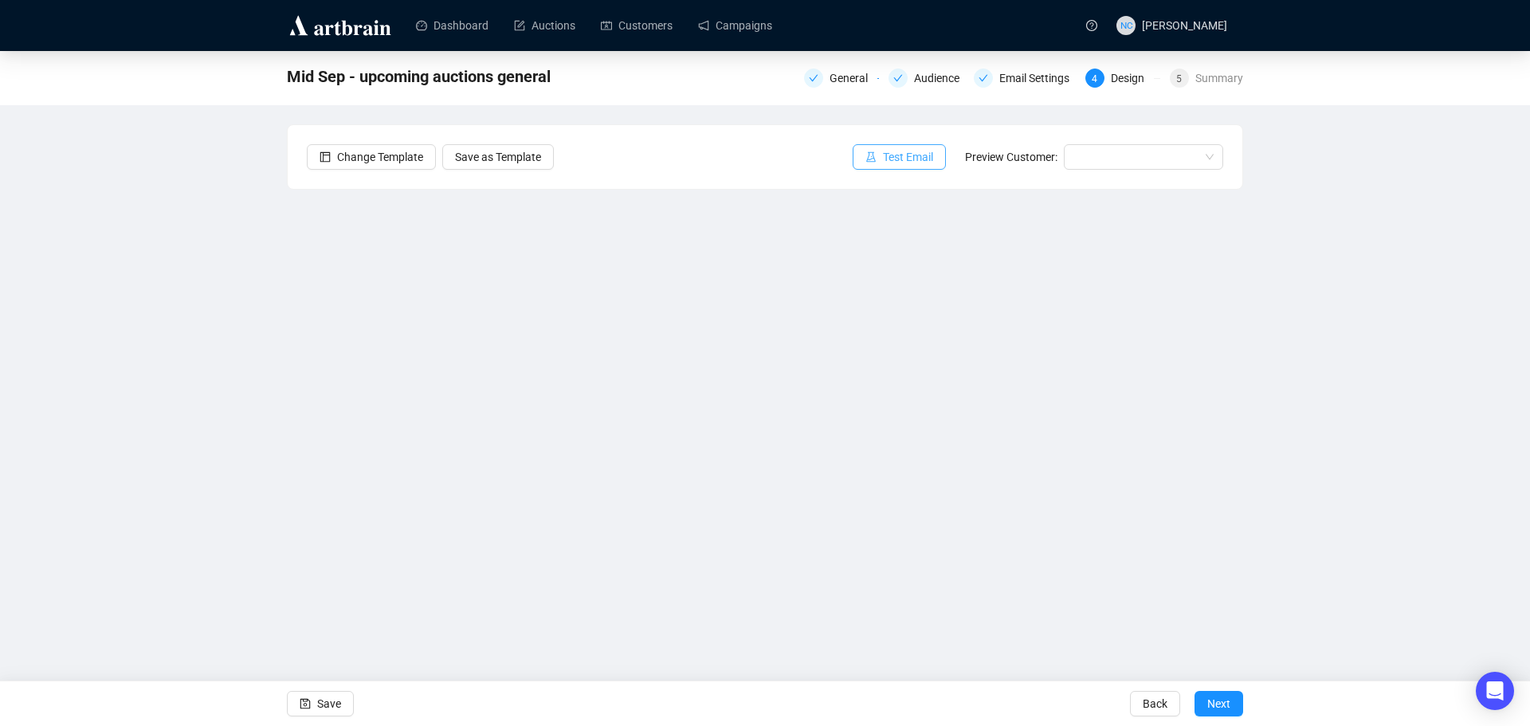
click at [904, 162] on span "Test Email" at bounding box center [908, 157] width 50 height 18
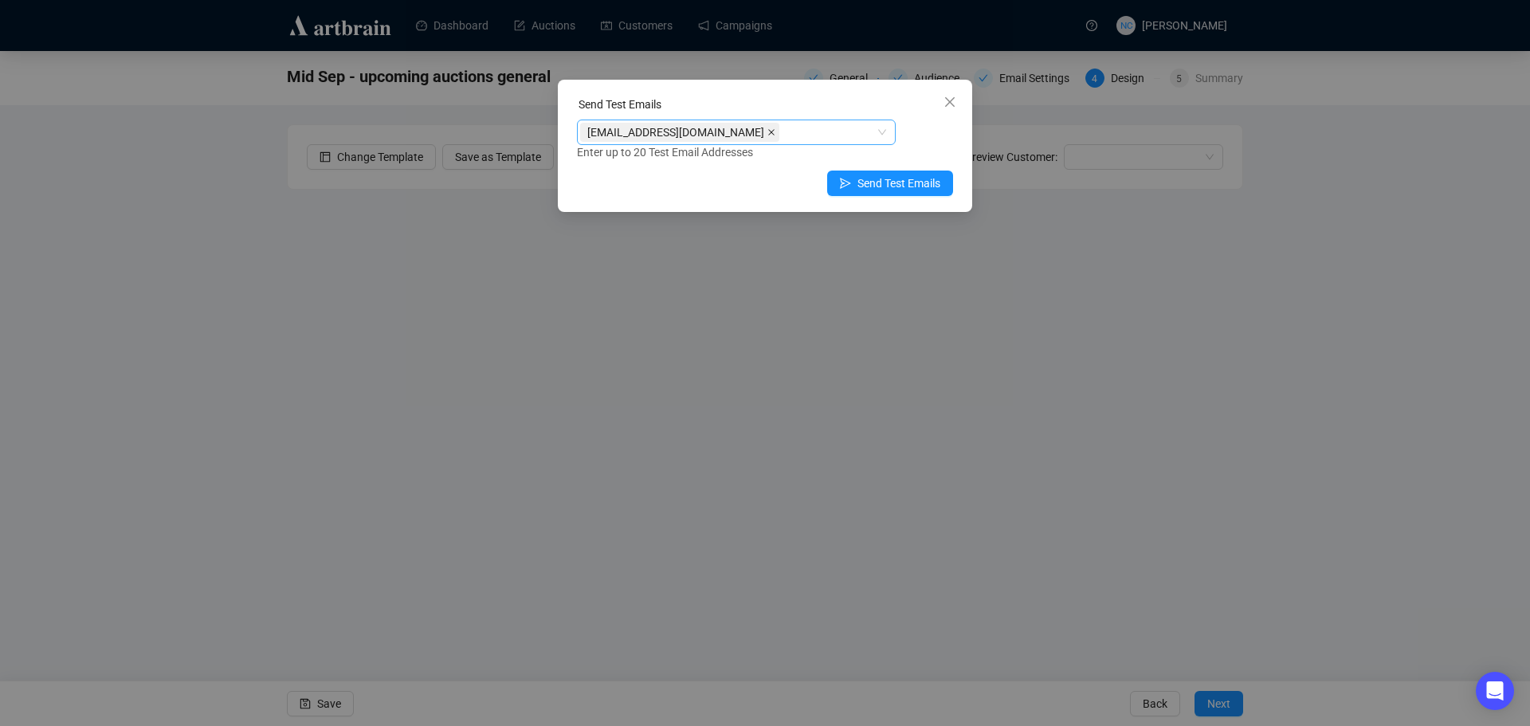
click at [767, 135] on icon "close" at bounding box center [771, 132] width 8 height 8
click at [724, 135] on div at bounding box center [728, 132] width 296 height 22
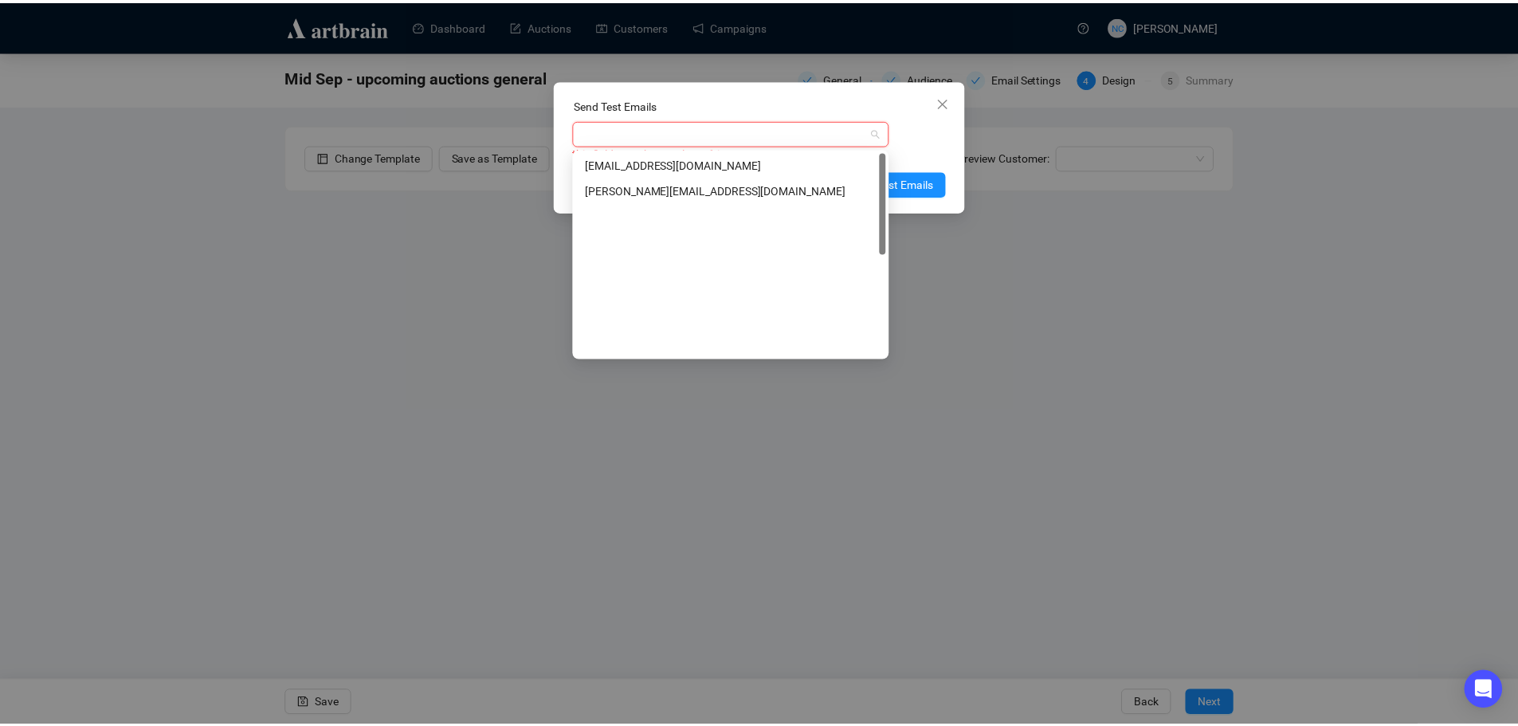
scroll to position [0, 0]
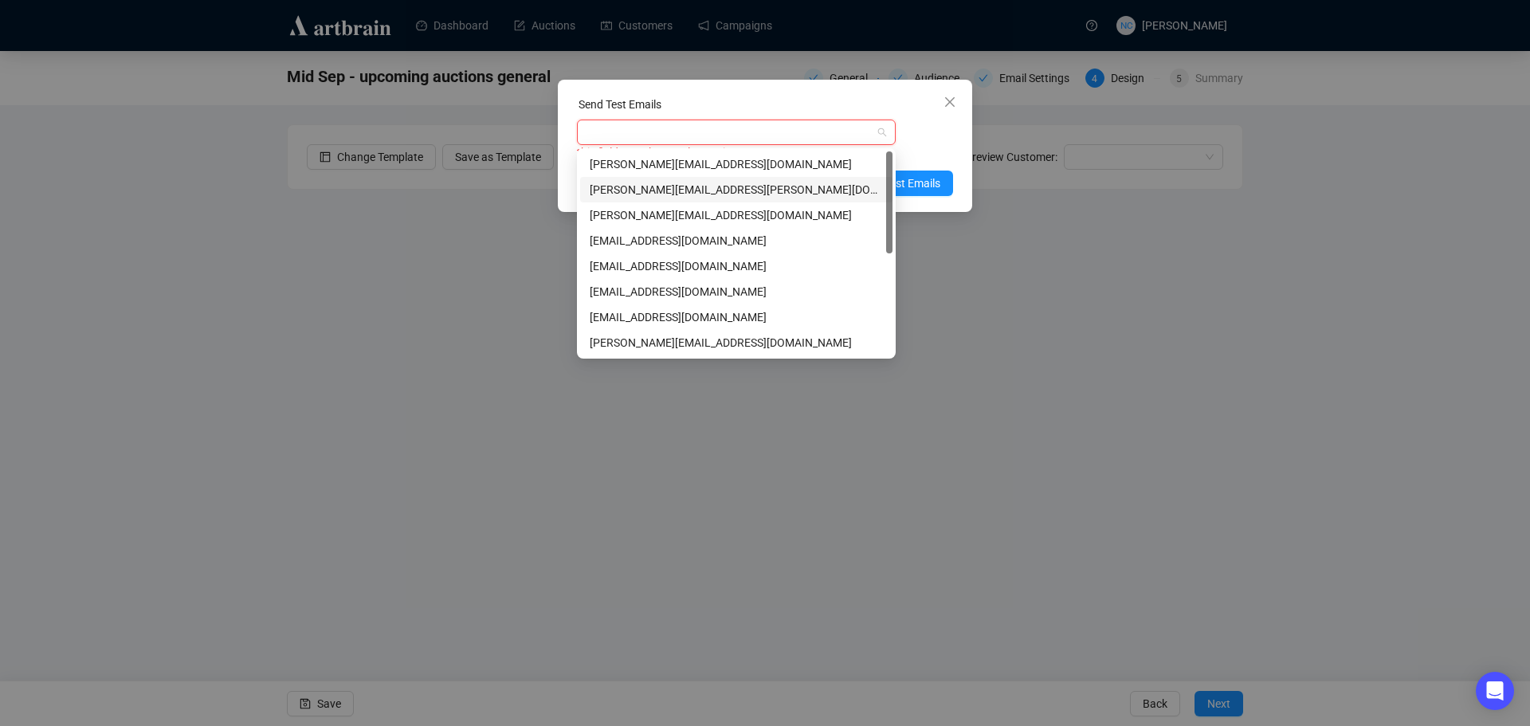
click at [747, 188] on div "shawn.leventhal@gmail.com" at bounding box center [736, 190] width 293 height 18
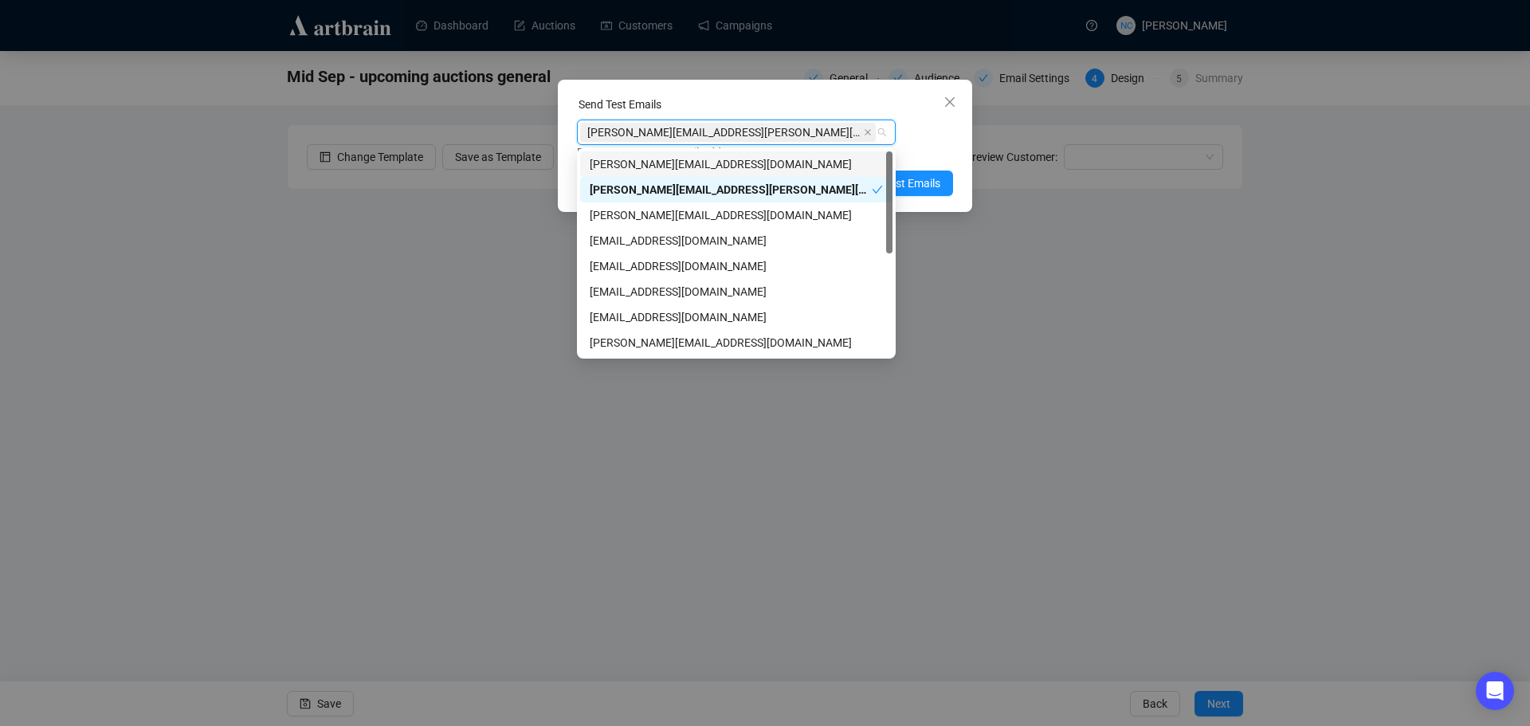
click at [792, 100] on div "Send Test Emails" at bounding box center [765, 108] width 376 height 24
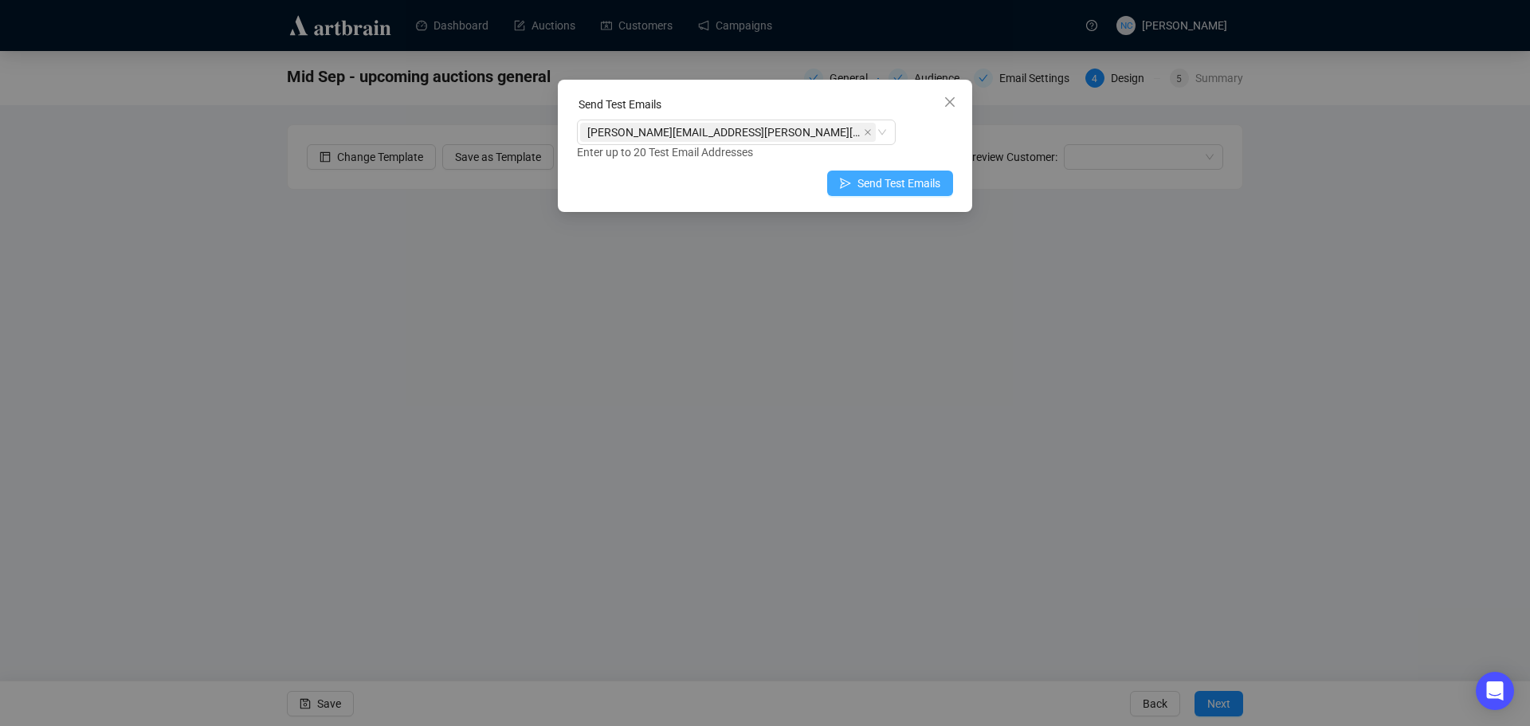
click at [936, 186] on span "Send Test Emails" at bounding box center [898, 184] width 83 height 18
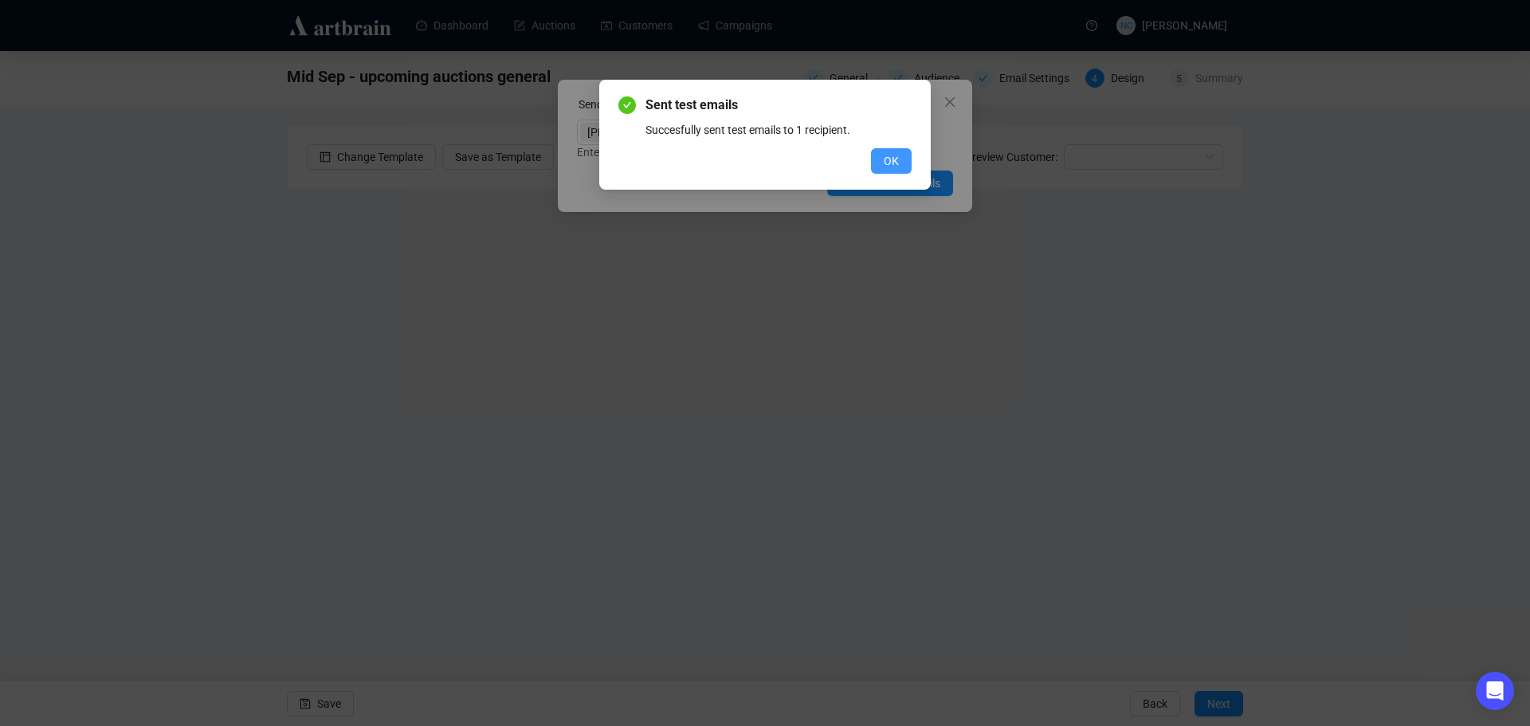
click at [896, 155] on span "OK" at bounding box center [891, 161] width 15 height 18
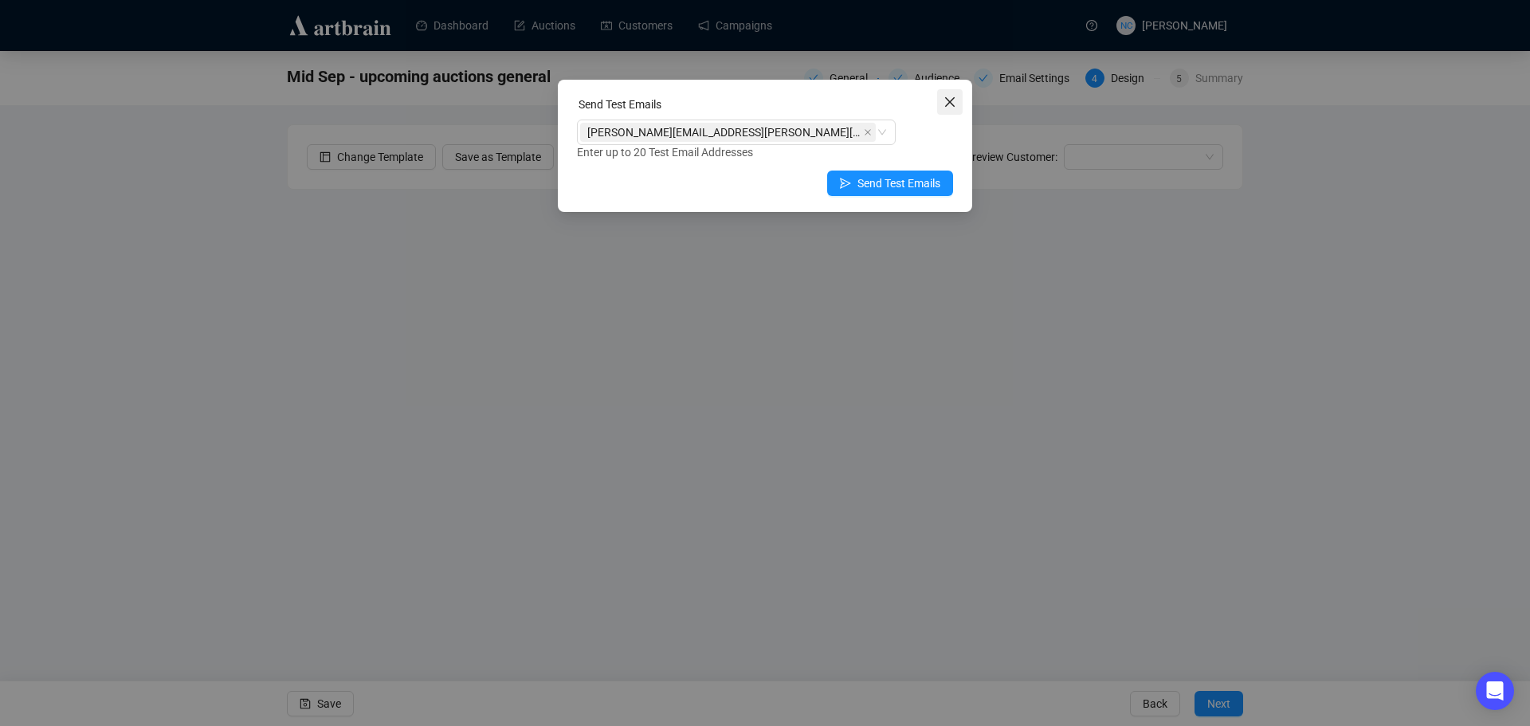
click at [950, 99] on icon "close" at bounding box center [950, 102] width 13 height 13
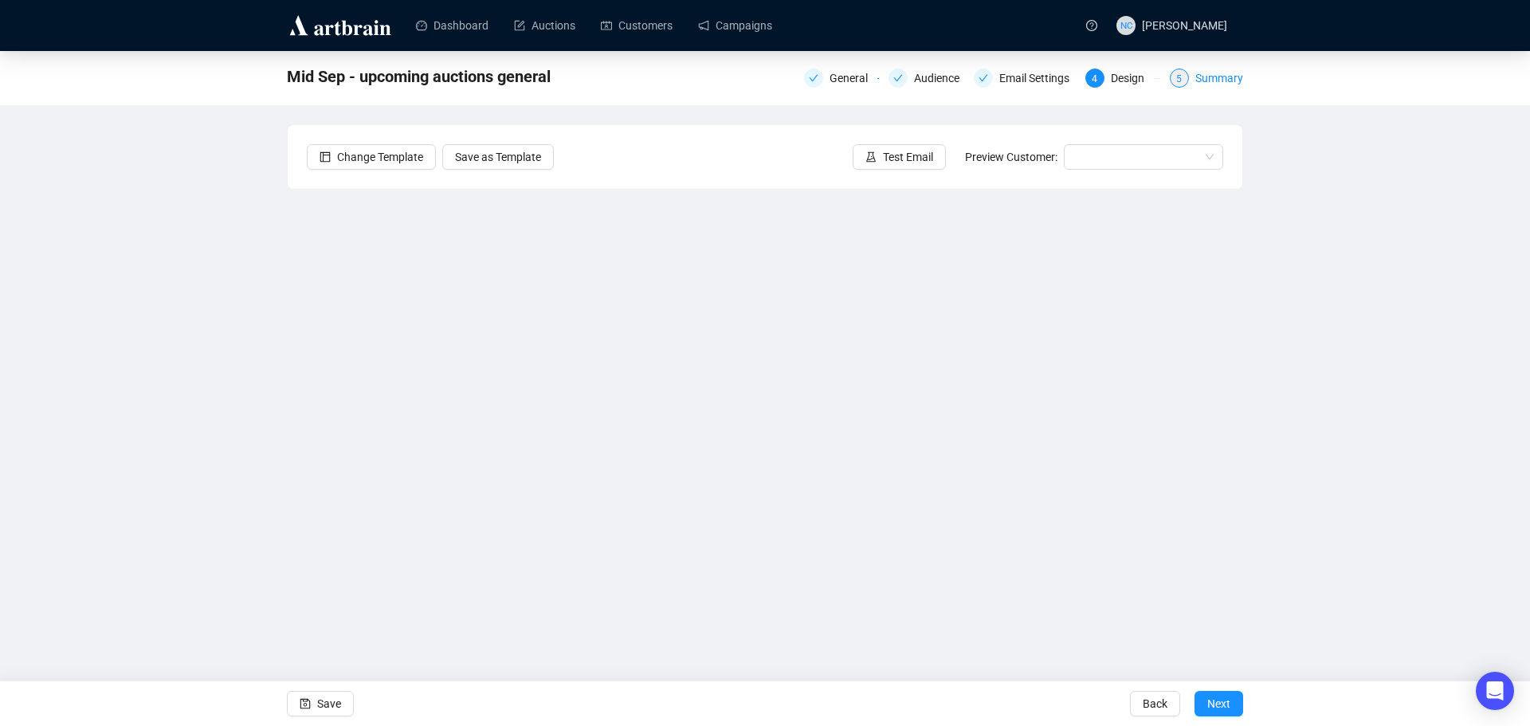
click at [1224, 78] on div "Summary" at bounding box center [1219, 78] width 48 height 19
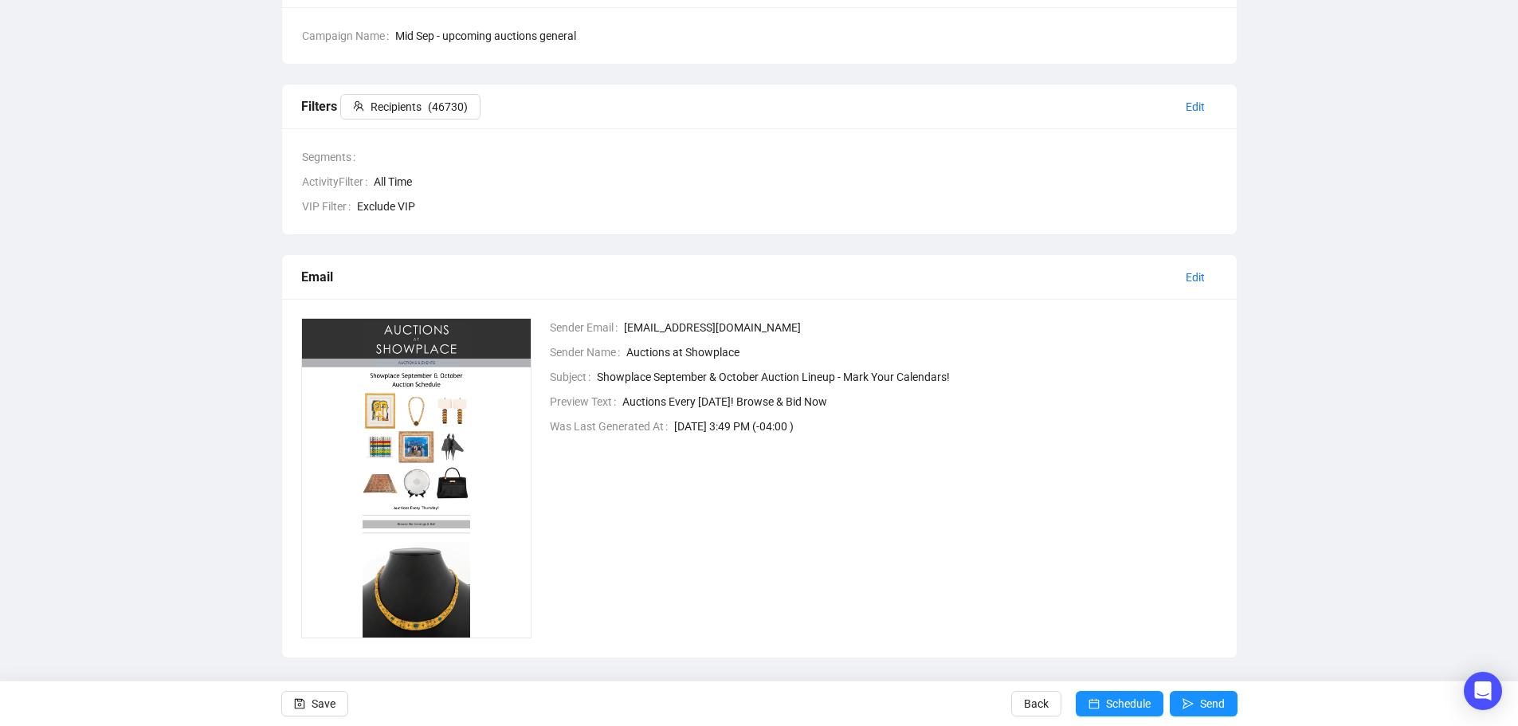
scroll to position [174, 0]
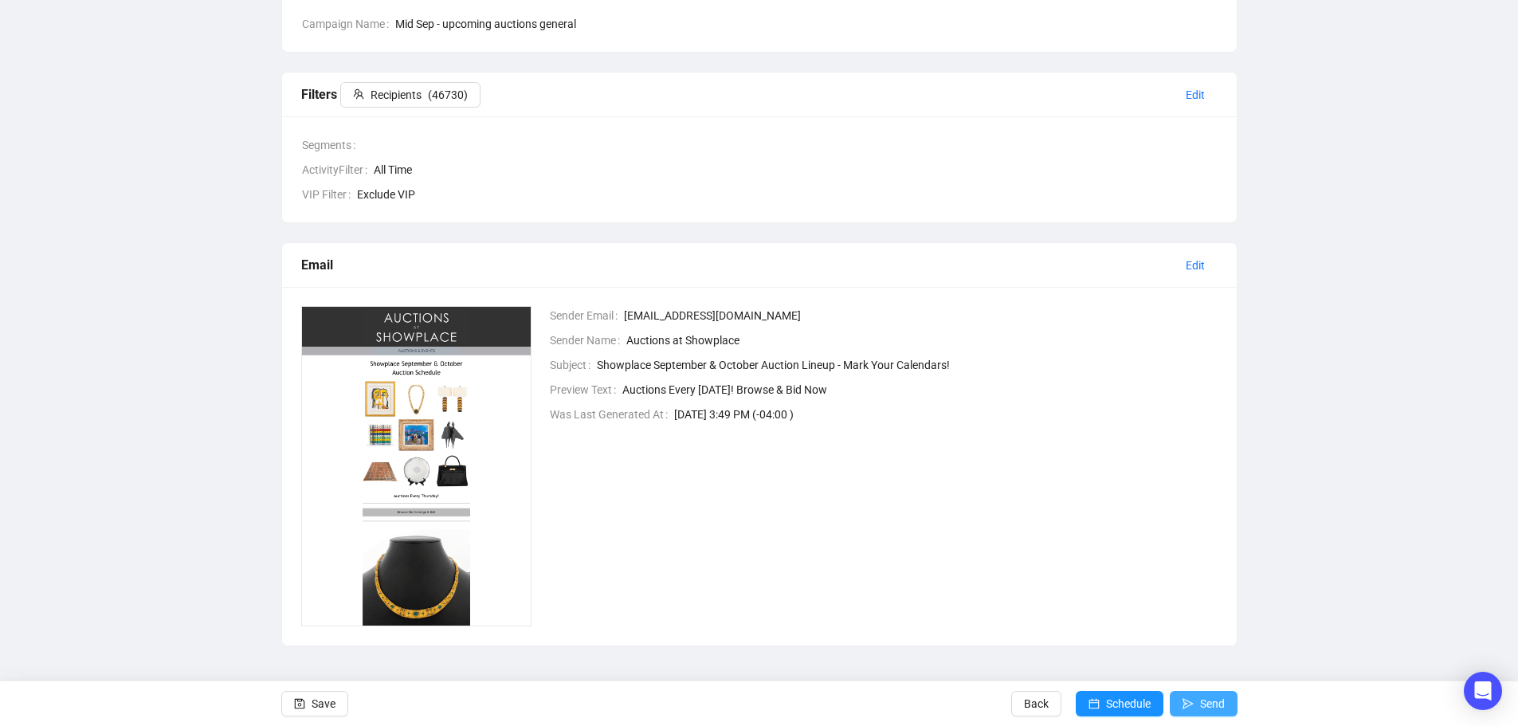
click at [1195, 701] on button "Send" at bounding box center [1204, 704] width 68 height 26
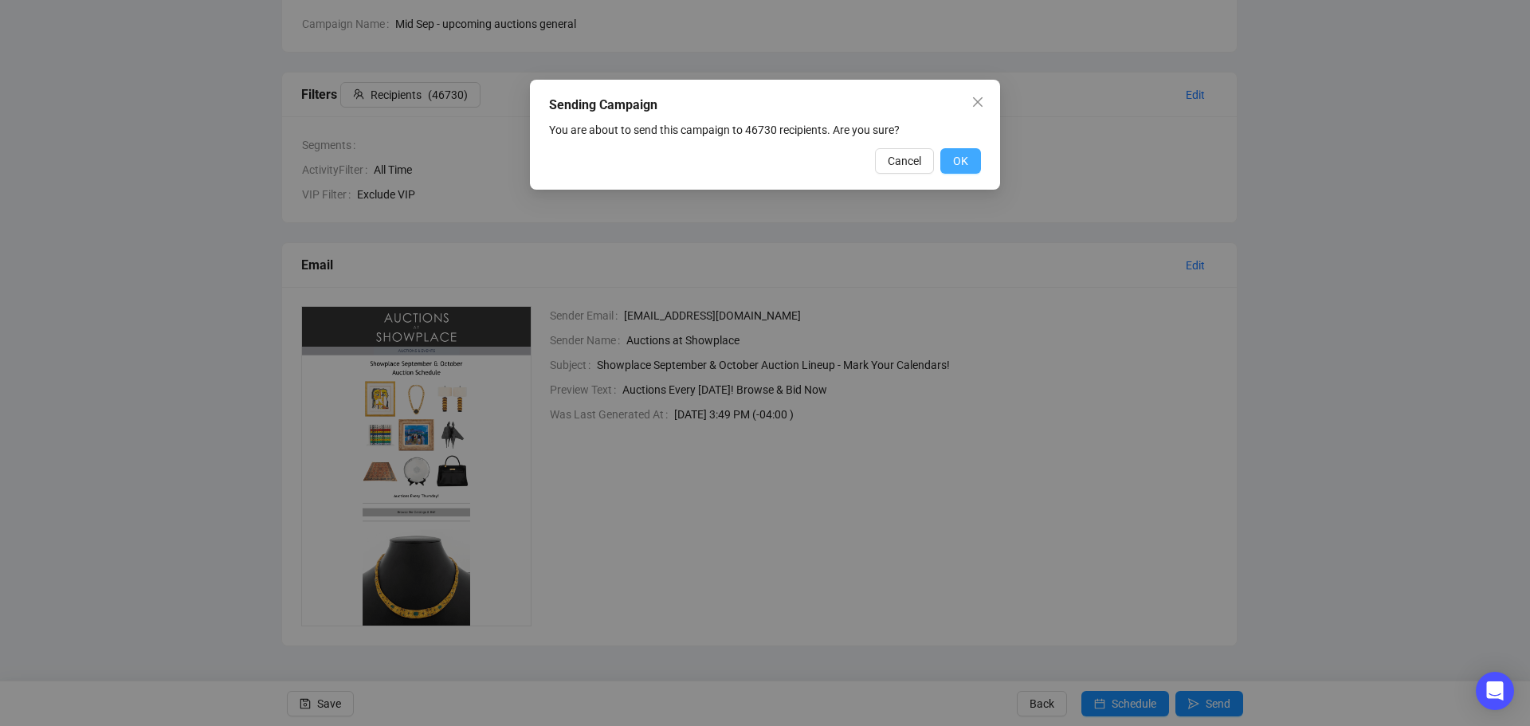
click at [963, 163] on span "OK" at bounding box center [960, 161] width 15 height 18
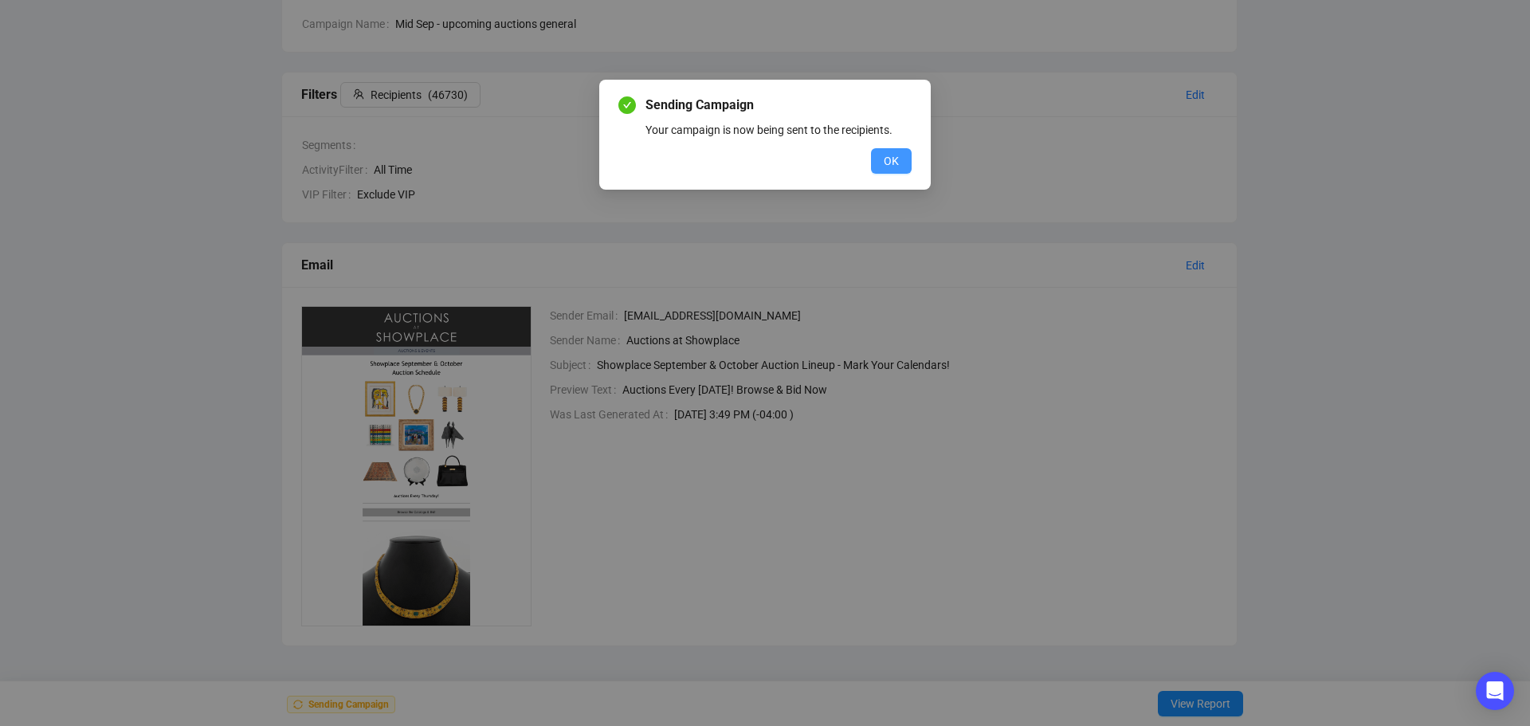
click at [893, 162] on span "OK" at bounding box center [891, 161] width 15 height 18
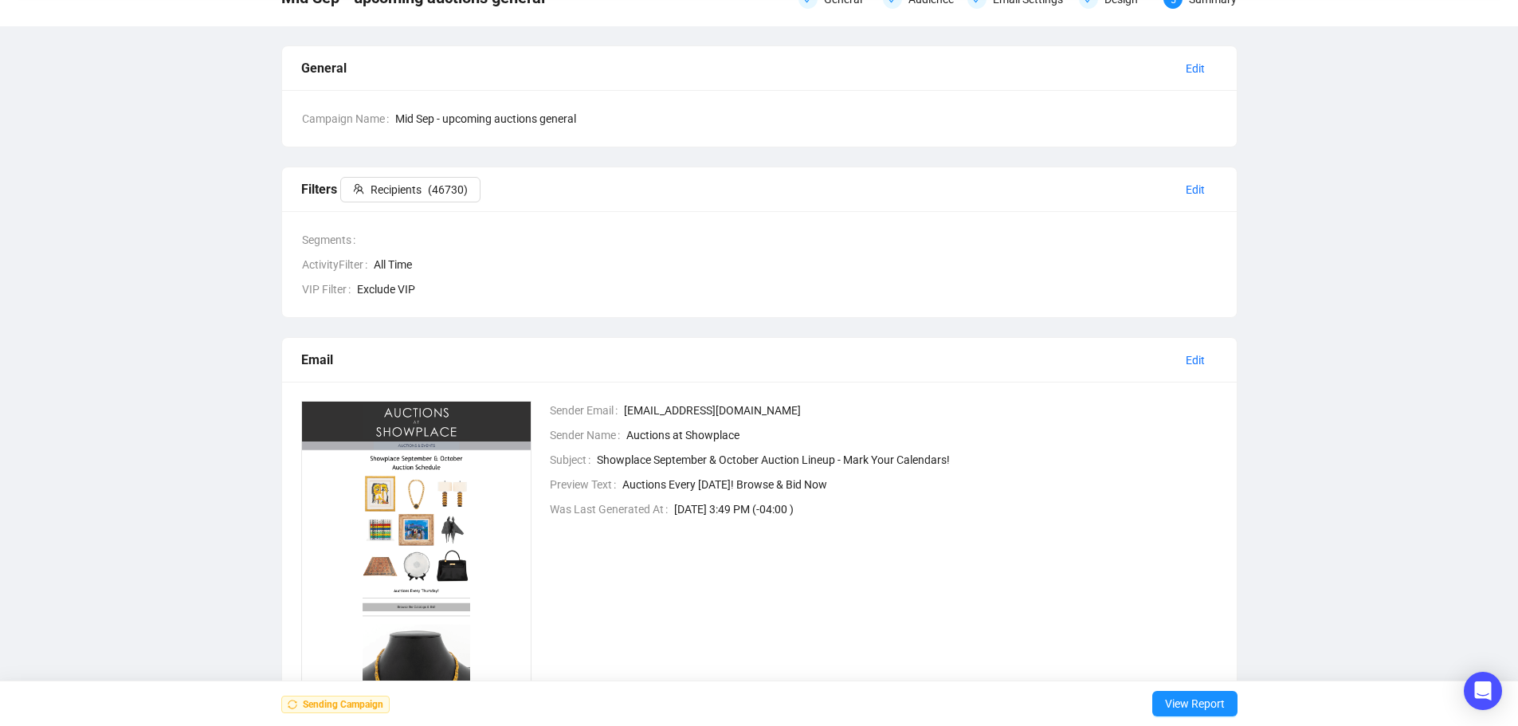
scroll to position [0, 0]
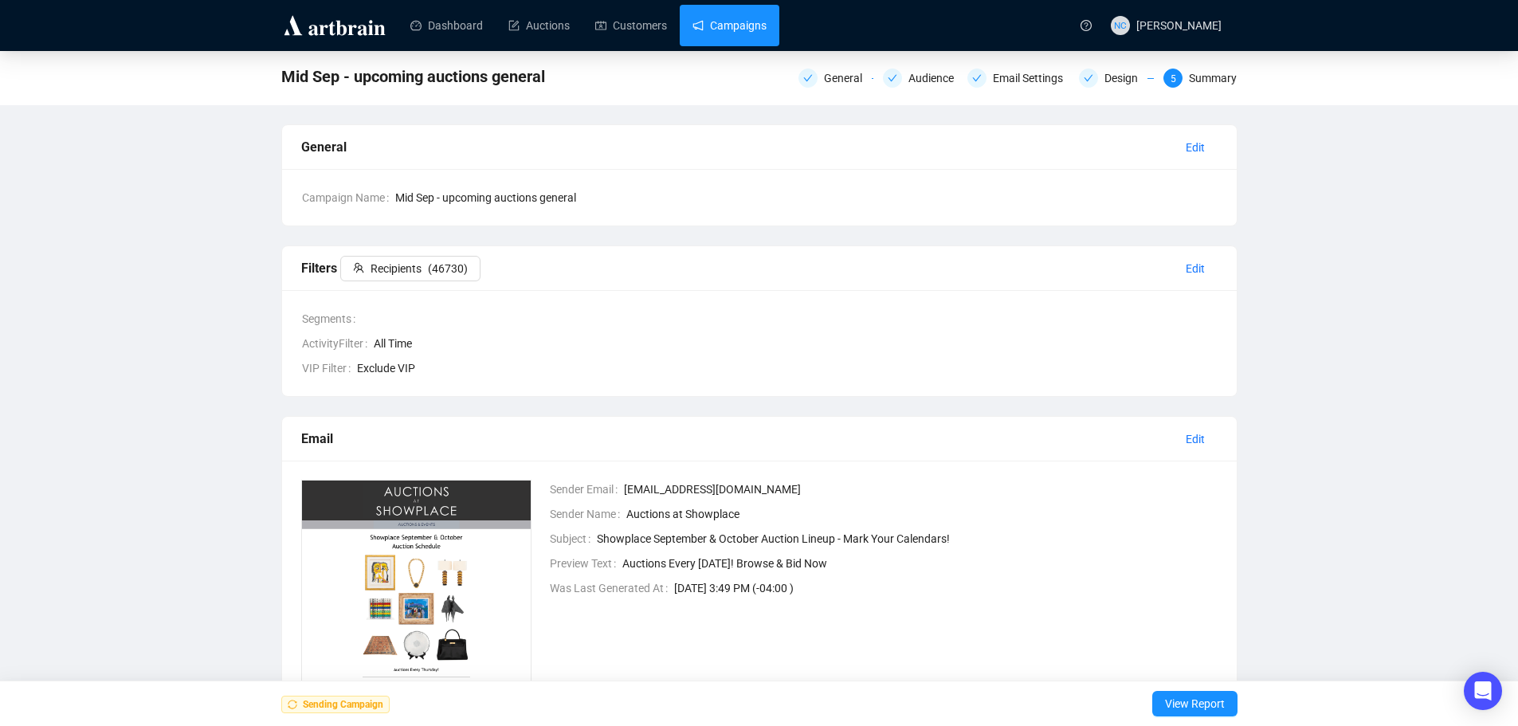
click at [740, 27] on link "Campaigns" at bounding box center [730, 25] width 74 height 41
